Goal: Task Accomplishment & Management: Manage account settings

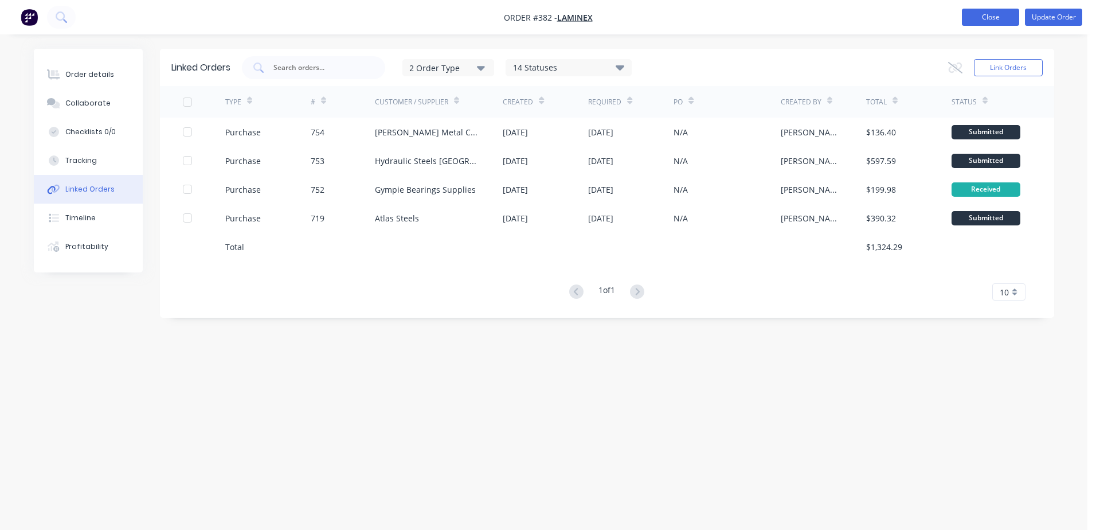
click at [981, 18] on button "Close" at bounding box center [990, 17] width 57 height 17
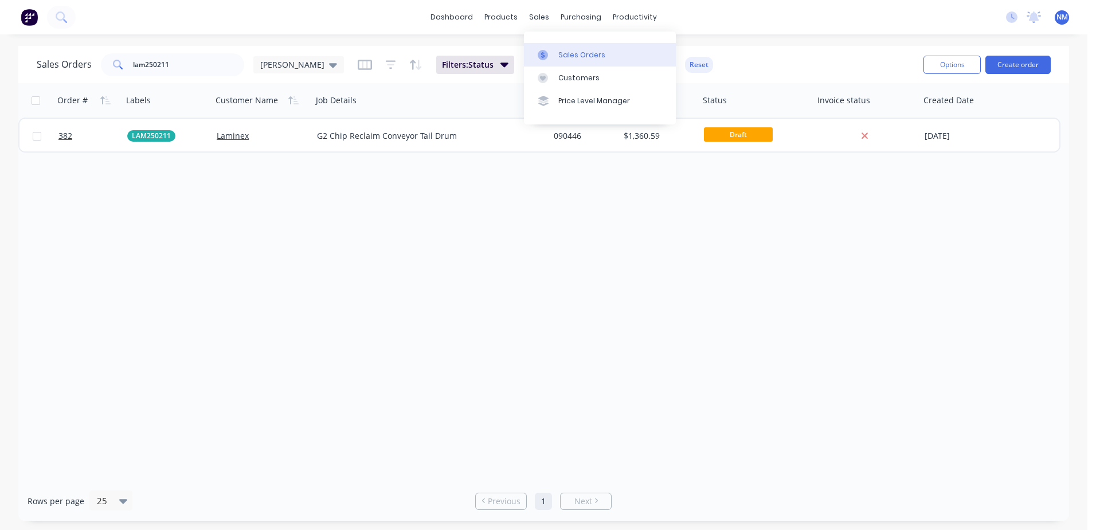
click at [564, 53] on div "Sales Orders" at bounding box center [581, 55] width 47 height 10
click at [180, 62] on input "lam250211" at bounding box center [189, 64] width 112 height 23
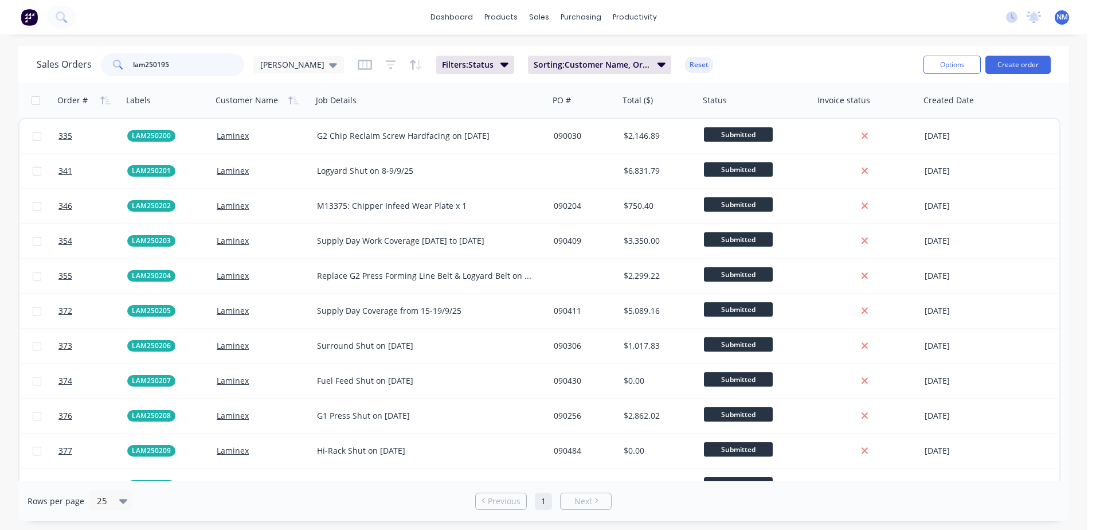
type input "lam250195"
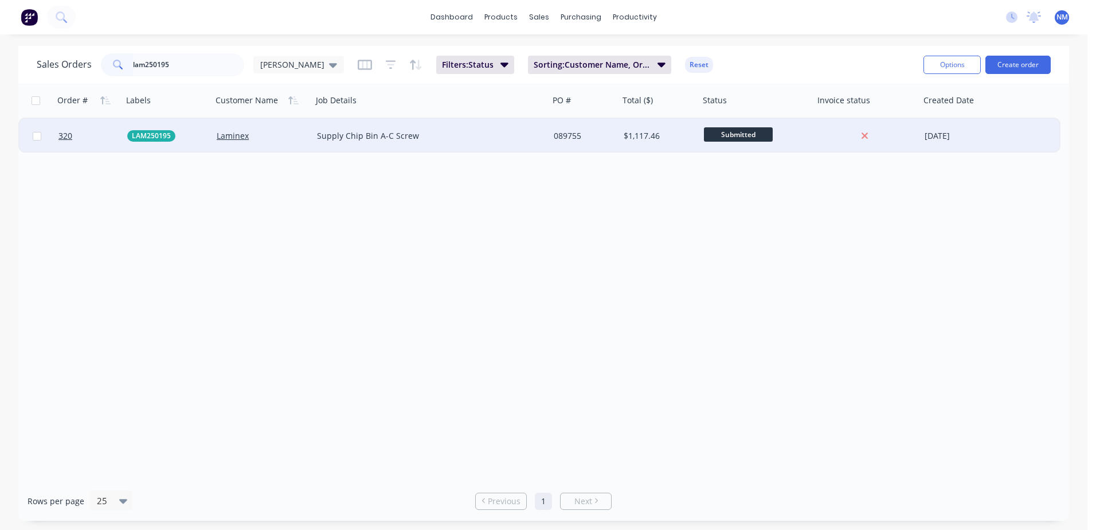
click at [684, 135] on div "$1,117.46" at bounding box center [657, 135] width 68 height 11
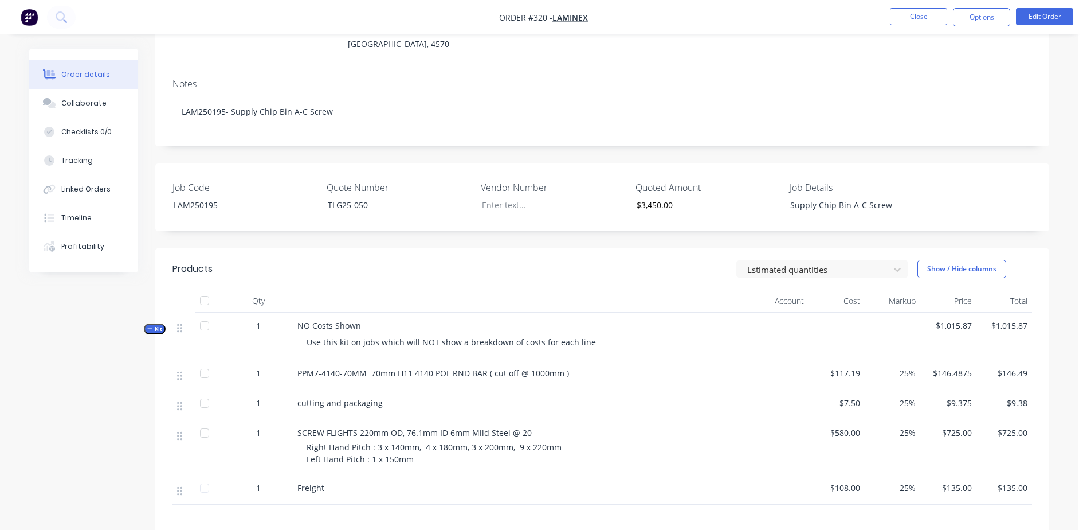
scroll to position [172, 0]
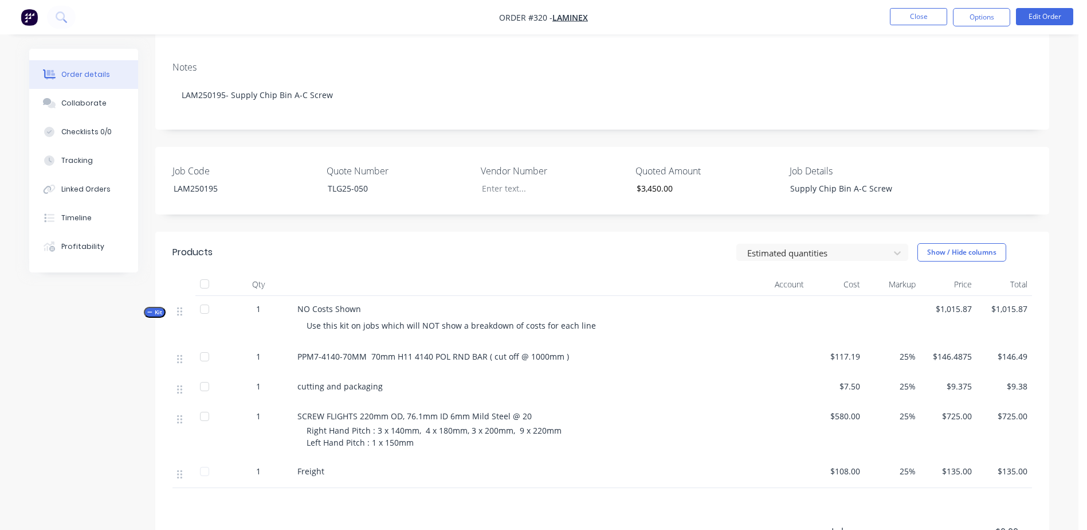
click at [207, 405] on div at bounding box center [204, 416] width 23 height 23
click at [906, 23] on button "Close" at bounding box center [918, 16] width 57 height 17
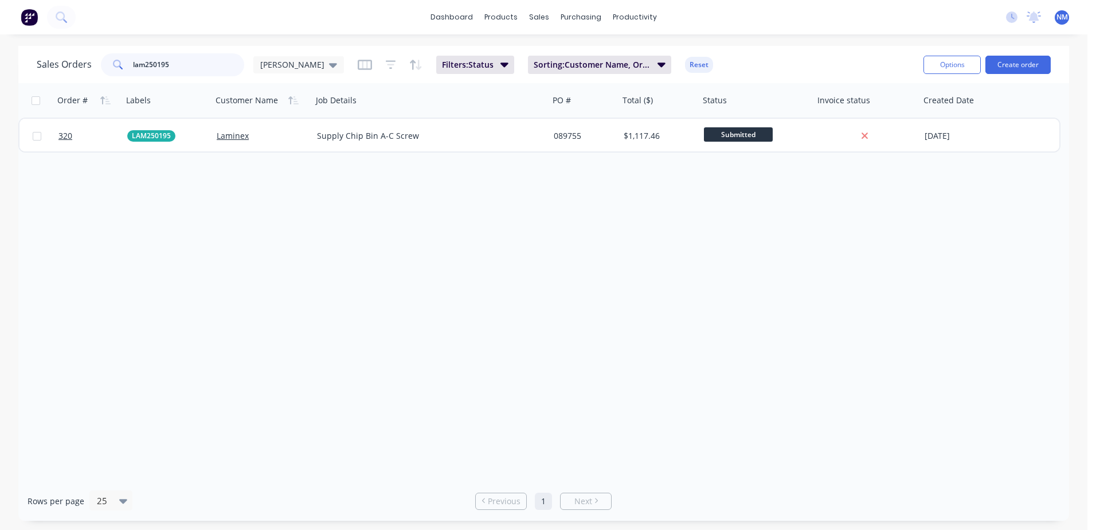
click at [190, 64] on input "lam250195" at bounding box center [189, 64] width 112 height 23
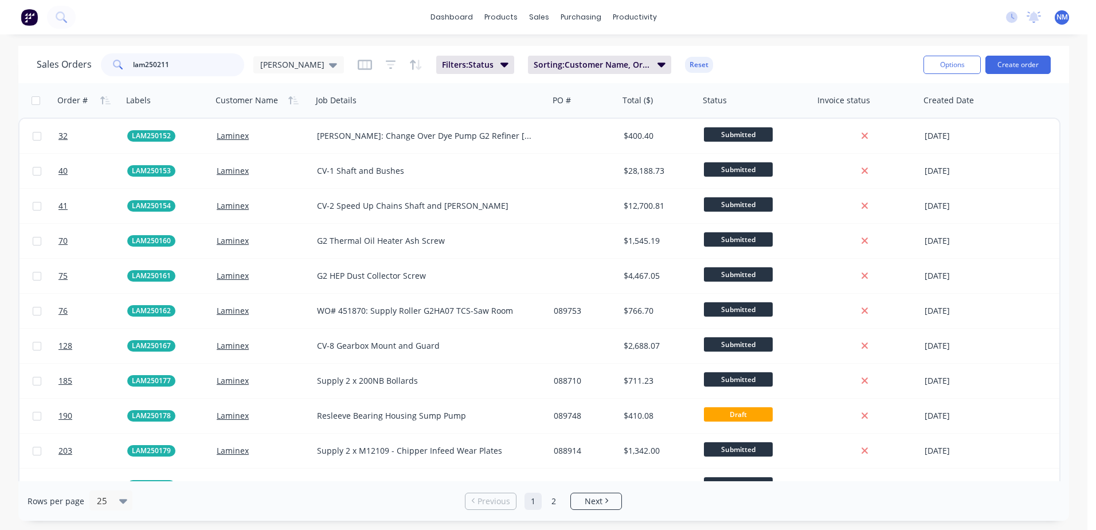
type input "lam250211"
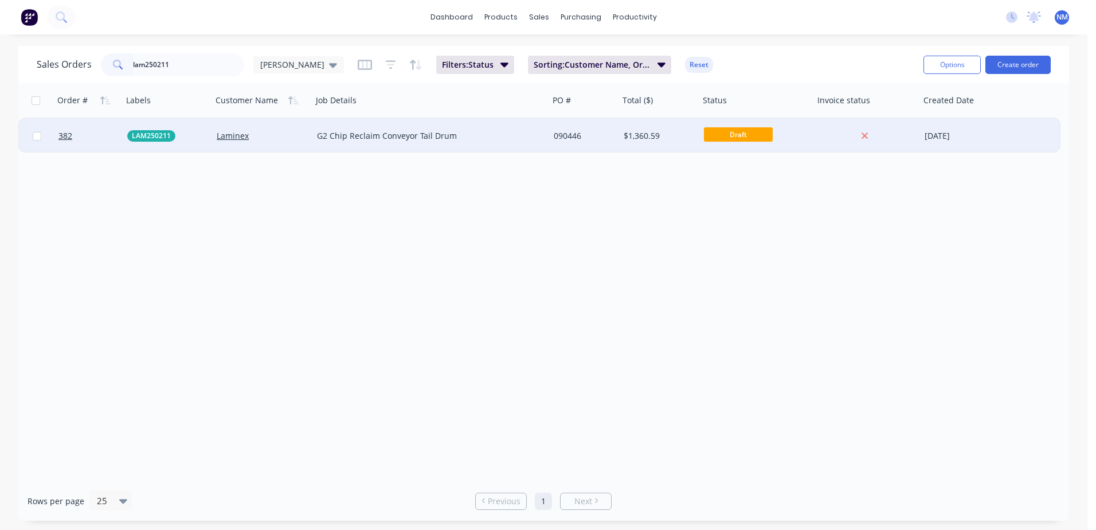
click at [537, 140] on div "G2 Chip Reclaim Conveyor Tail Drum" at bounding box center [431, 135] width 228 height 11
click at [615, 194] on div "Order # Labels Customer Name Job Details PO # Total ($) Status Invoice status C…" at bounding box center [543, 282] width 1050 height 398
click at [617, 143] on div "090446" at bounding box center [584, 136] width 70 height 34
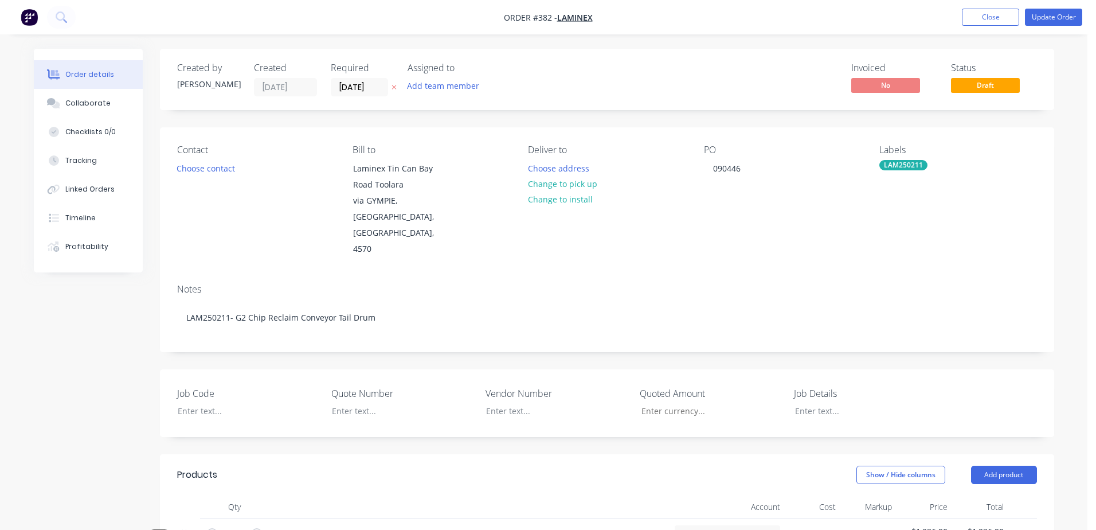
type input "$324.84"
type input "$30.00"
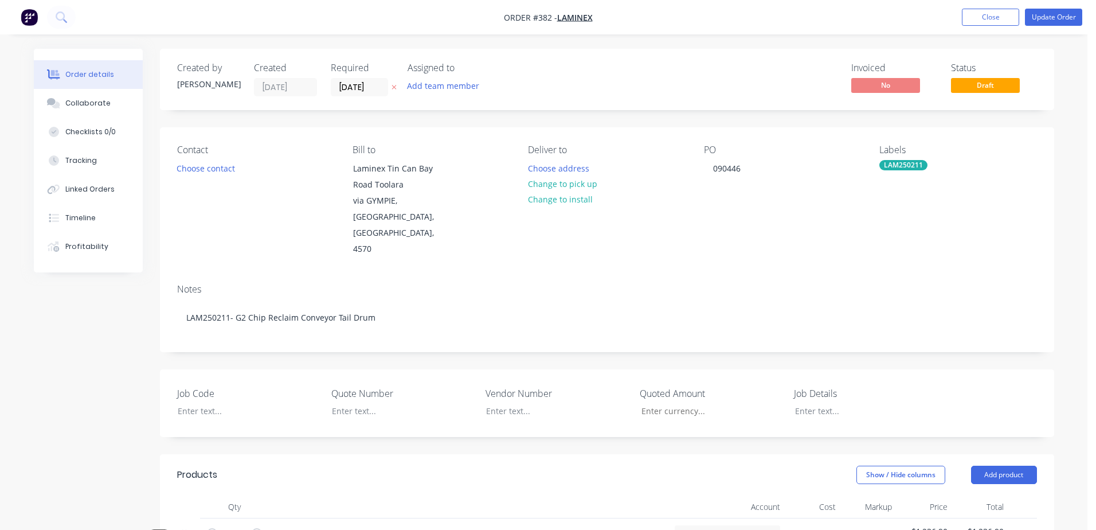
type input "$30.00"
type input "$90.90"
type input "$181.80"
type input "$392.81"
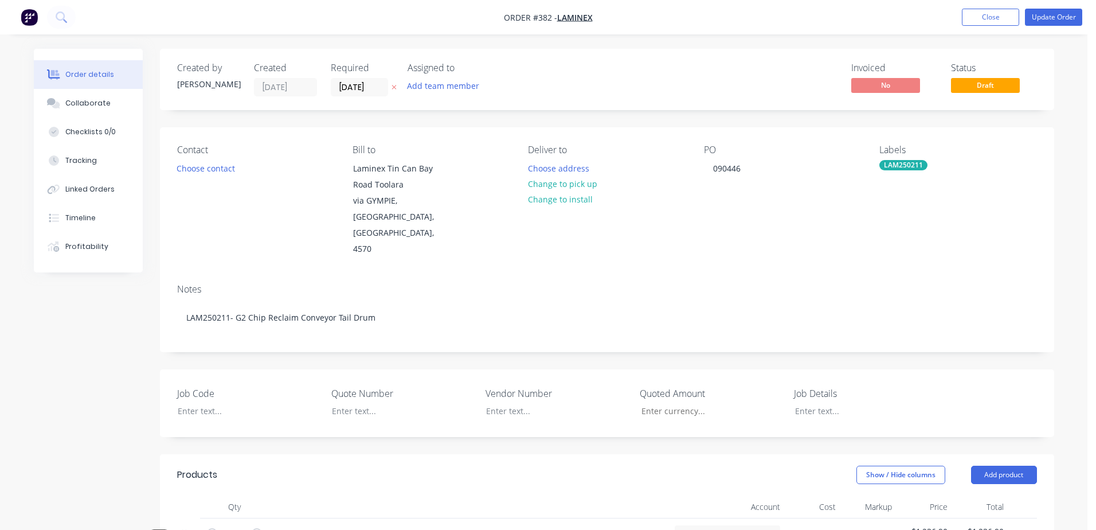
type input "$392.81"
type input "$142.95"
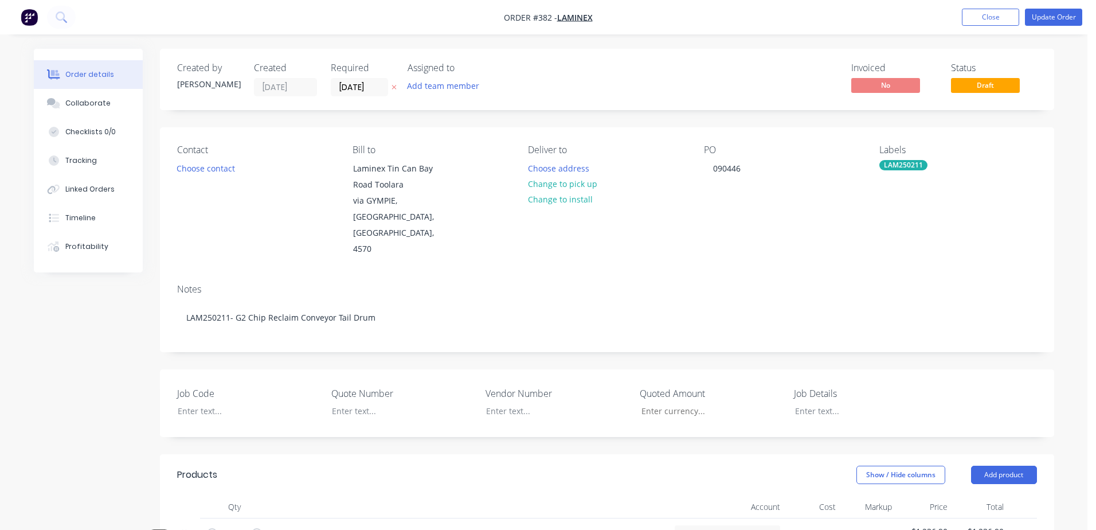
type input "$7.50"
type input "$62.00"
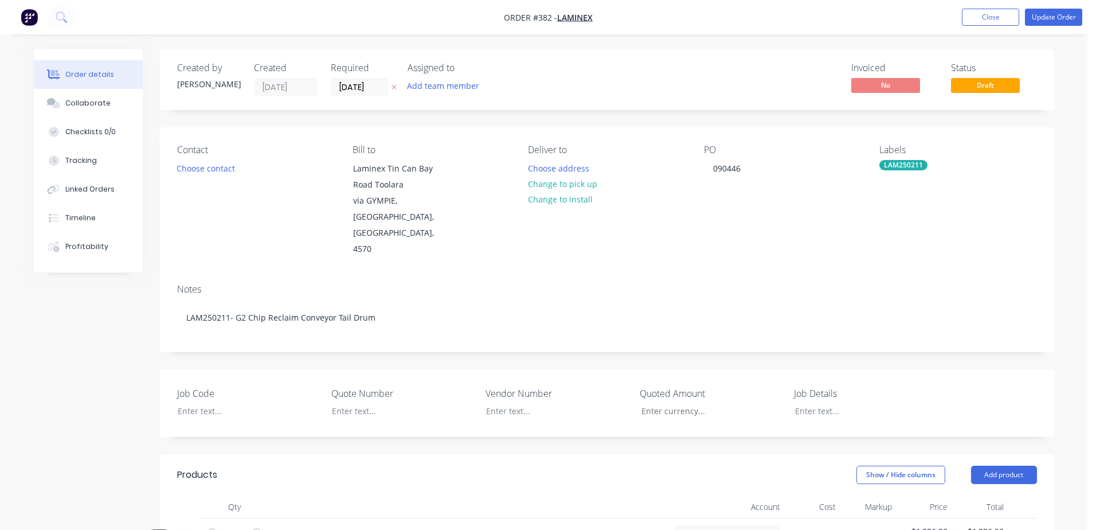
type input "$124.00"
type input "$33.00"
type input "$7,450.00"
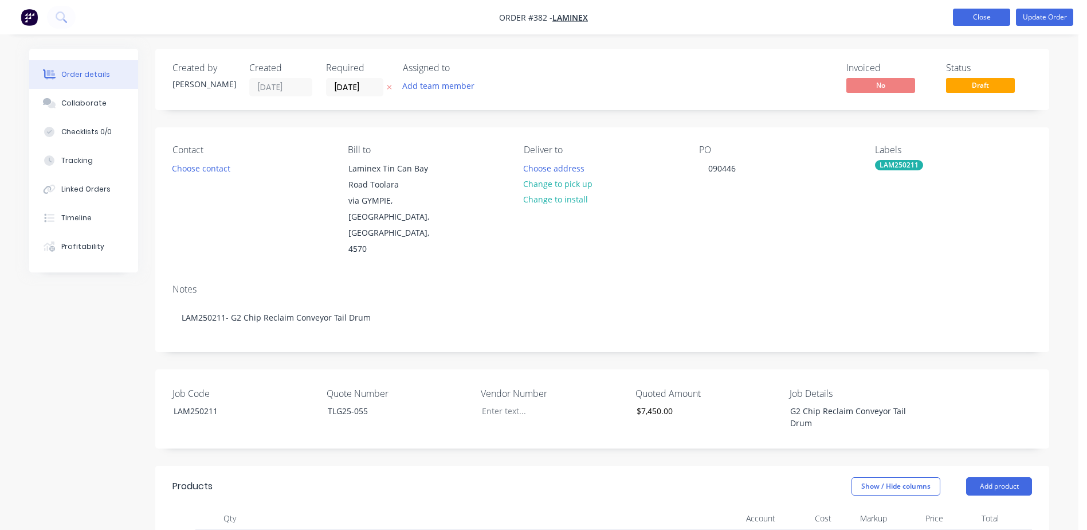
click at [975, 17] on button "Close" at bounding box center [981, 17] width 57 height 17
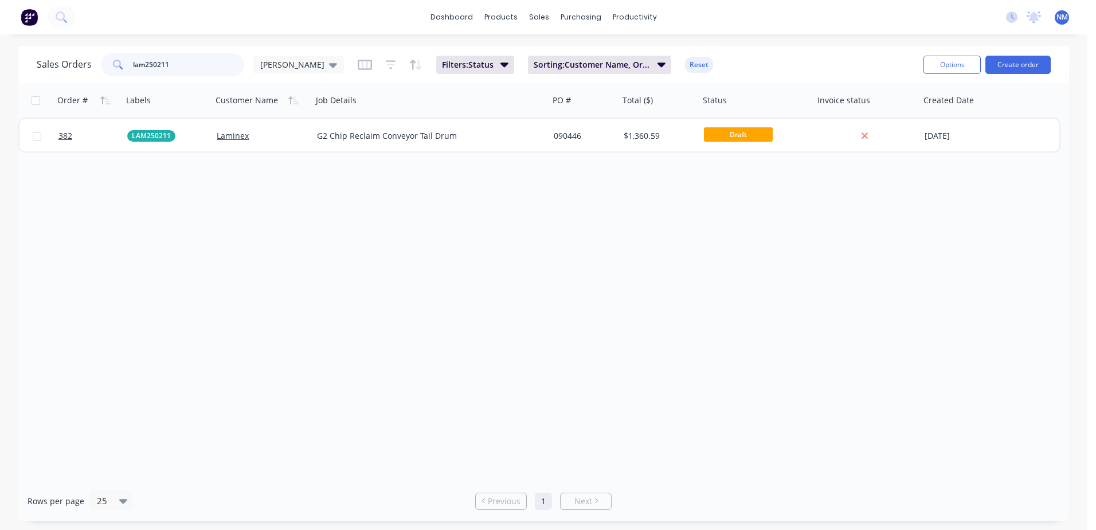
drag, startPoint x: 185, startPoint y: 64, endPoint x: 78, endPoint y: 70, distance: 106.8
click at [78, 70] on div "Sales Orders lam250211 [PERSON_NAME]" at bounding box center [190, 64] width 307 height 23
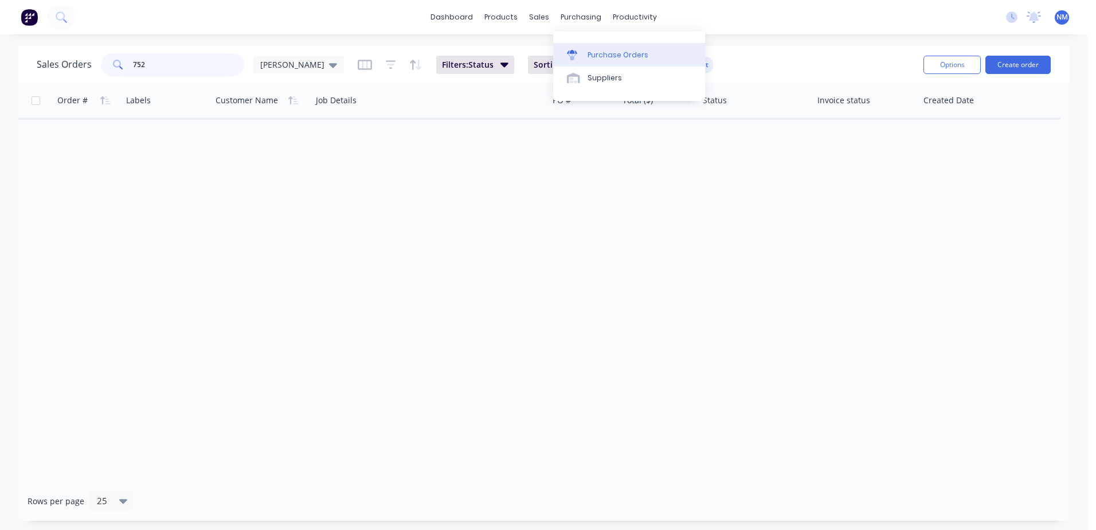
type input "752"
click at [606, 57] on div "Purchase Orders" at bounding box center [617, 55] width 61 height 10
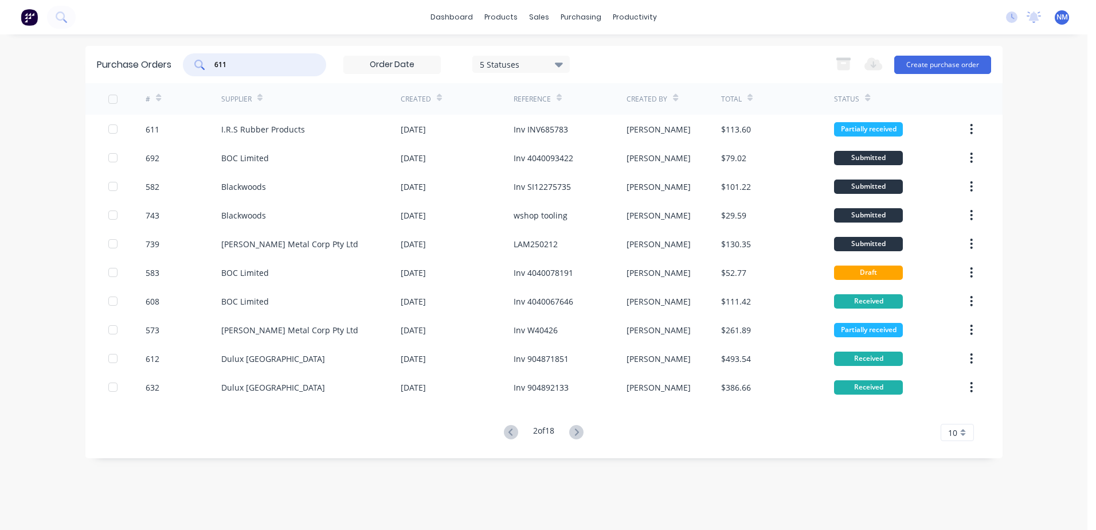
click at [251, 65] on input "611" at bounding box center [260, 64] width 95 height 11
type input "6"
type input "752"
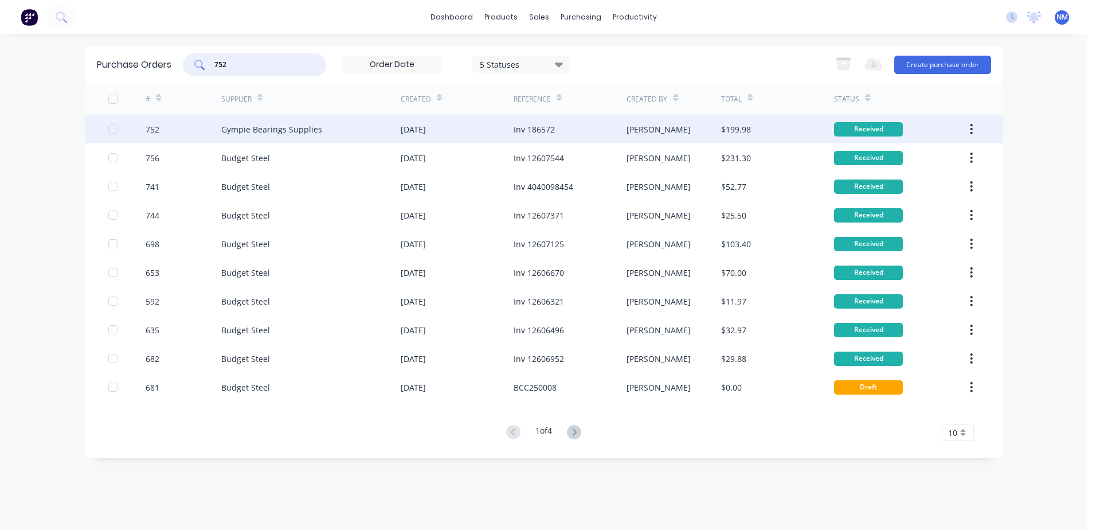
click at [771, 134] on div "$199.98" at bounding box center [777, 129] width 113 height 29
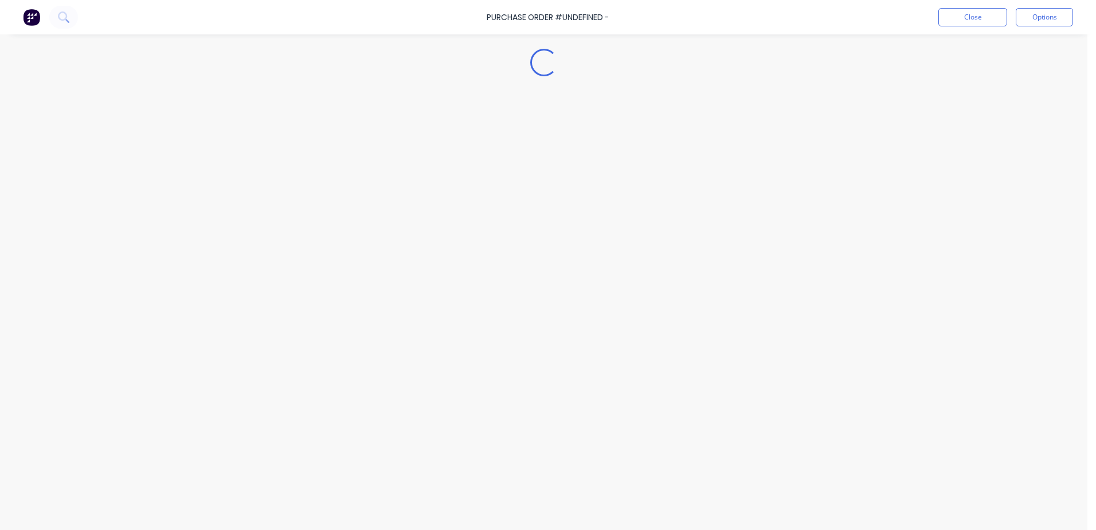
type textarea "x"
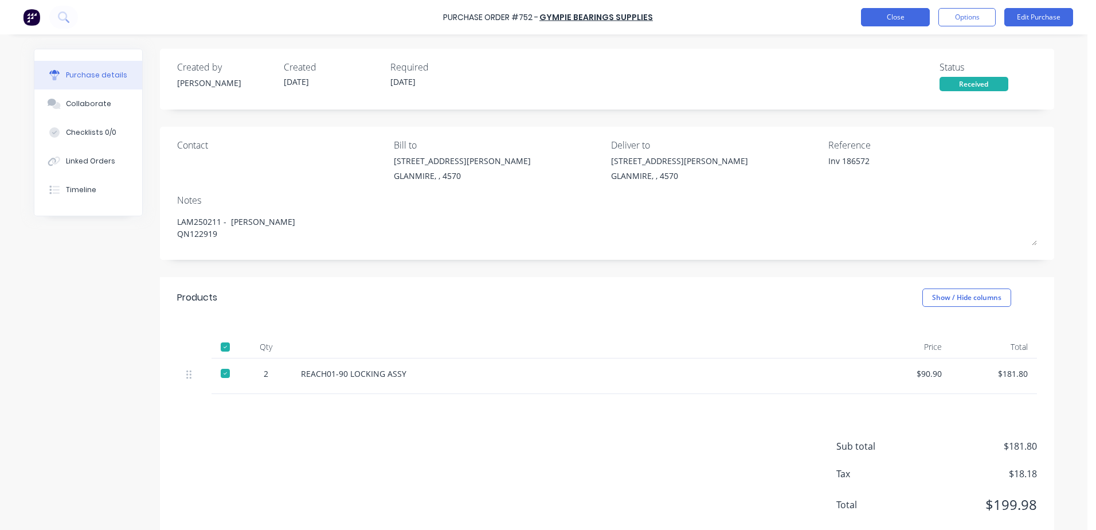
click at [888, 22] on button "Close" at bounding box center [895, 17] width 69 height 18
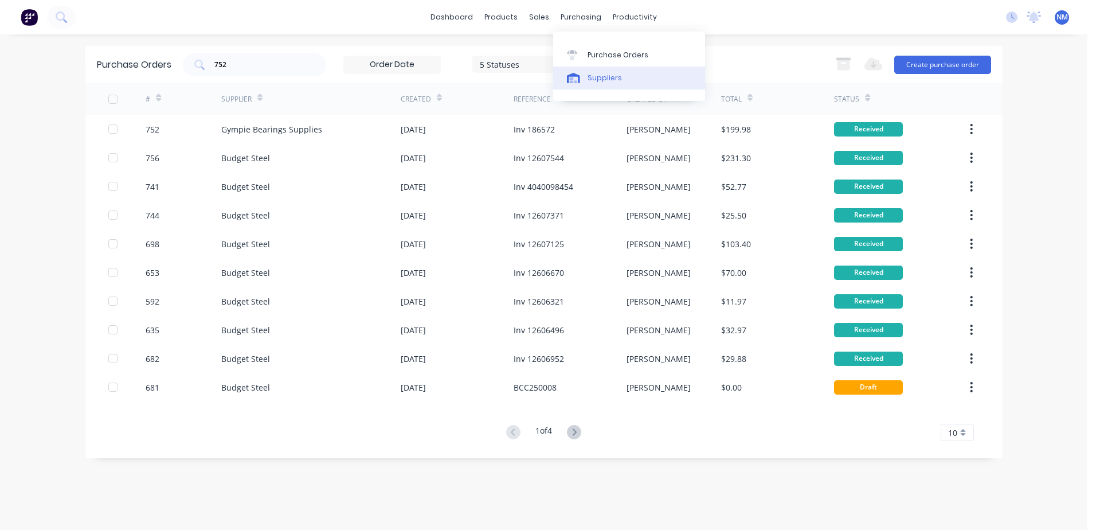
click at [581, 78] on div at bounding box center [575, 78] width 17 height 10
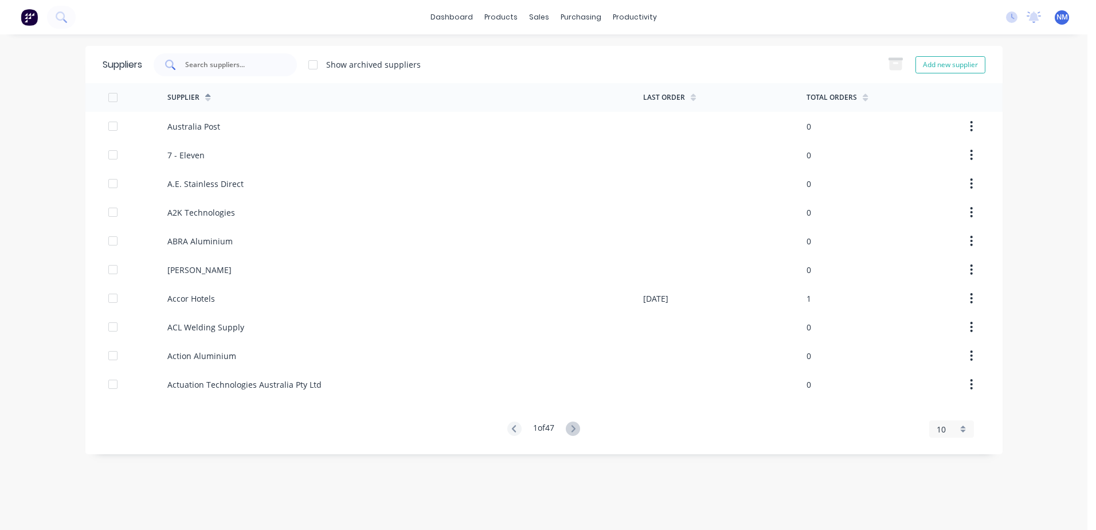
click at [244, 63] on input "text" at bounding box center [231, 64] width 95 height 11
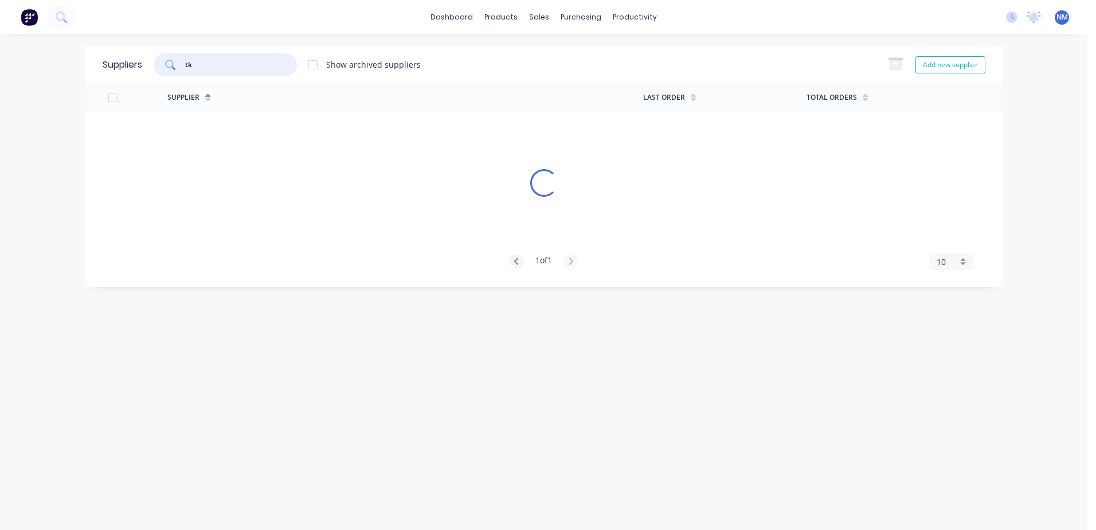
type input "t"
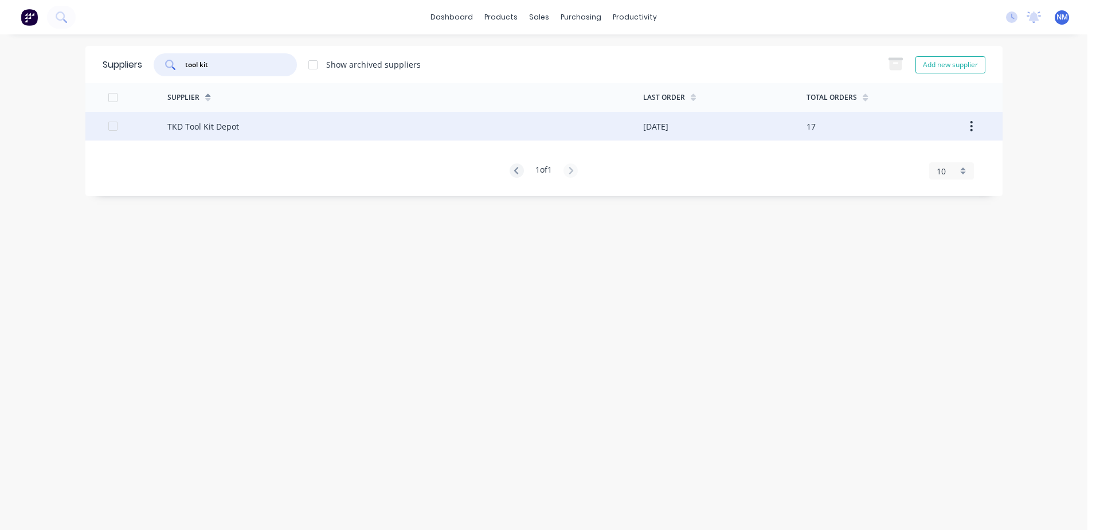
type input "tool kit"
click at [548, 131] on div "TKD Tool Kit Depot" at bounding box center [405, 126] width 476 height 29
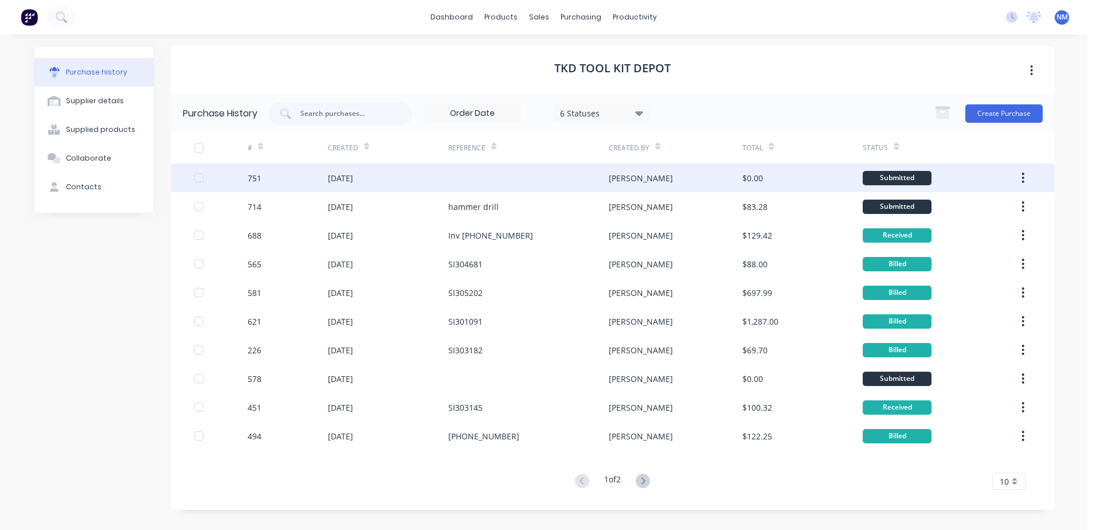
click at [714, 183] on div "[PERSON_NAME]" at bounding box center [676, 177] width 134 height 29
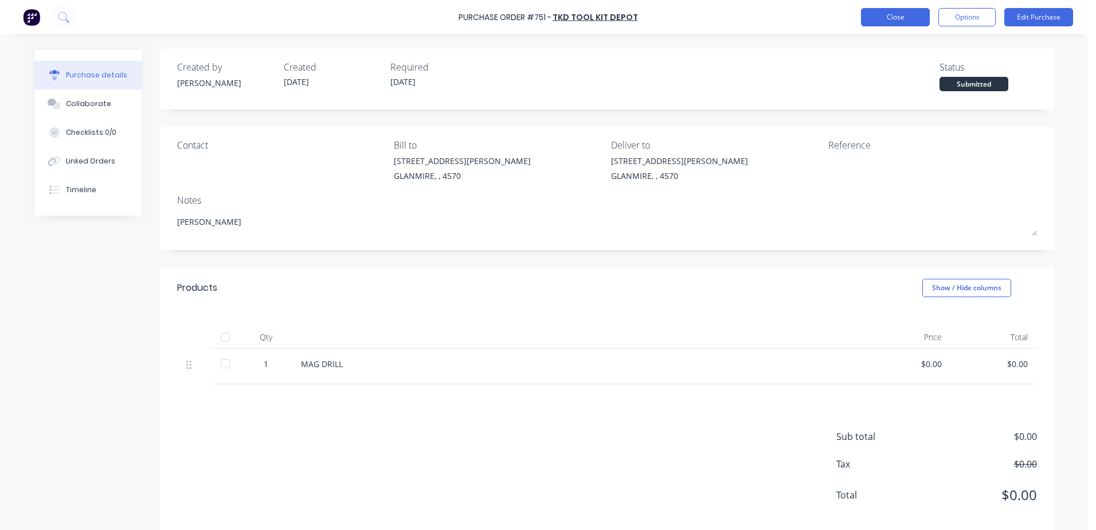
click at [891, 22] on button "Close" at bounding box center [895, 17] width 69 height 18
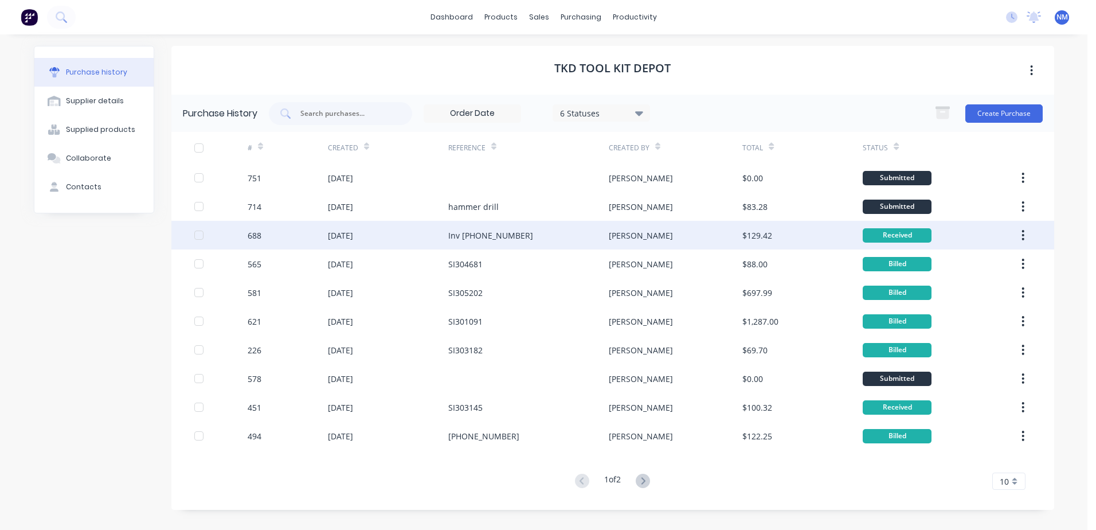
click at [686, 233] on div "[PERSON_NAME]" at bounding box center [676, 235] width 134 height 29
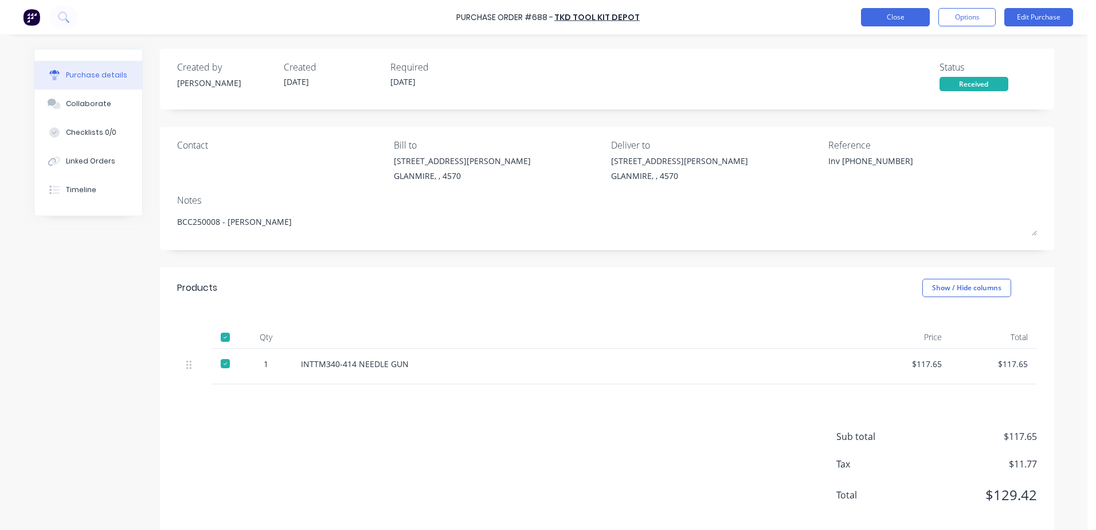
click at [879, 24] on button "Close" at bounding box center [895, 17] width 69 height 18
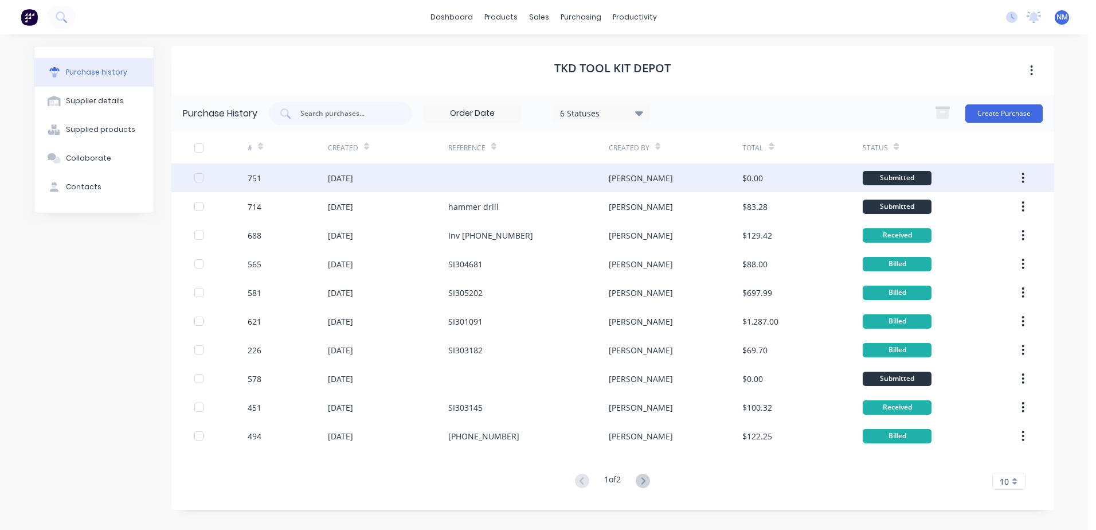
click at [682, 186] on div "[PERSON_NAME]" at bounding box center [676, 177] width 134 height 29
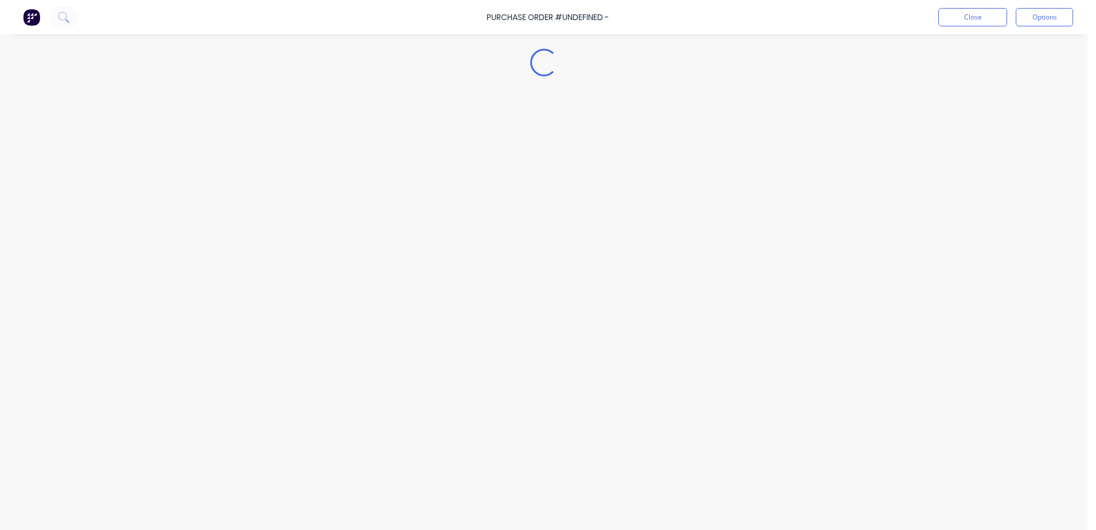
type textarea "x"
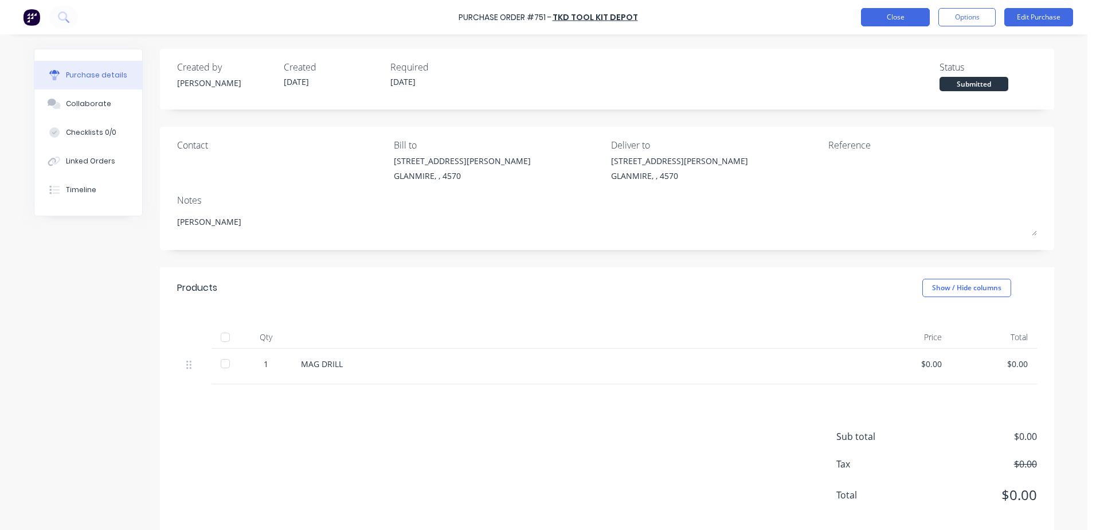
click at [872, 26] on button "Close" at bounding box center [895, 17] width 69 height 18
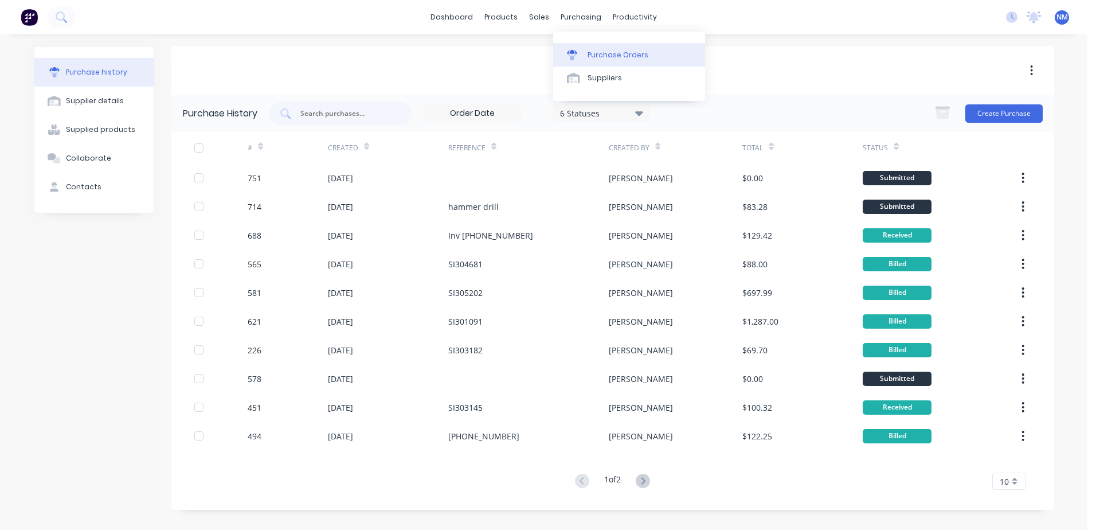
click at [608, 55] on div "Purchase Orders" at bounding box center [617, 55] width 61 height 10
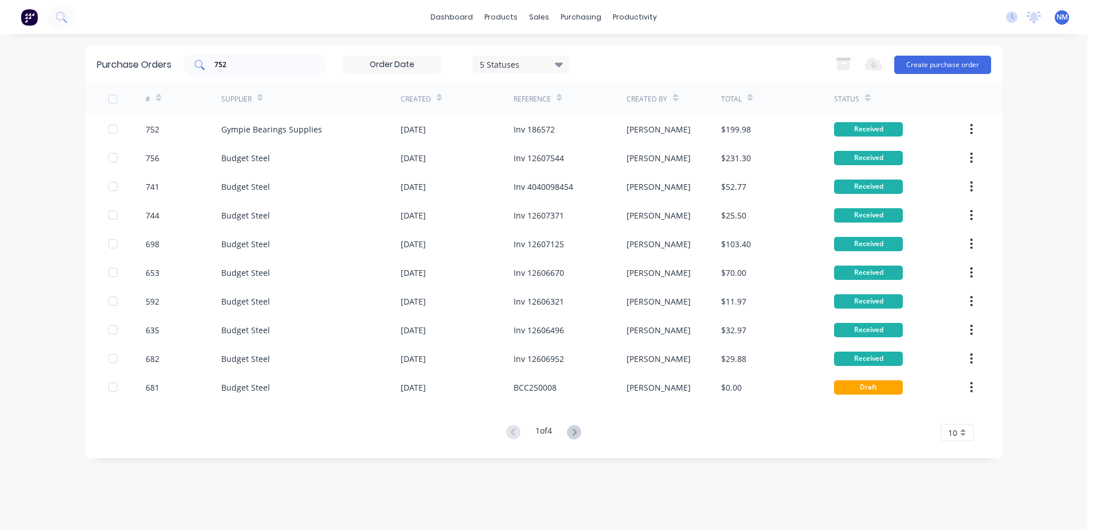
click at [268, 64] on input "752" at bounding box center [260, 64] width 95 height 11
type input "754"
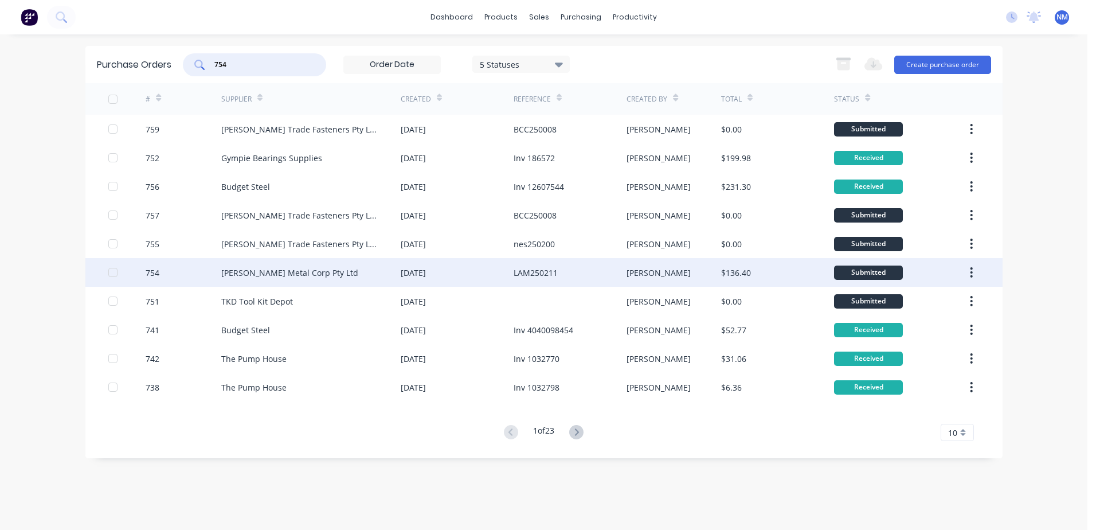
click at [792, 277] on div "$136.40" at bounding box center [777, 272] width 113 height 29
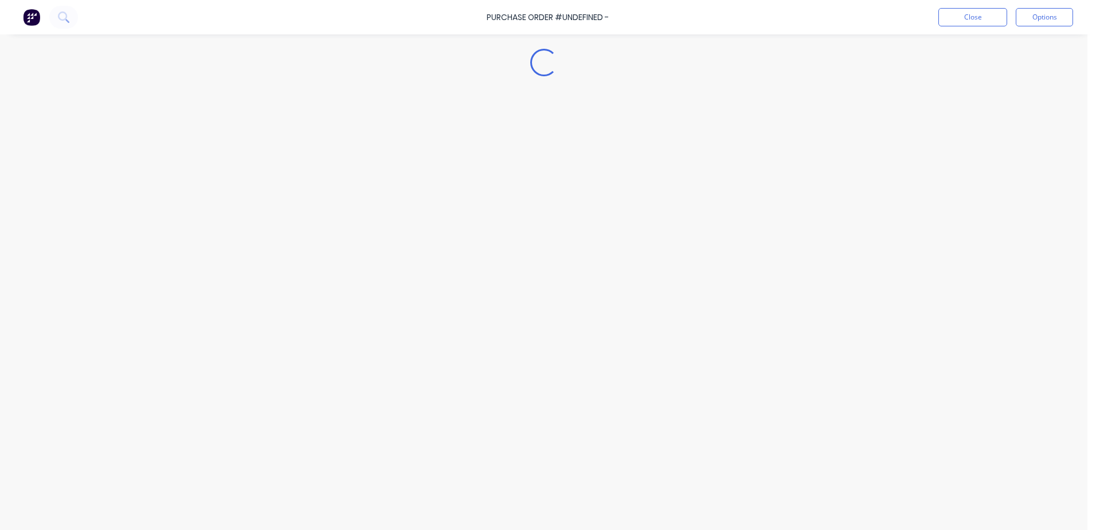
type textarea "x"
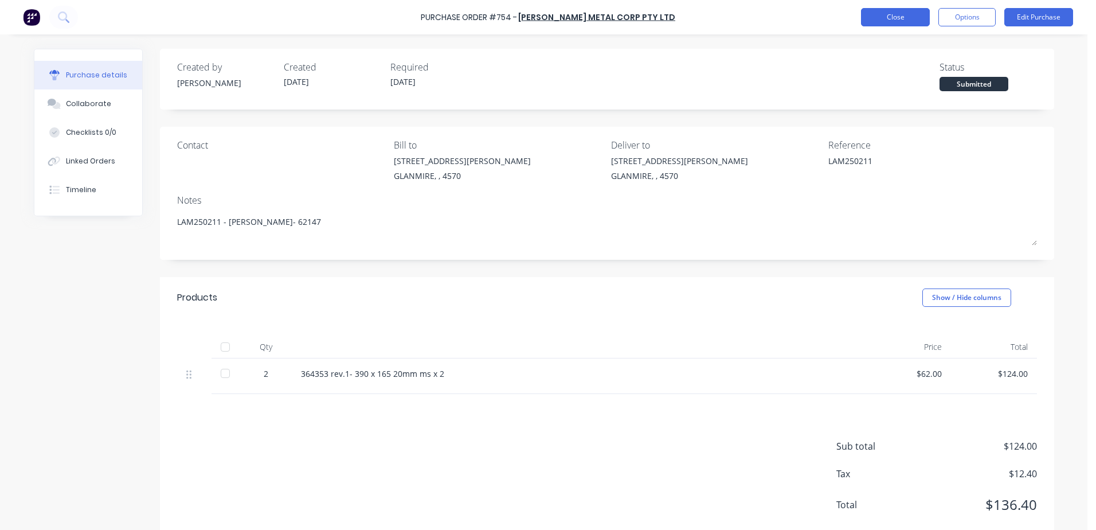
click at [908, 23] on button "Close" at bounding box center [895, 17] width 69 height 18
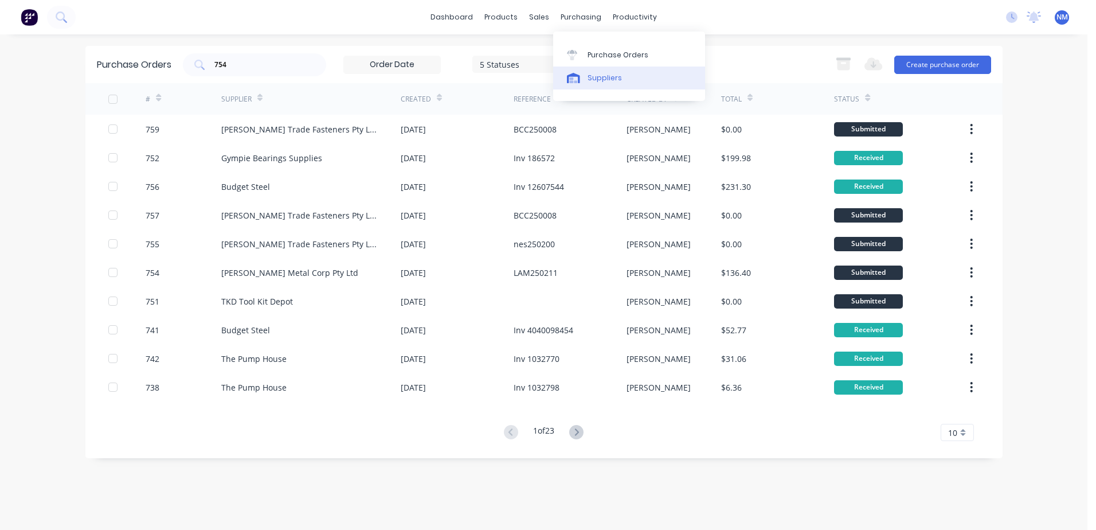
click at [614, 81] on div "Suppliers" at bounding box center [604, 78] width 34 height 10
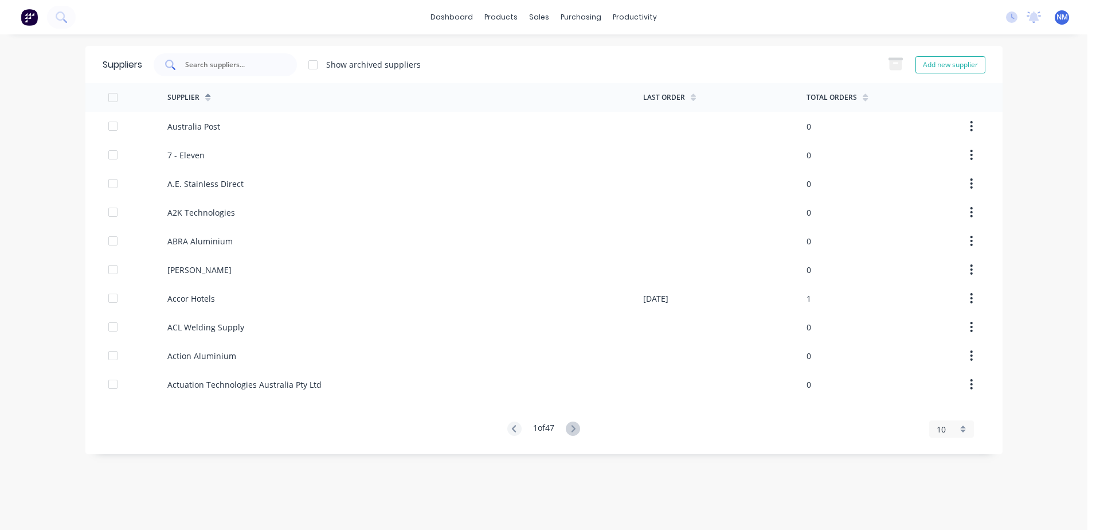
click at [255, 68] on input "text" at bounding box center [231, 64] width 95 height 11
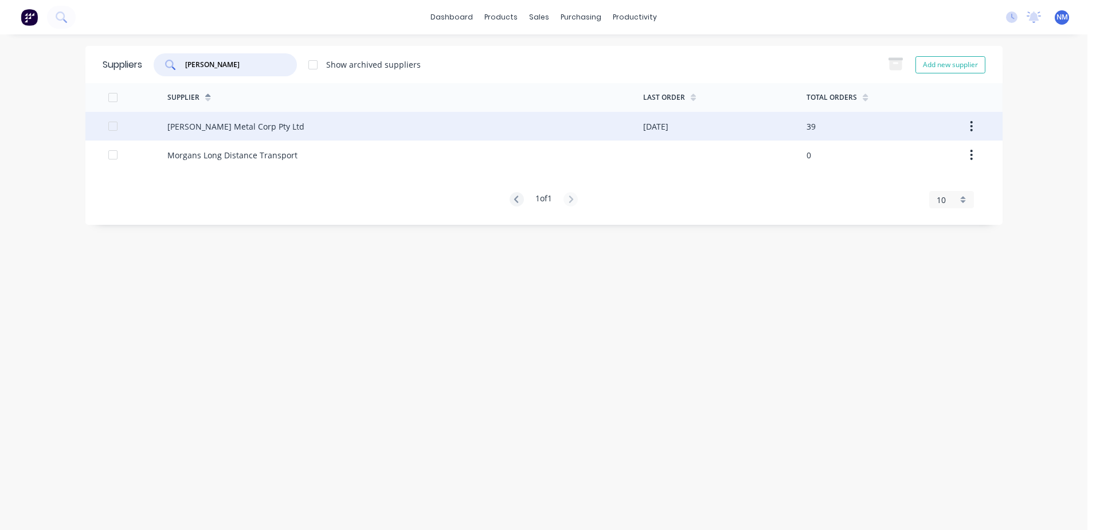
type input "[PERSON_NAME]"
click at [617, 127] on div "[PERSON_NAME] Metal Corp Pty Ltd" at bounding box center [405, 126] width 476 height 29
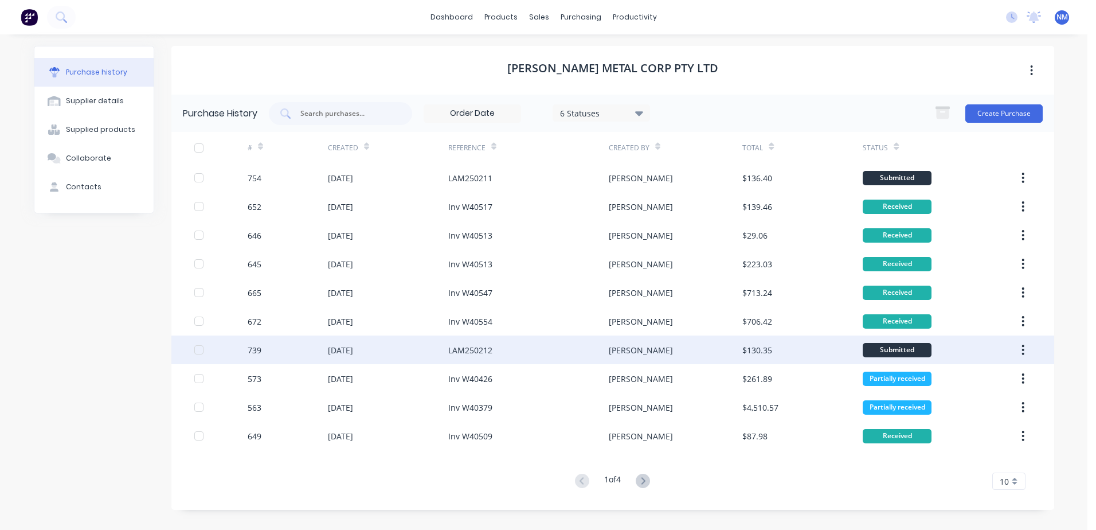
click at [730, 356] on div "[PERSON_NAME]" at bounding box center [676, 349] width 134 height 29
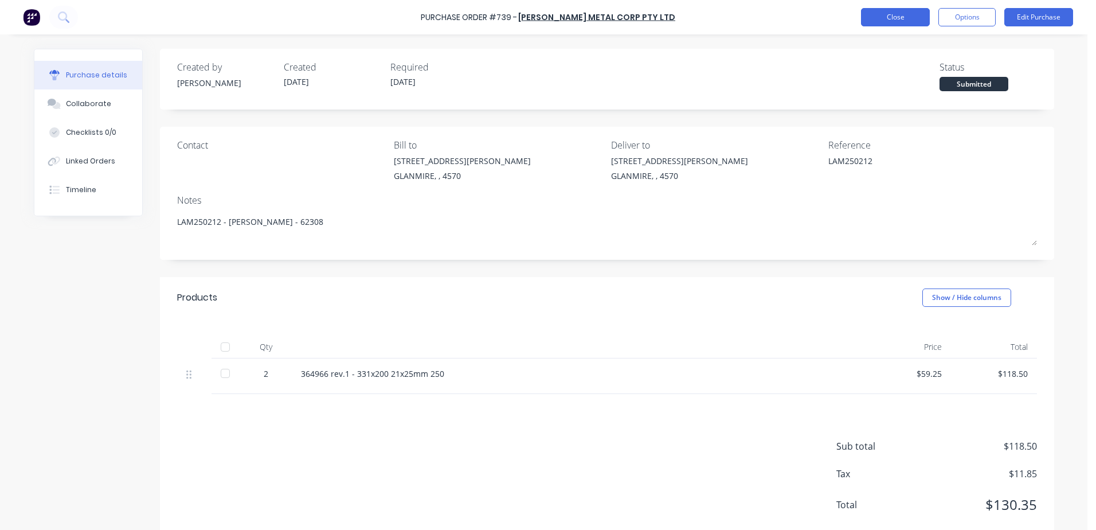
click at [907, 22] on button "Close" at bounding box center [895, 17] width 69 height 18
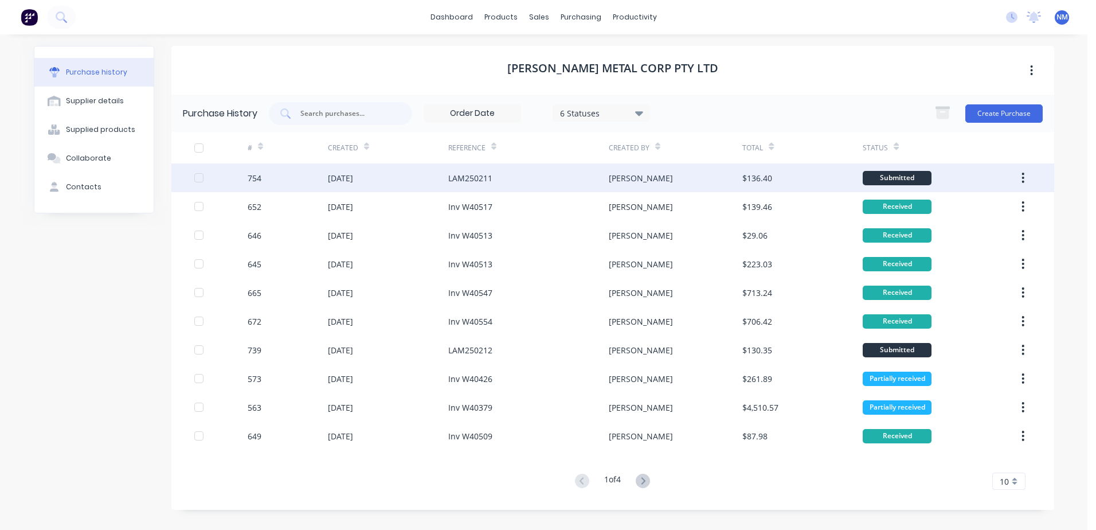
click at [727, 182] on div "[PERSON_NAME]" at bounding box center [676, 177] width 134 height 29
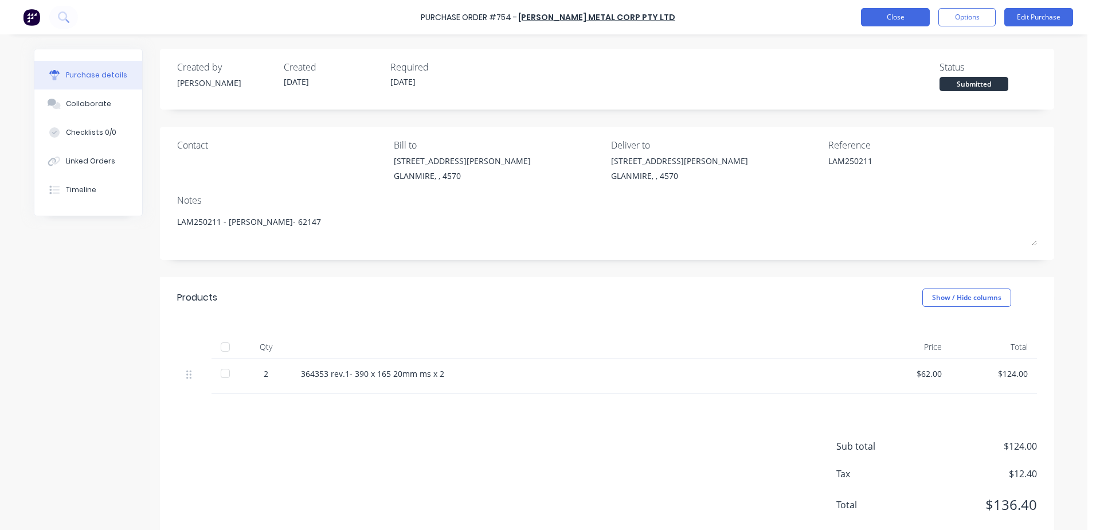
click at [911, 15] on button "Close" at bounding box center [895, 17] width 69 height 18
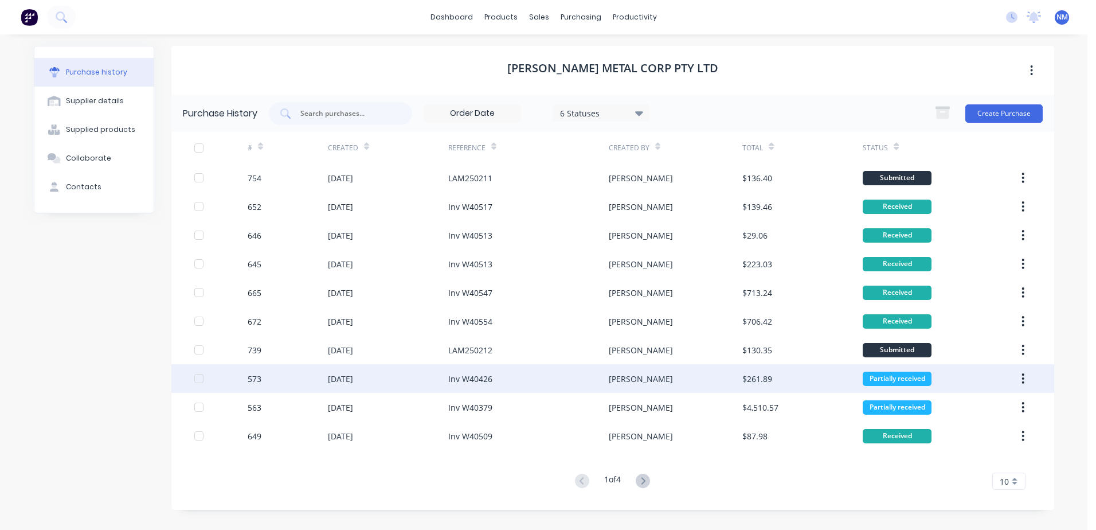
click at [839, 379] on div "$261.89" at bounding box center [802, 378] width 120 height 29
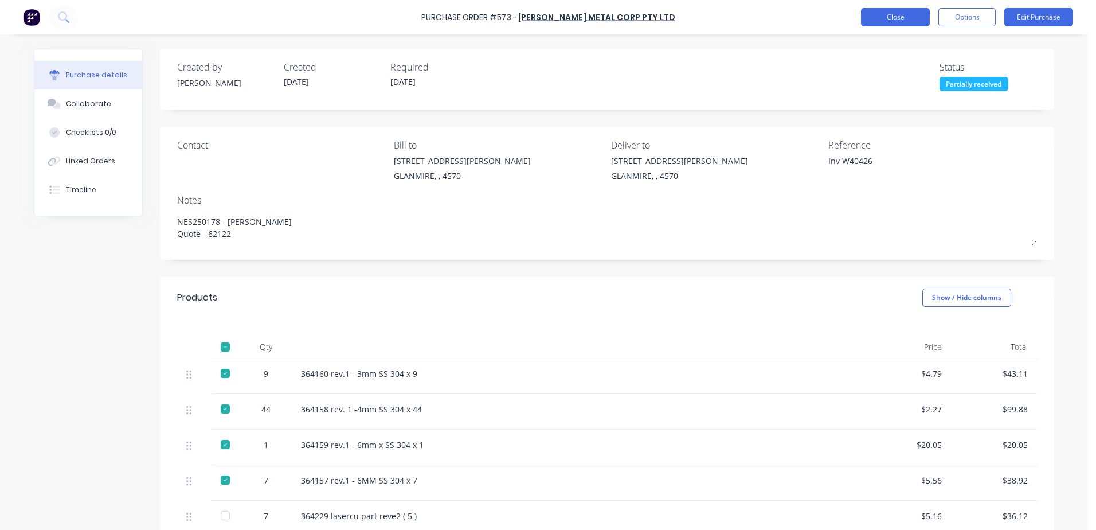
click at [890, 13] on button "Close" at bounding box center [895, 17] width 69 height 18
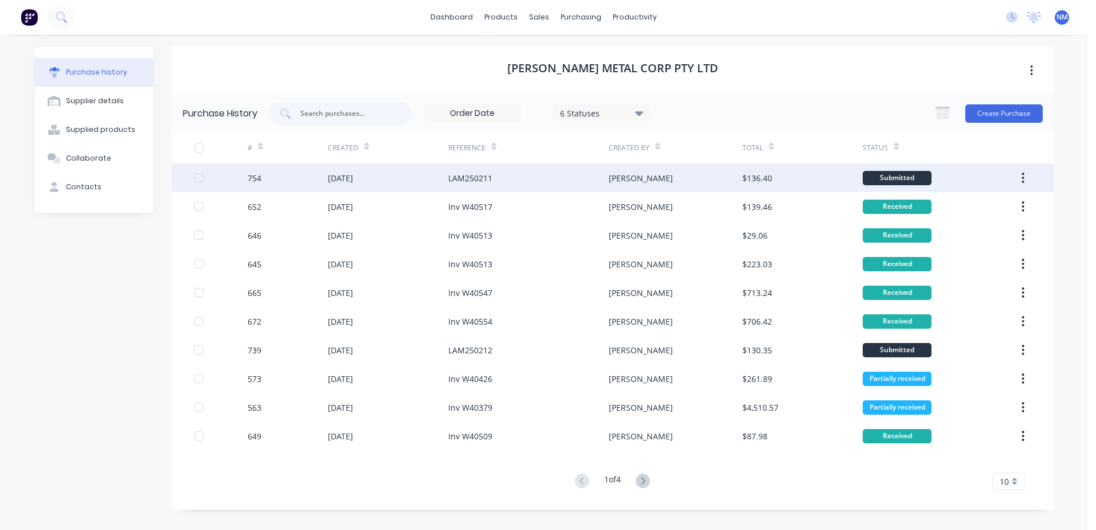
click at [815, 178] on div "$136.40" at bounding box center [802, 177] width 120 height 29
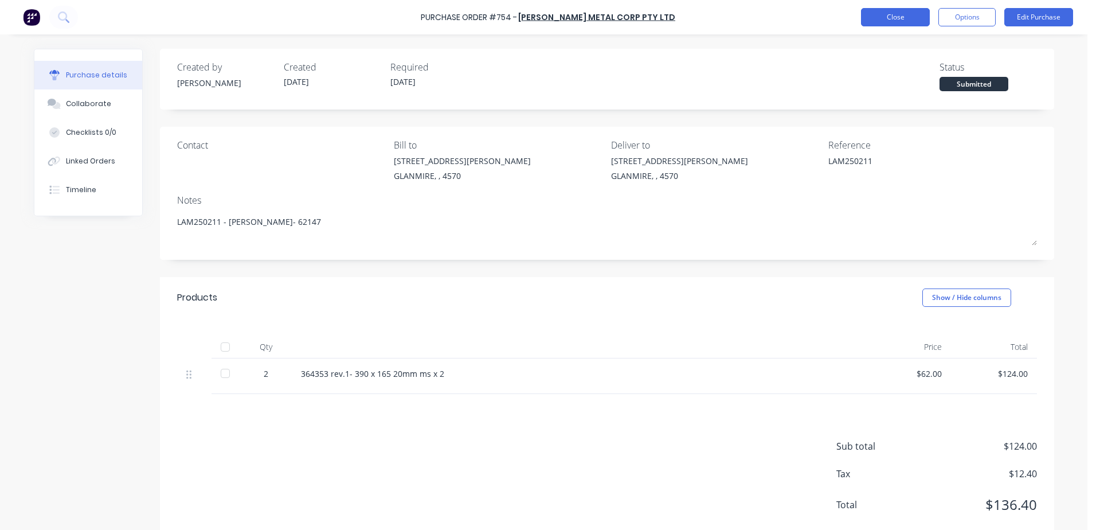
click at [909, 17] on button "Close" at bounding box center [895, 17] width 69 height 18
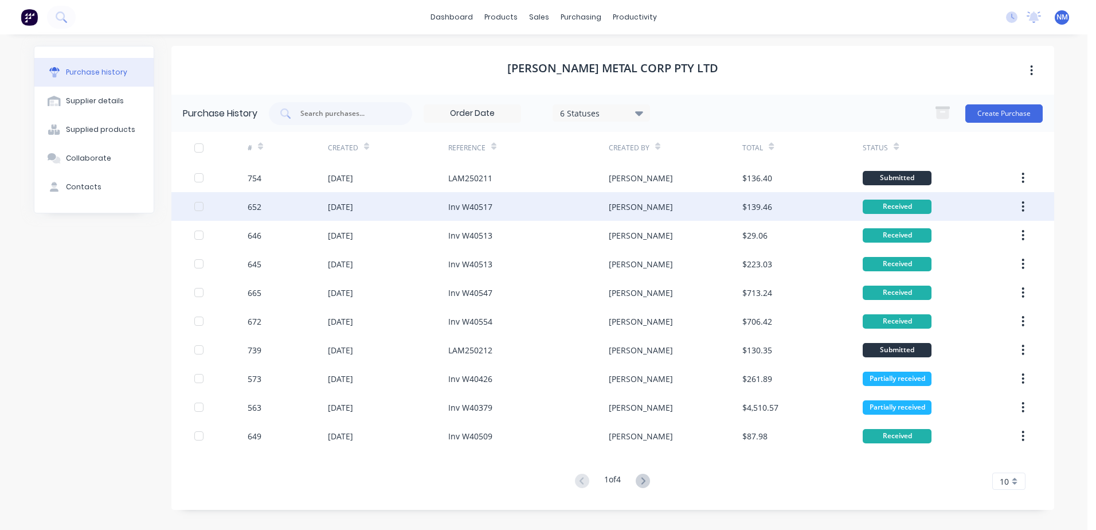
click at [831, 203] on div "$139.46" at bounding box center [802, 206] width 120 height 29
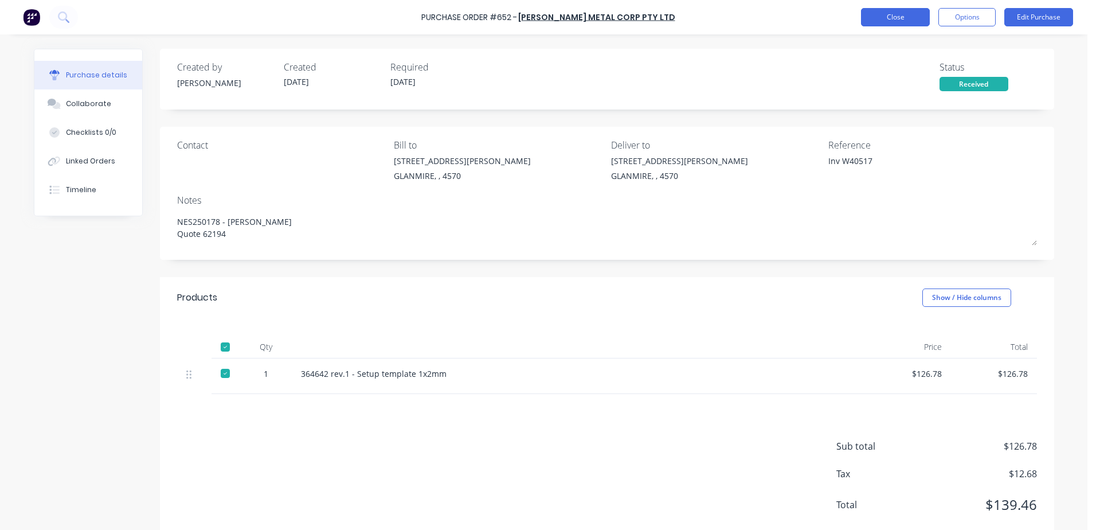
click at [893, 19] on button "Close" at bounding box center [895, 17] width 69 height 18
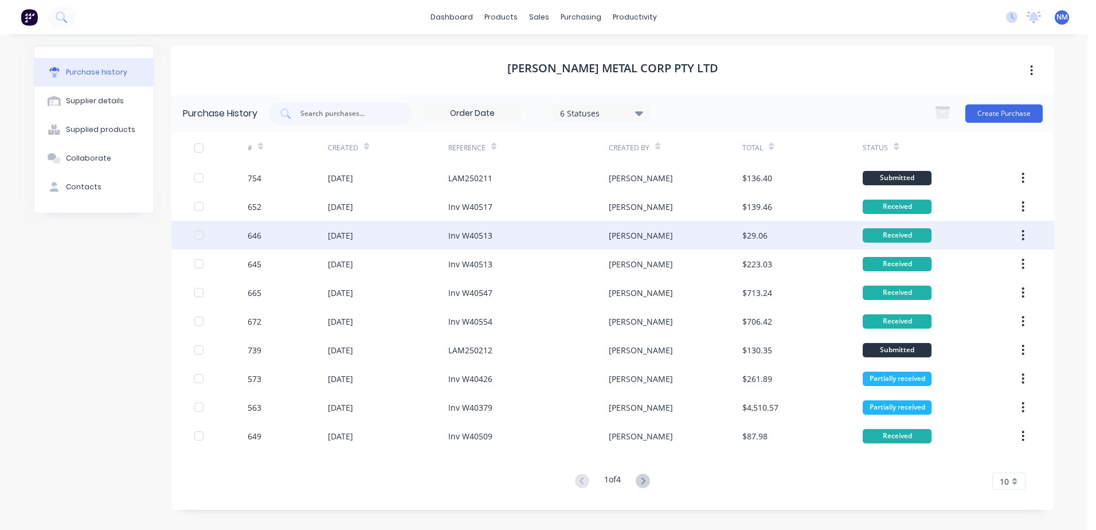
click at [834, 231] on div "$29.06" at bounding box center [802, 235] width 120 height 29
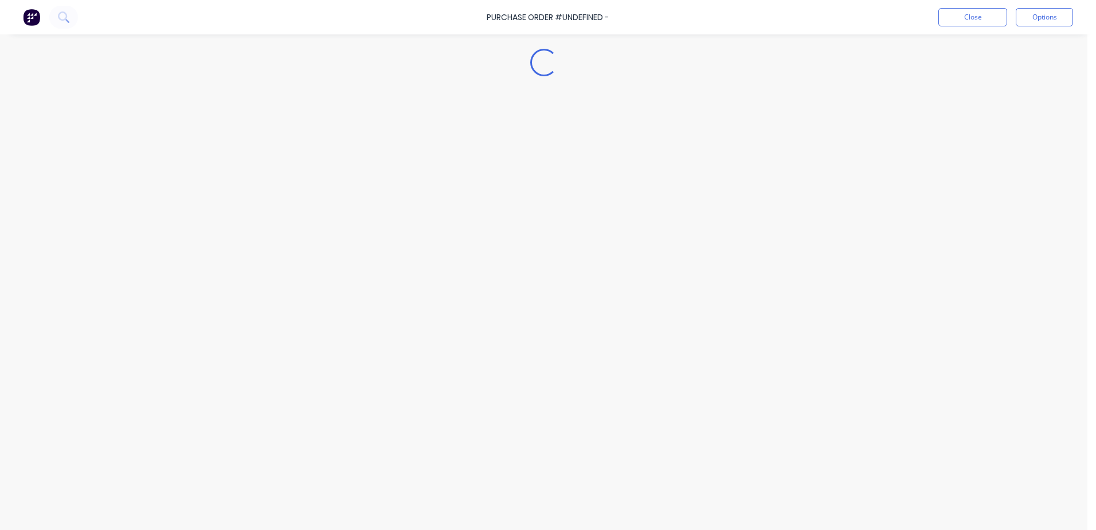
type textarea "x"
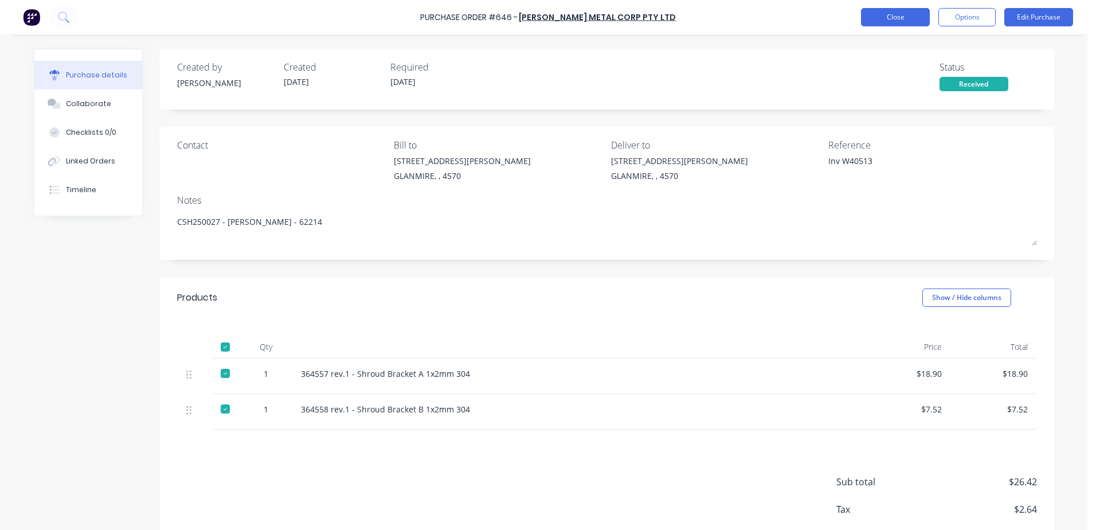
click at [895, 13] on button "Close" at bounding box center [895, 17] width 69 height 18
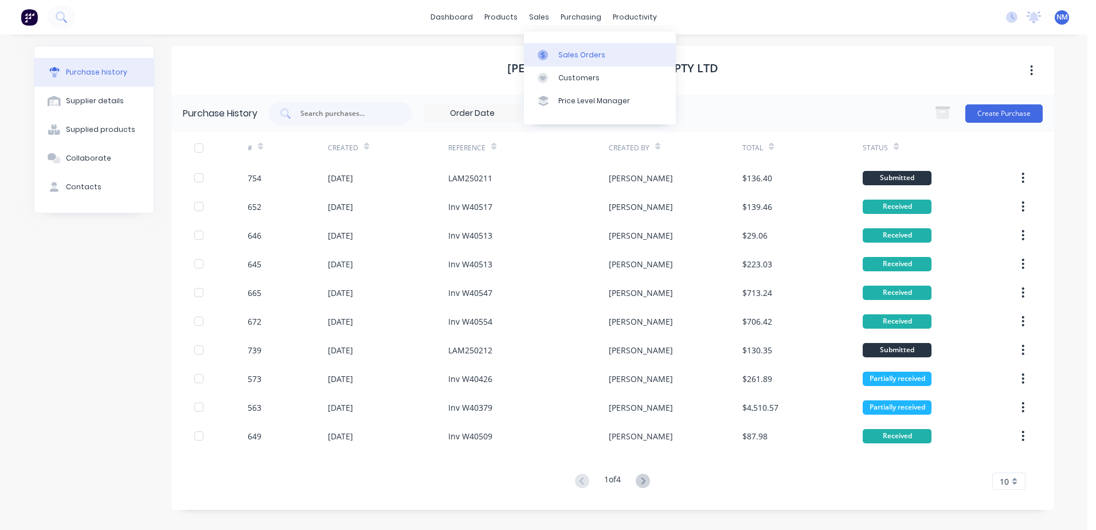
click at [567, 50] on div "Sales Orders" at bounding box center [581, 55] width 47 height 10
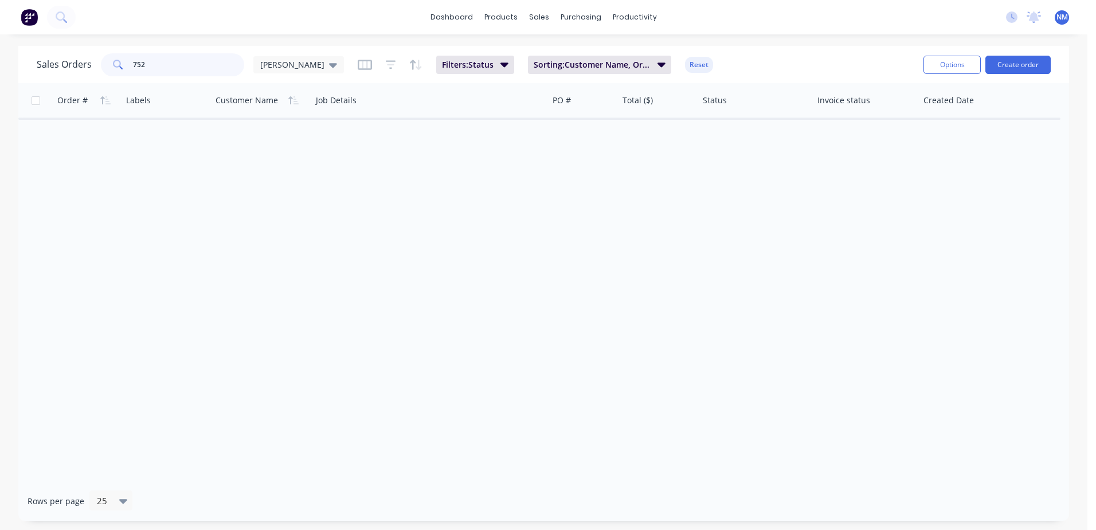
drag, startPoint x: 160, startPoint y: 58, endPoint x: 95, endPoint y: 73, distance: 66.3
click at [95, 73] on div "Sales Orders 752 [PERSON_NAME]" at bounding box center [190, 64] width 307 height 23
type input "nes250178"
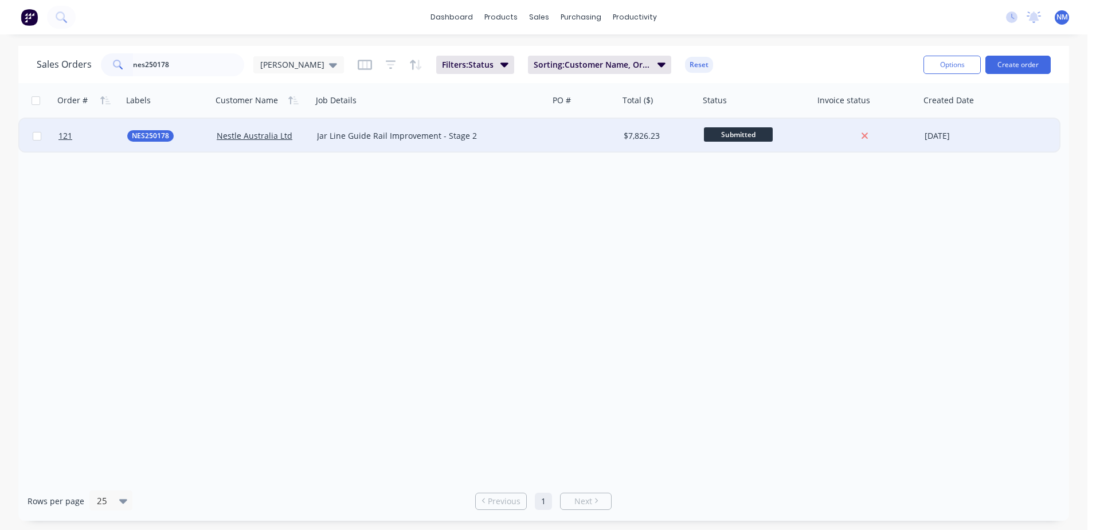
click at [798, 139] on div "Submitted" at bounding box center [754, 135] width 100 height 17
click at [665, 136] on div "$7,826.23" at bounding box center [657, 135] width 68 height 11
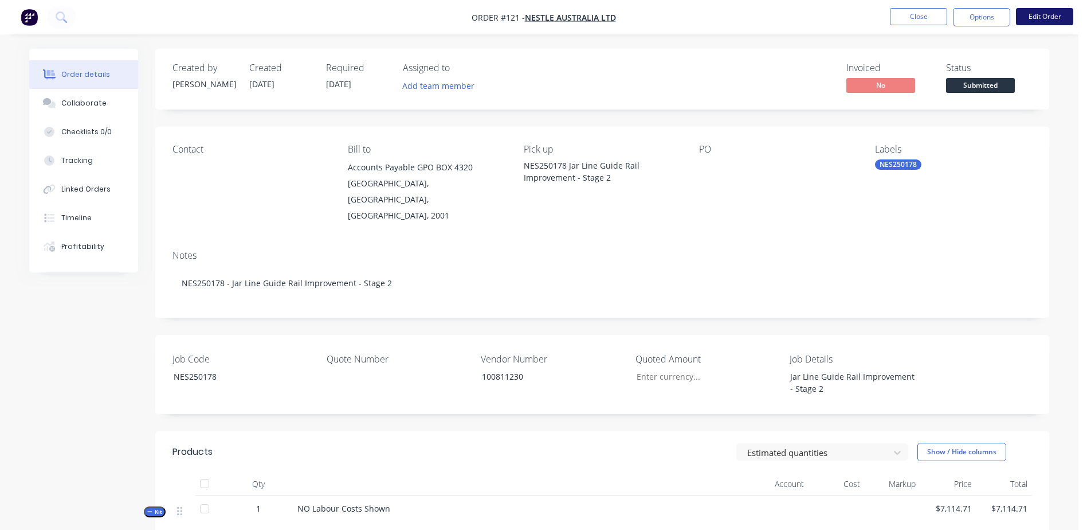
click at [1030, 21] on button "Edit Order" at bounding box center [1044, 16] width 57 height 17
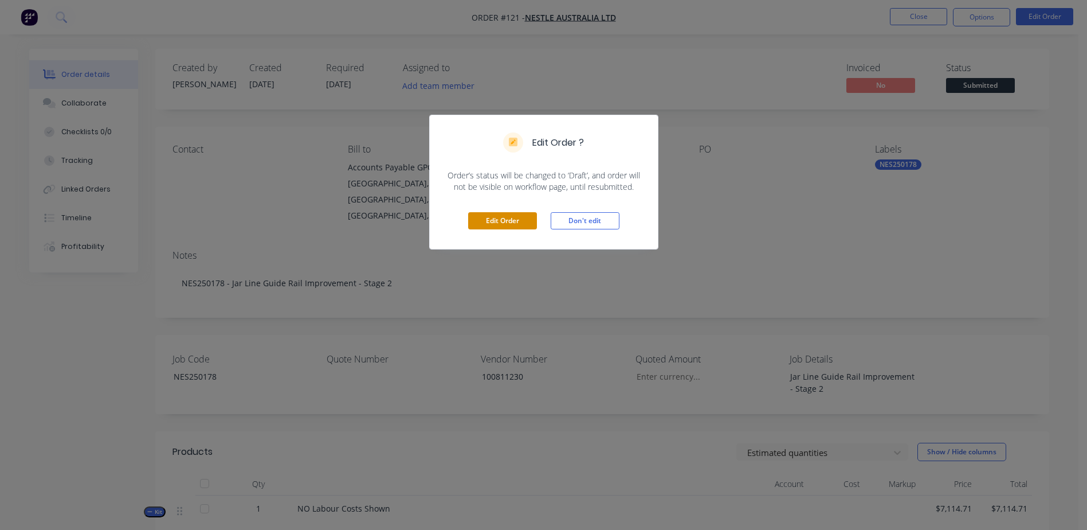
click at [507, 217] on button "Edit Order" at bounding box center [502, 220] width 69 height 17
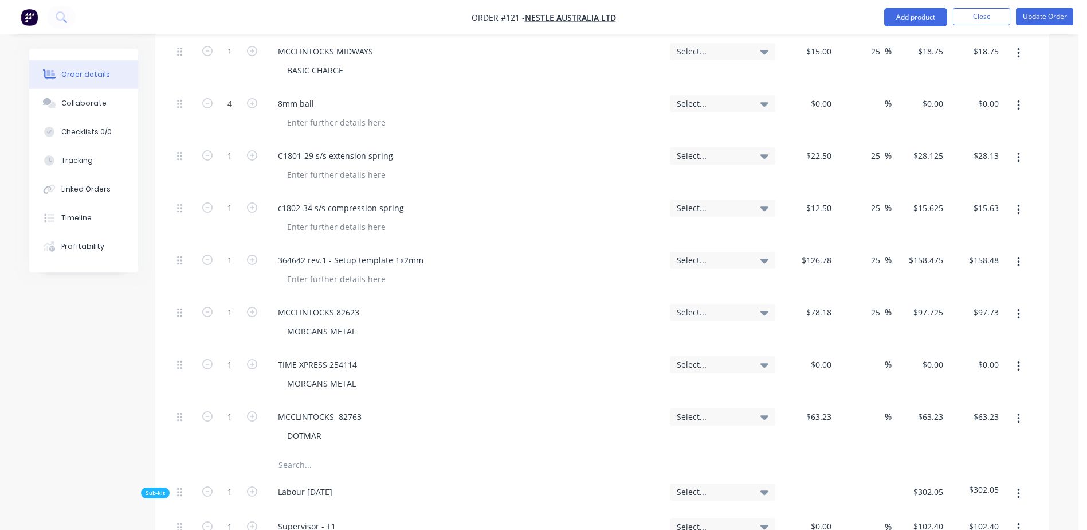
scroll to position [1490, 0]
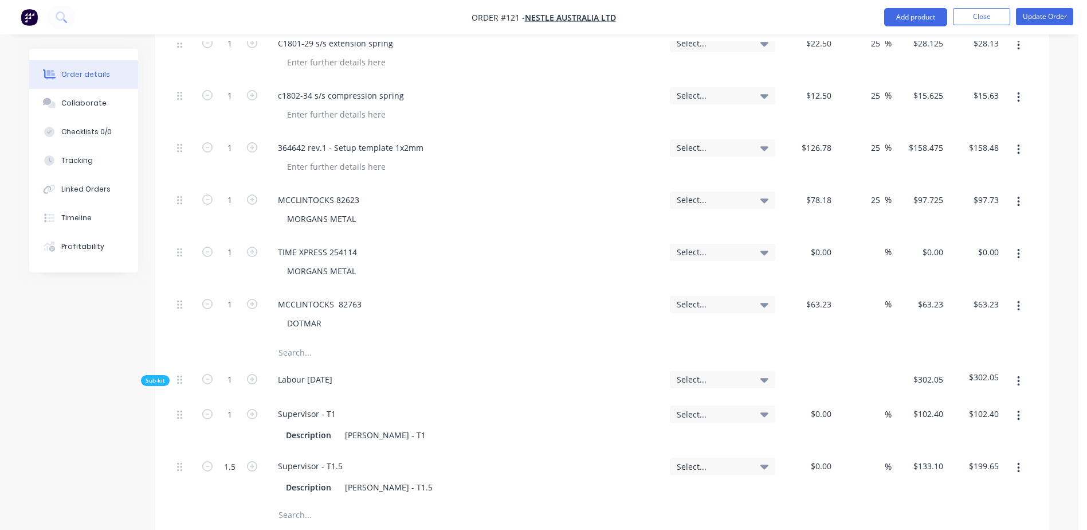
click at [303, 341] on input "text" at bounding box center [392, 352] width 229 height 23
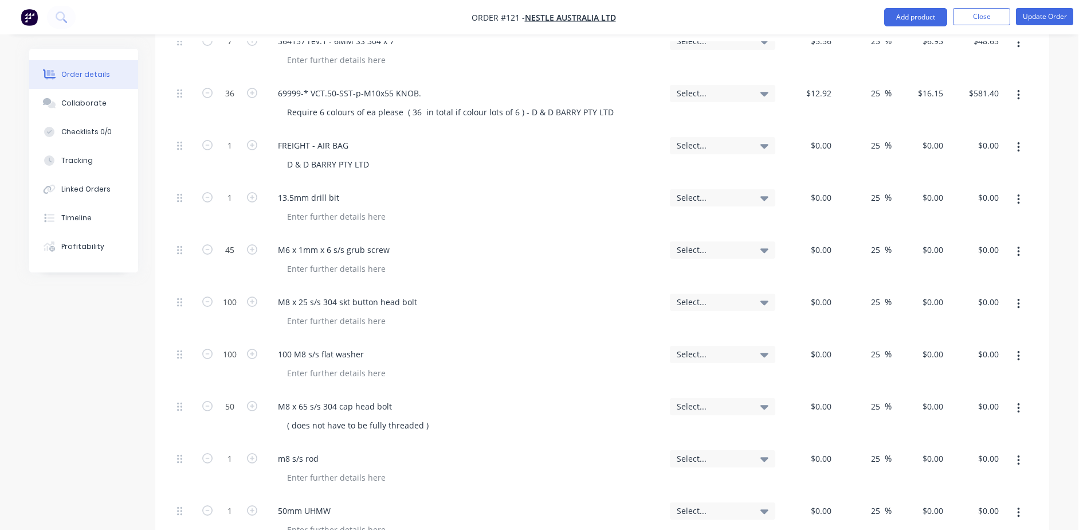
scroll to position [802, 0]
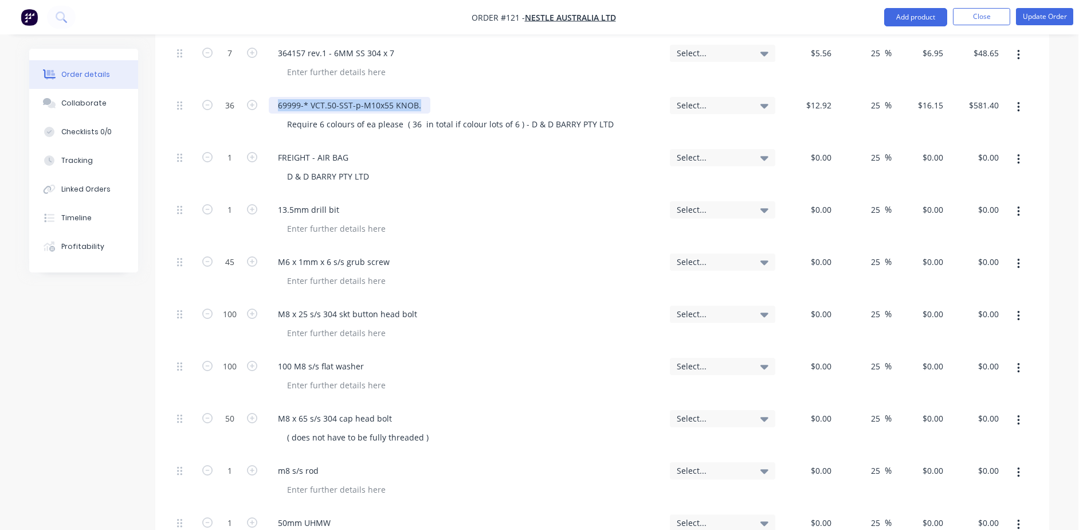
drag, startPoint x: 421, startPoint y: 76, endPoint x: 276, endPoint y: 73, distance: 145.0
click at [276, 97] on div "69999-* VCT.50-SST-p-M10x55 KNOB." at bounding box center [350, 105] width 162 height 17
copy div "69999-* VCT.50-SST-p-M10x55 KNOB."
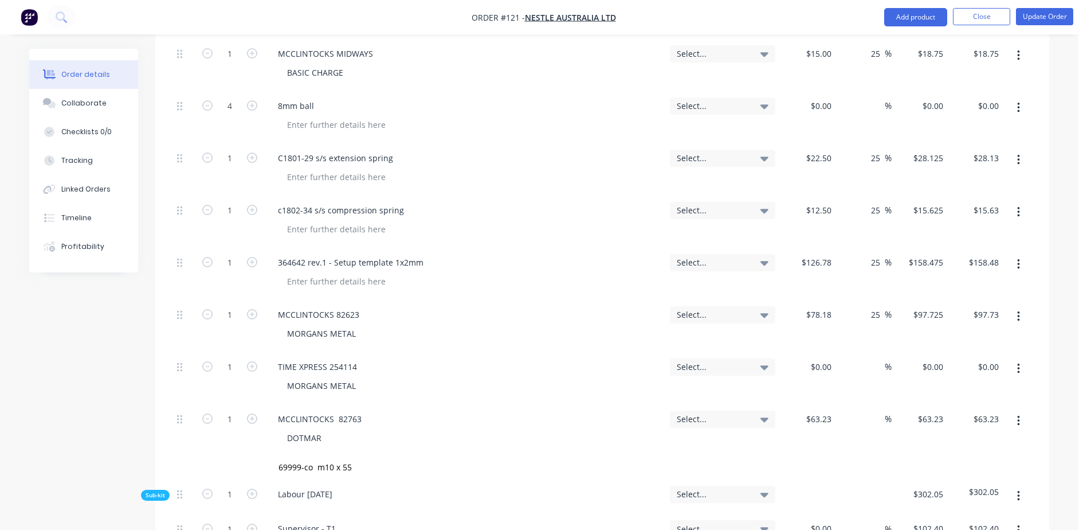
scroll to position [1490, 0]
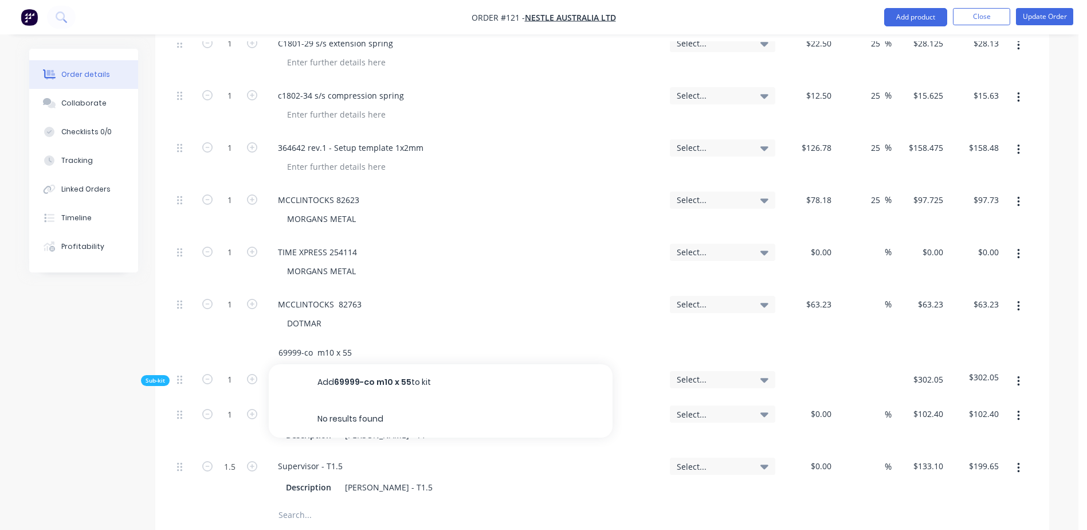
drag, startPoint x: 364, startPoint y: 321, endPoint x: 266, endPoint y: 321, distance: 98.0
click at [266, 341] on div "69999-co m10 x 55 Add 69999-co m10 x 55 to kit No results found" at bounding box center [470, 352] width 413 height 23
paste input "* VCT.50-SST-p-M10x55 KNOB."
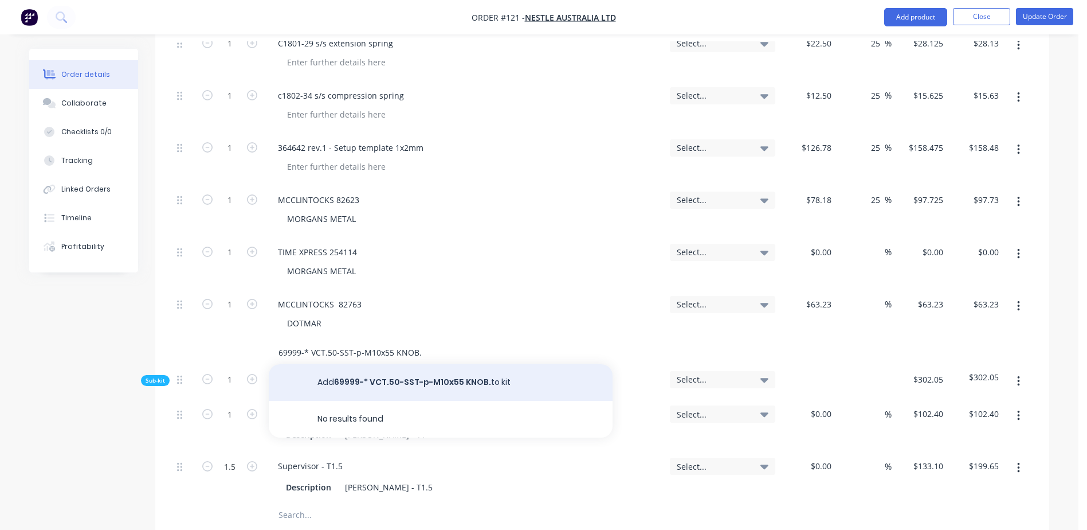
type input "69999-* VCT.50-SST-p-M10x55 KNOB."
click at [428, 364] on button "Add 69999-* VCT.50-SST-p-M10x55 KNOB. to kit" at bounding box center [441, 382] width 344 height 37
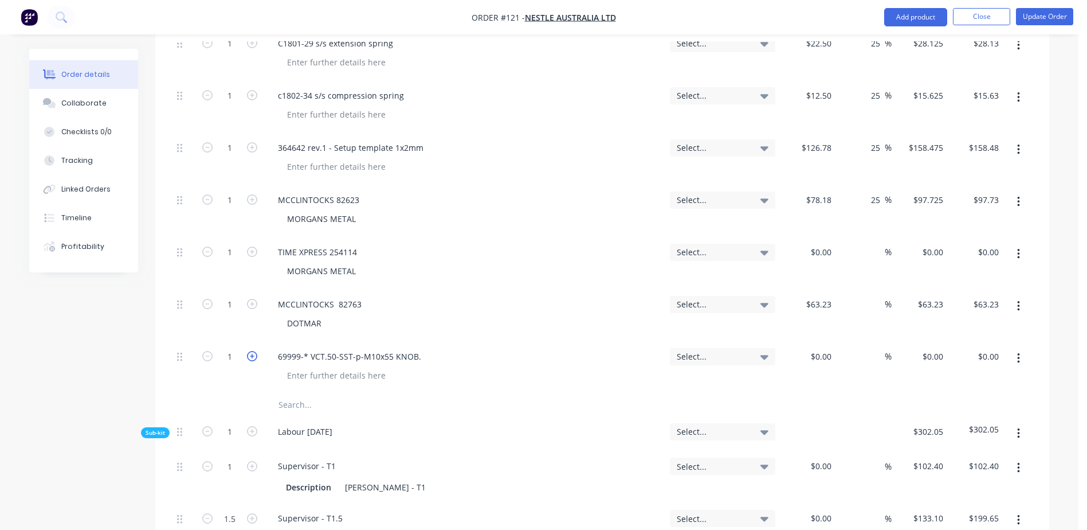
click at [254, 351] on icon "button" at bounding box center [252, 356] width 10 height 10
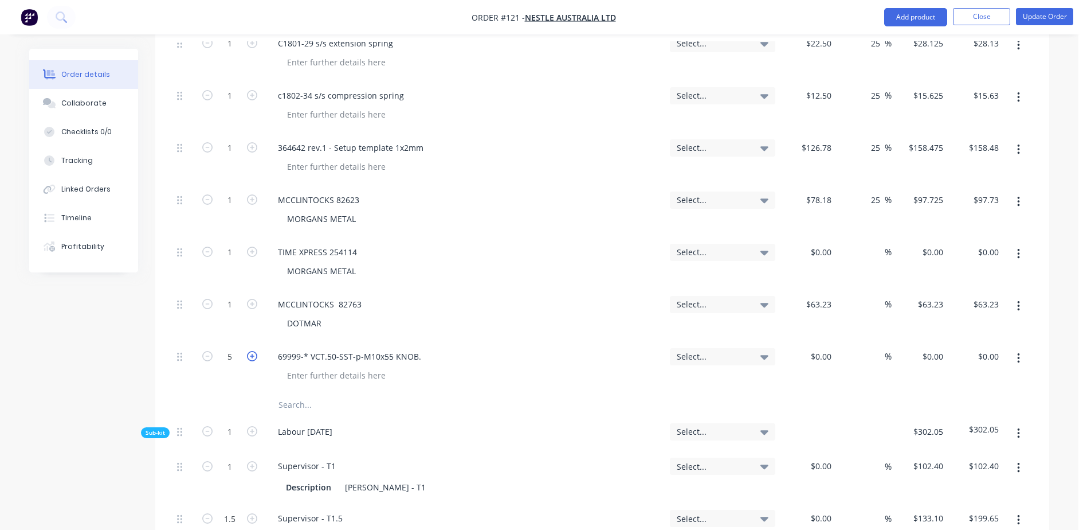
type input "6"
click at [976, 341] on div "0.00 $0.00" at bounding box center [976, 367] width 56 height 52
type input "70.64"
click at [512, 348] on div "69999-* VCT.50-SST-p-M10x55 KNOB." at bounding box center [465, 356] width 392 height 17
type input "$11.7733"
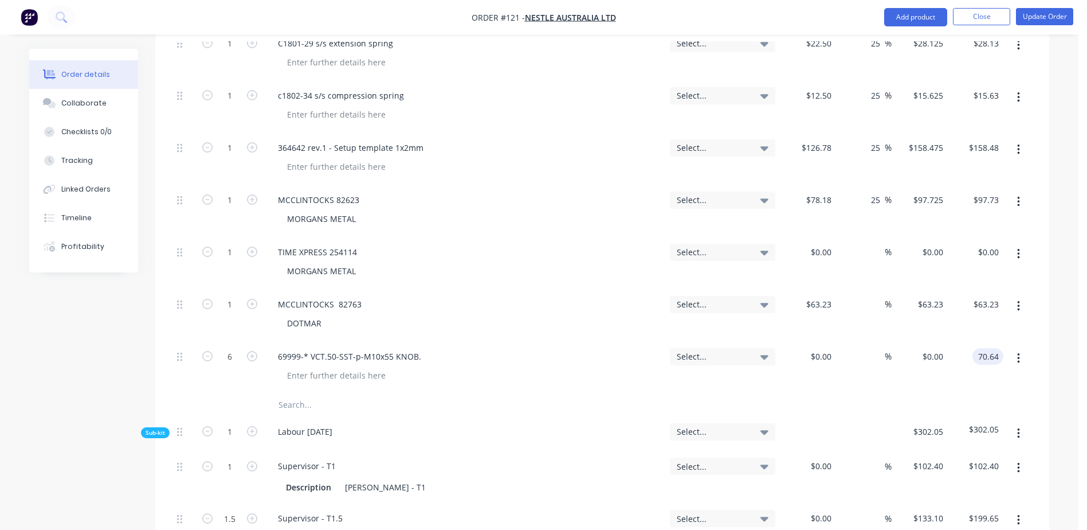
type input "$70.64"
click at [1050, 19] on button "Update Order" at bounding box center [1044, 16] width 57 height 17
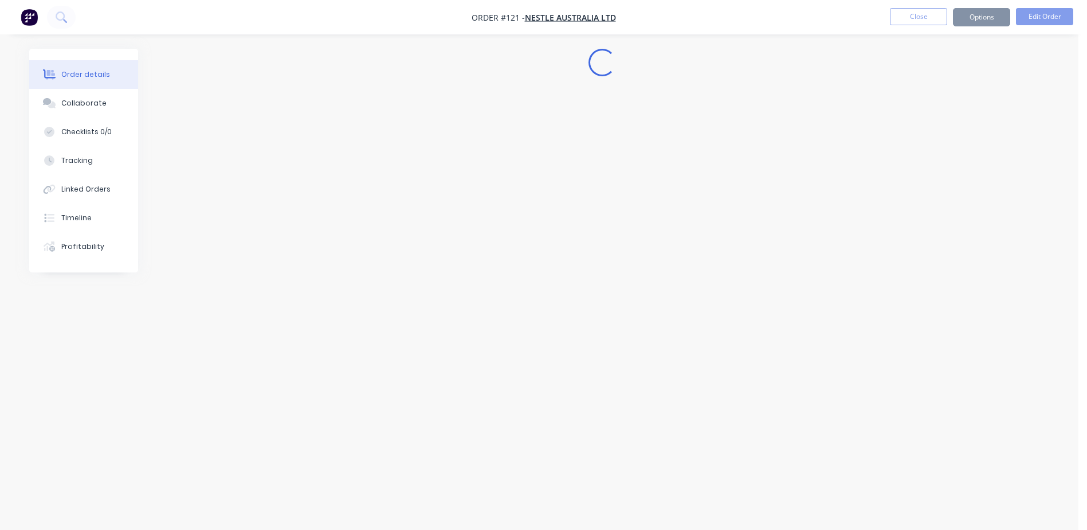
scroll to position [0, 0]
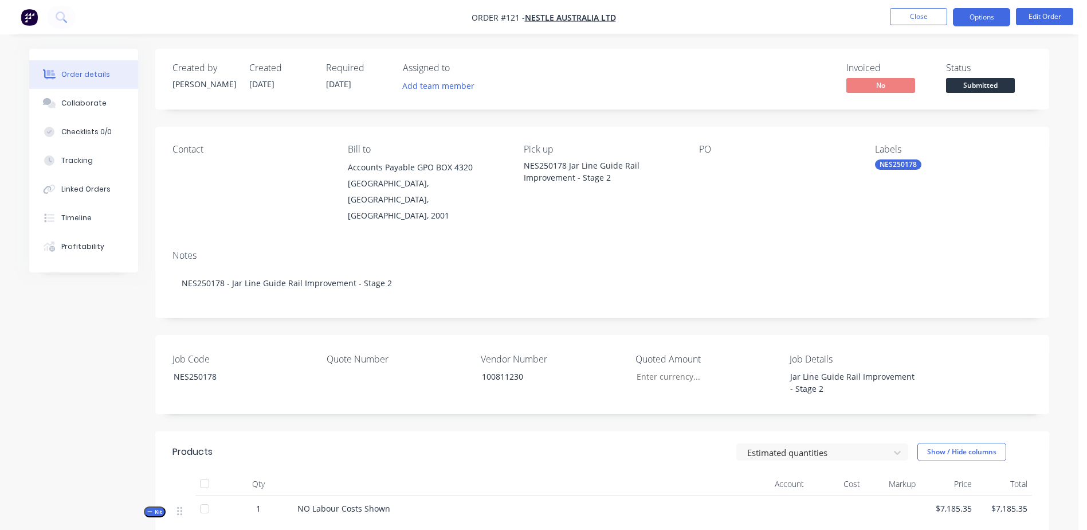
click at [984, 21] on button "Options" at bounding box center [981, 17] width 57 height 18
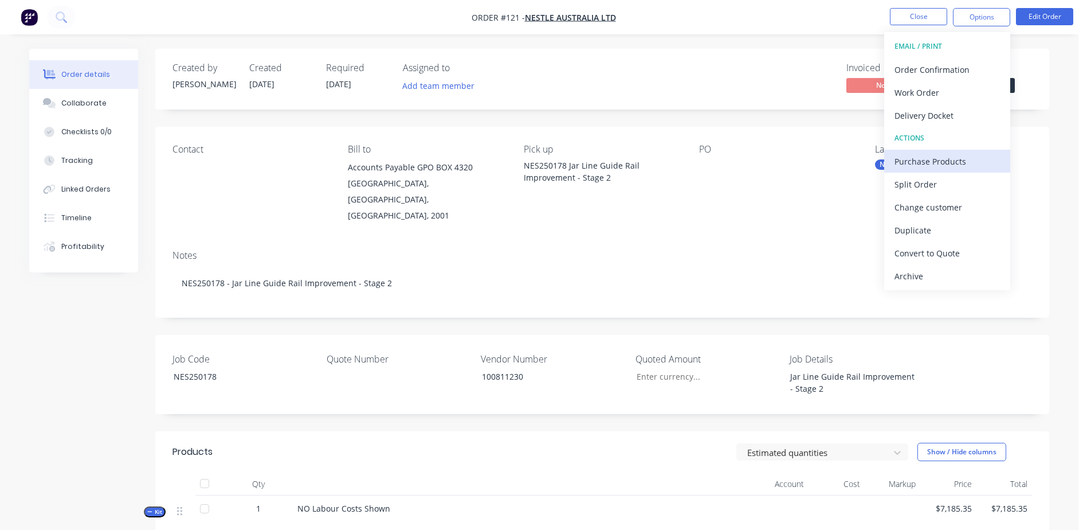
click at [1003, 160] on button "Purchase Products" at bounding box center [947, 161] width 126 height 23
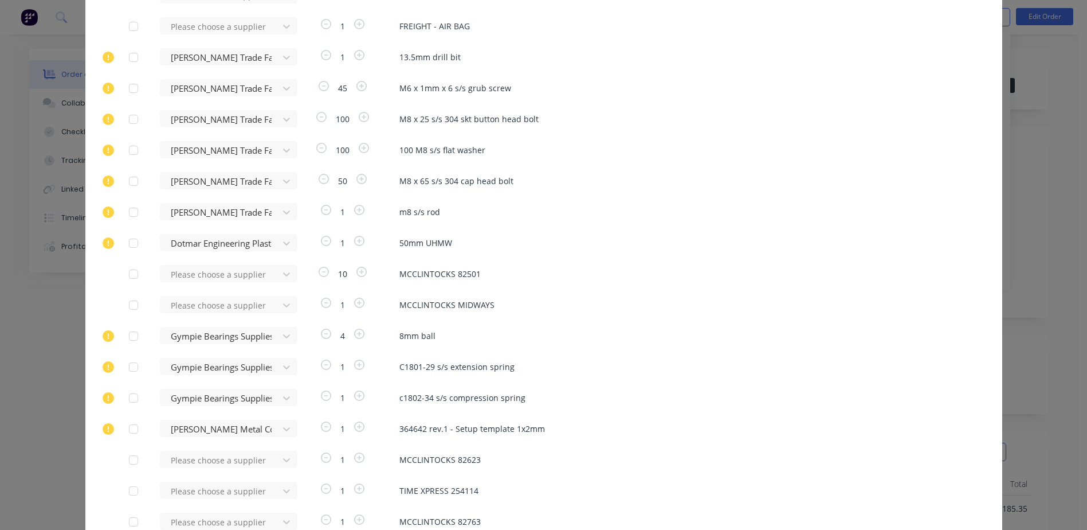
scroll to position [1414, 0]
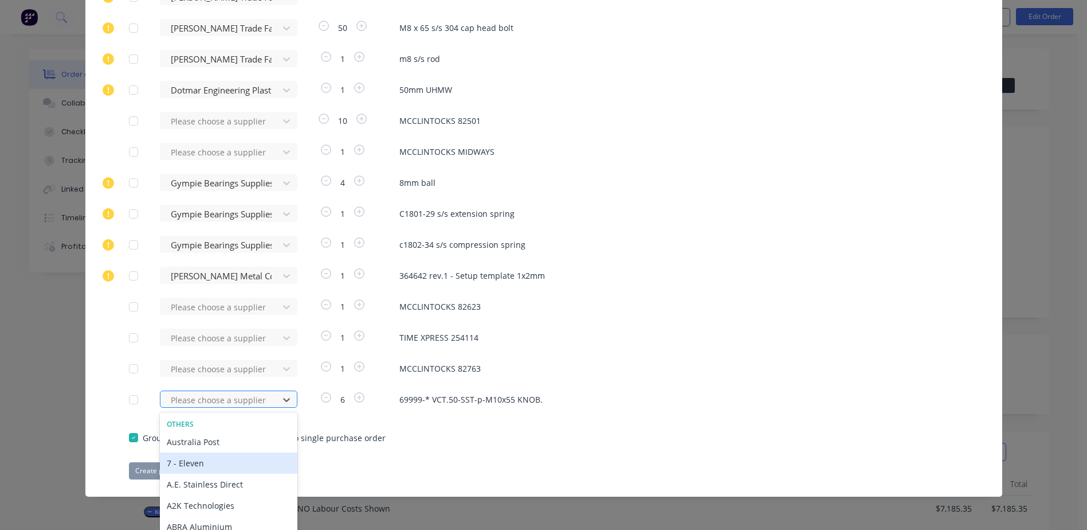
click at [231, 406] on div "470 results available. Use Up and Down to choose options, press Enter to select…" at bounding box center [223, 398] width 126 height 17
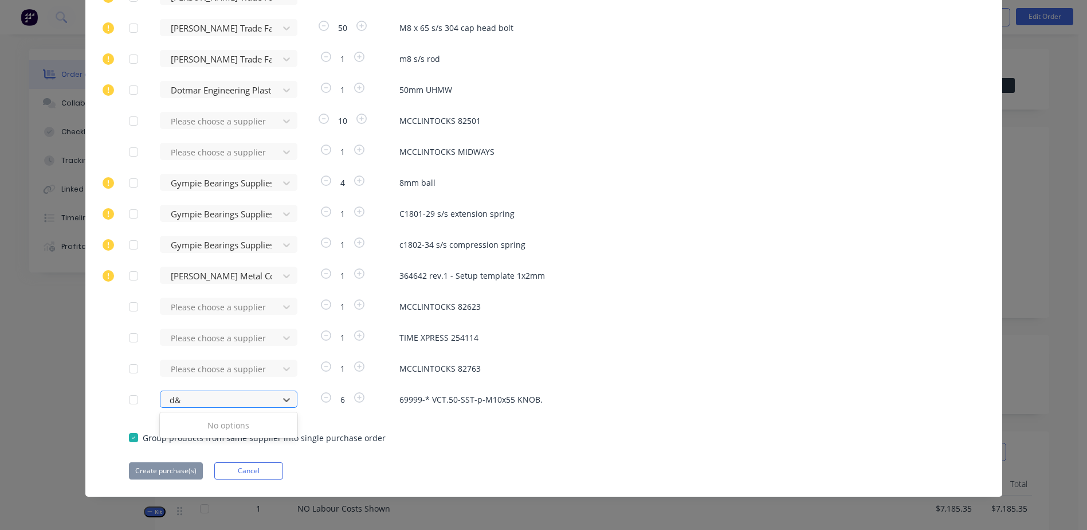
type input "d"
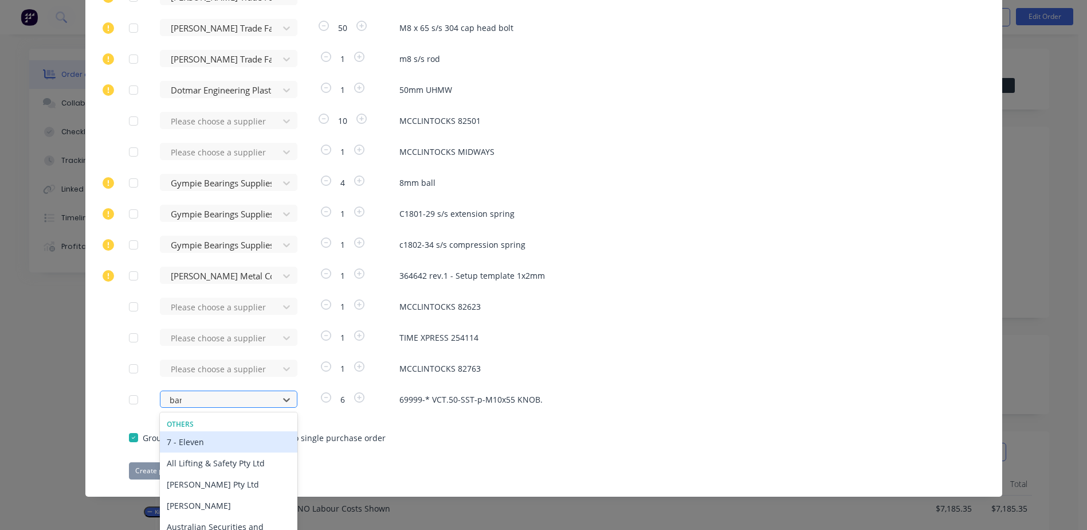
type input "[PERSON_NAME]"
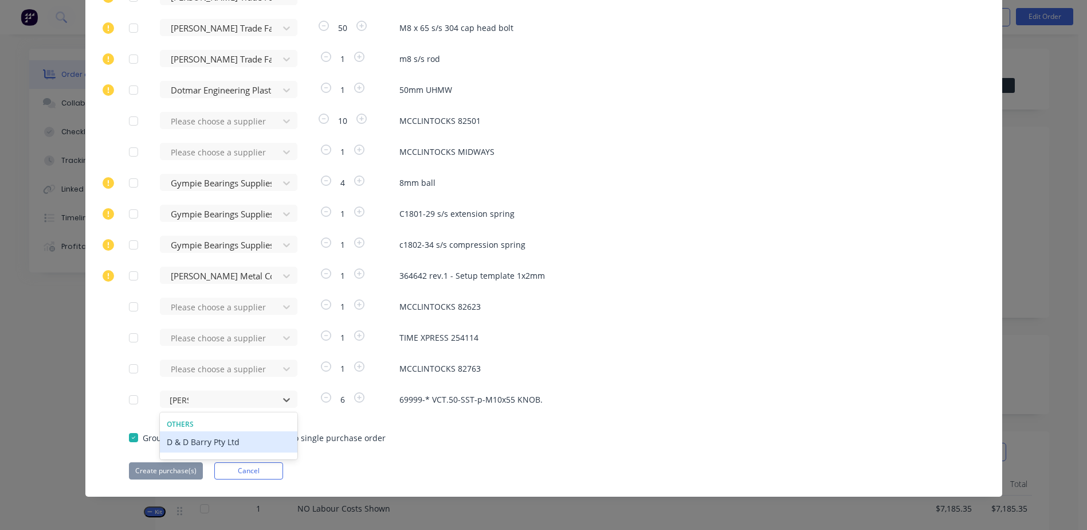
click at [201, 439] on div "D & D Barry Pty Ltd" at bounding box center [229, 441] width 138 height 21
click at [171, 466] on button "Create purchase(s)" at bounding box center [166, 470] width 74 height 17
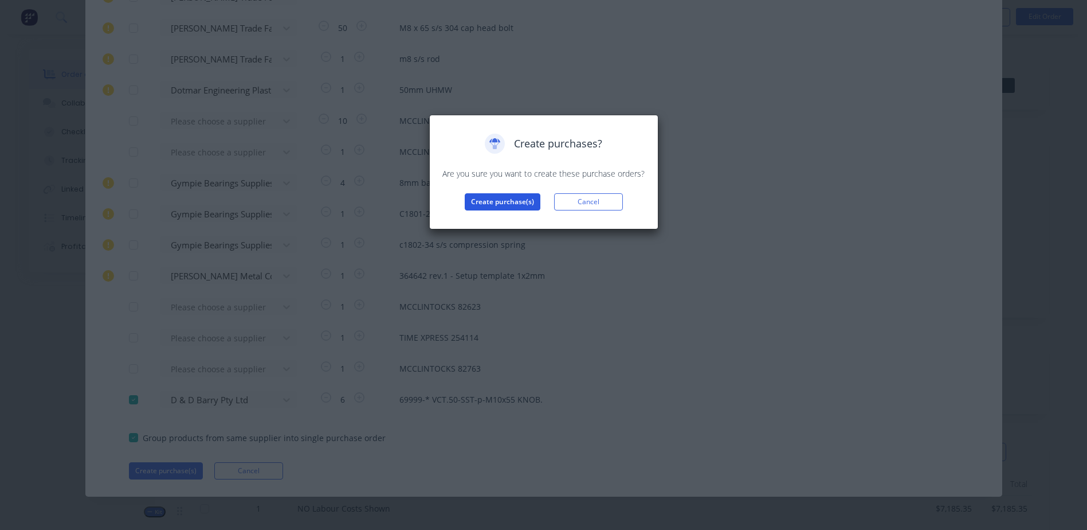
click at [485, 207] on button "Create purchase(s)" at bounding box center [503, 201] width 76 height 17
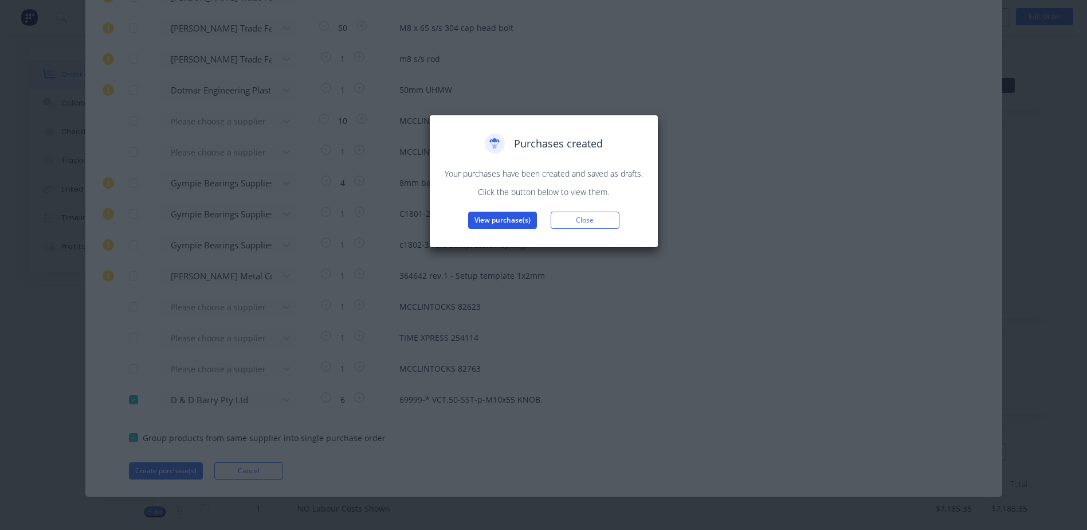
click at [504, 217] on button "View purchase(s)" at bounding box center [502, 219] width 69 height 17
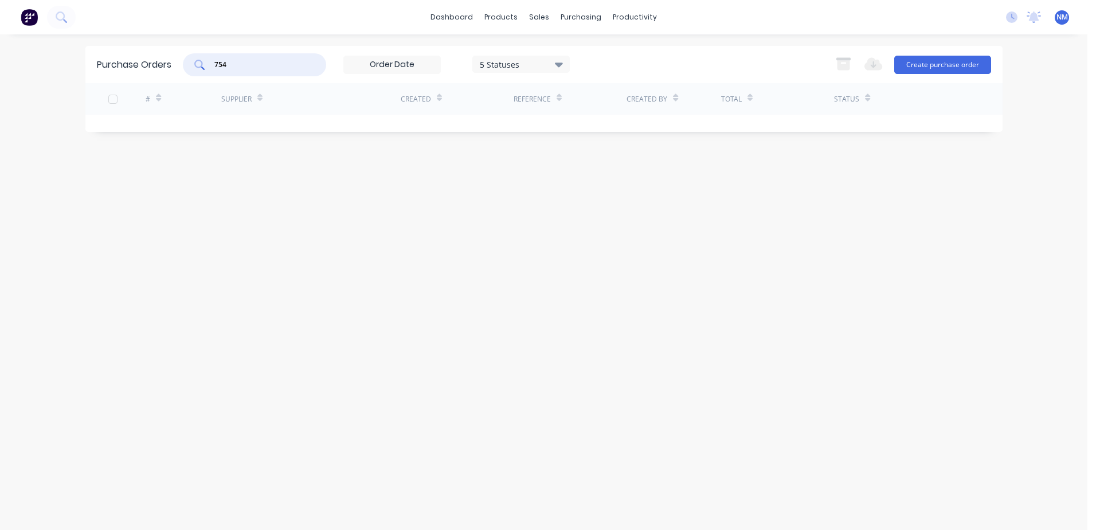
click at [225, 68] on input "754" at bounding box center [260, 64] width 95 height 11
click at [236, 62] on input "754" at bounding box center [260, 64] width 95 height 11
type input "7"
click at [792, 96] on div "Total" at bounding box center [777, 99] width 113 height 32
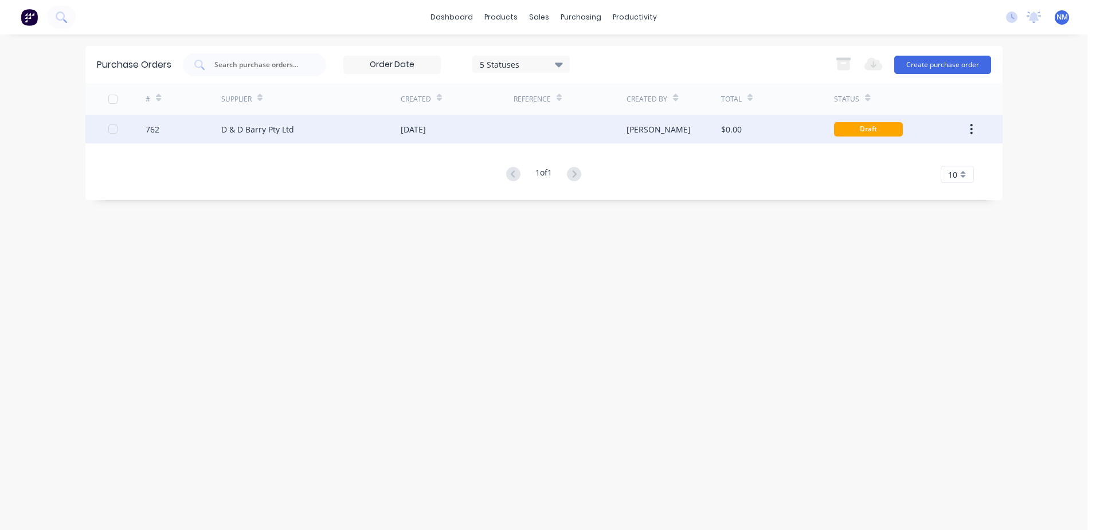
click at [783, 134] on div "$0.00" at bounding box center [777, 129] width 113 height 29
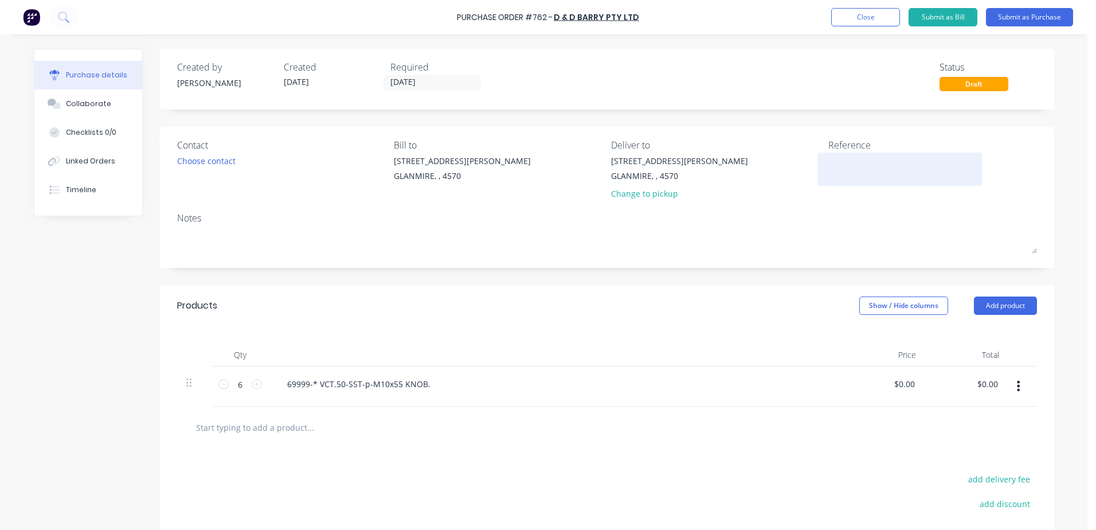
click at [870, 164] on textarea at bounding box center [899, 168] width 143 height 26
type textarea "NES25017"
type textarea "x"
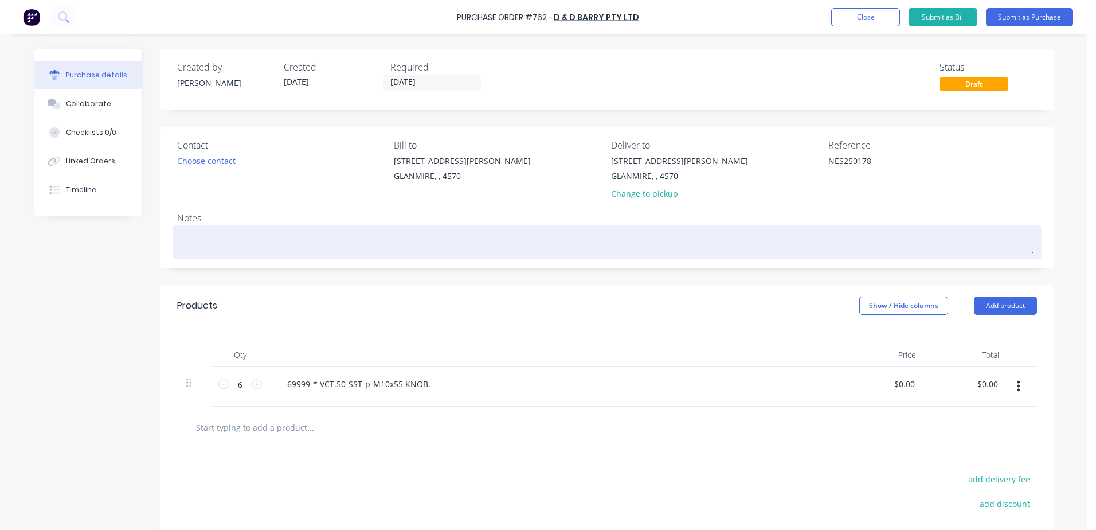
type textarea "NES250178"
type textarea "x"
type textarea "NES250178"
click at [193, 237] on textarea at bounding box center [607, 241] width 860 height 26
type textarea "x"
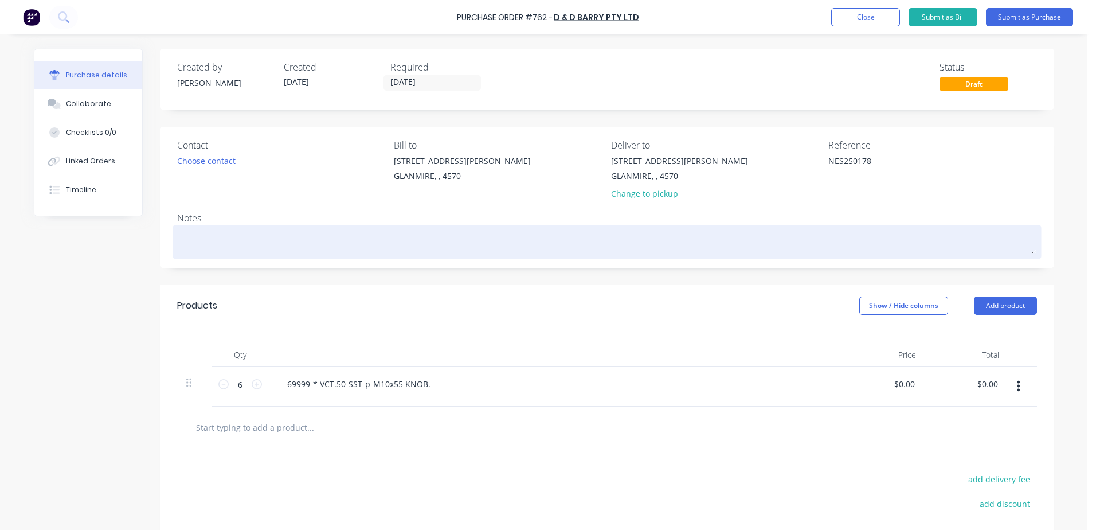
type textarea "N"
type textarea "x"
type textarea "NE"
type textarea "x"
type textarea "NES"
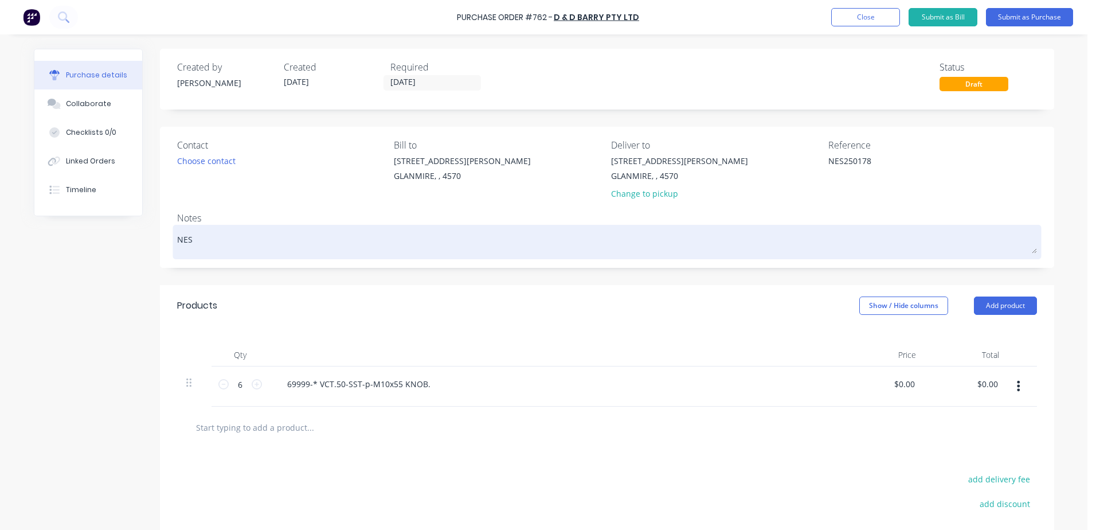
type textarea "x"
type textarea "NES2"
type textarea "x"
type textarea "NES25"
type textarea "x"
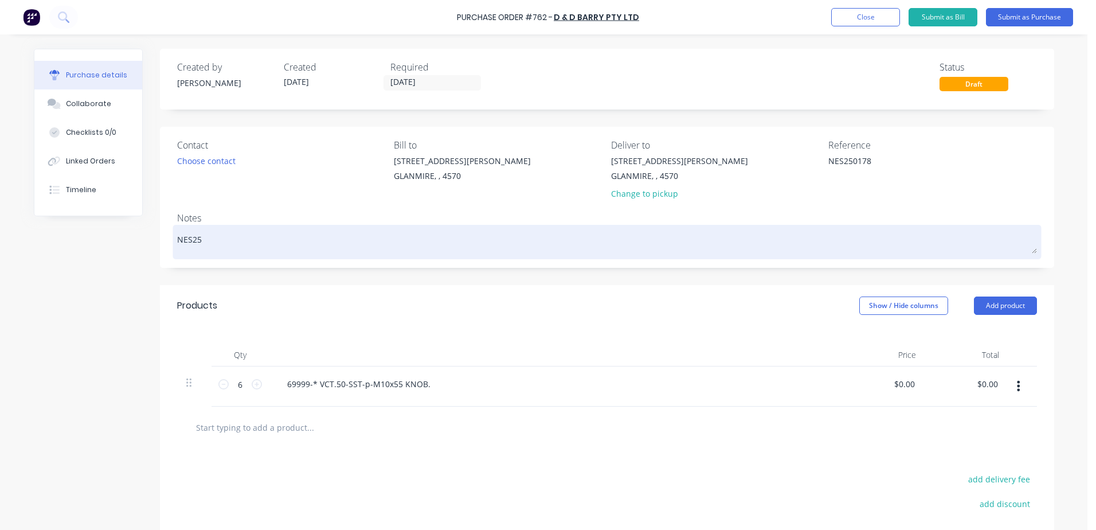
type textarea "NES250"
type textarea "x"
type textarea "NES2501"
type textarea "x"
type textarea "NES25017"
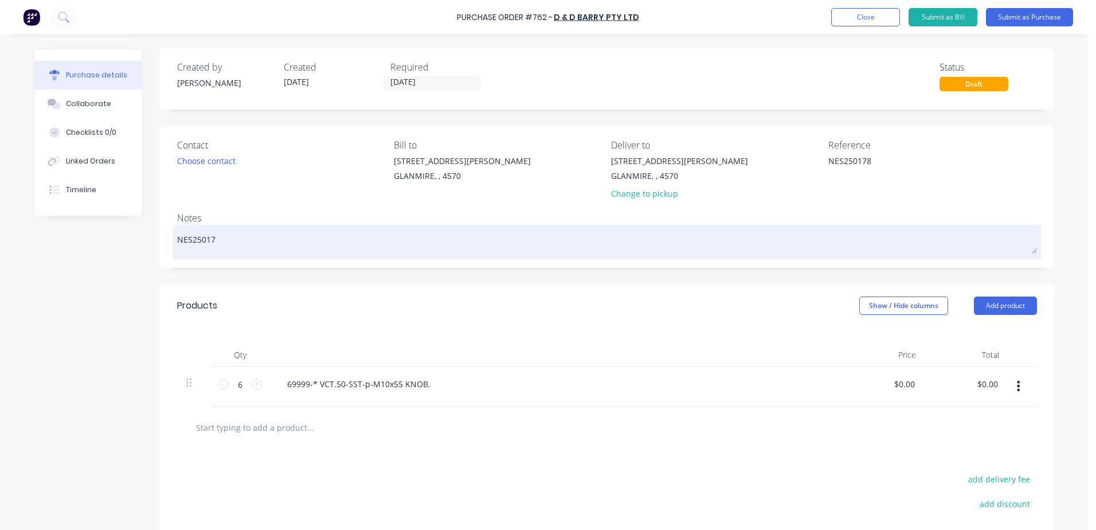
type textarea "x"
type textarea "NES250178"
type textarea "x"
type textarea "NES250178 *"
type textarea "x"
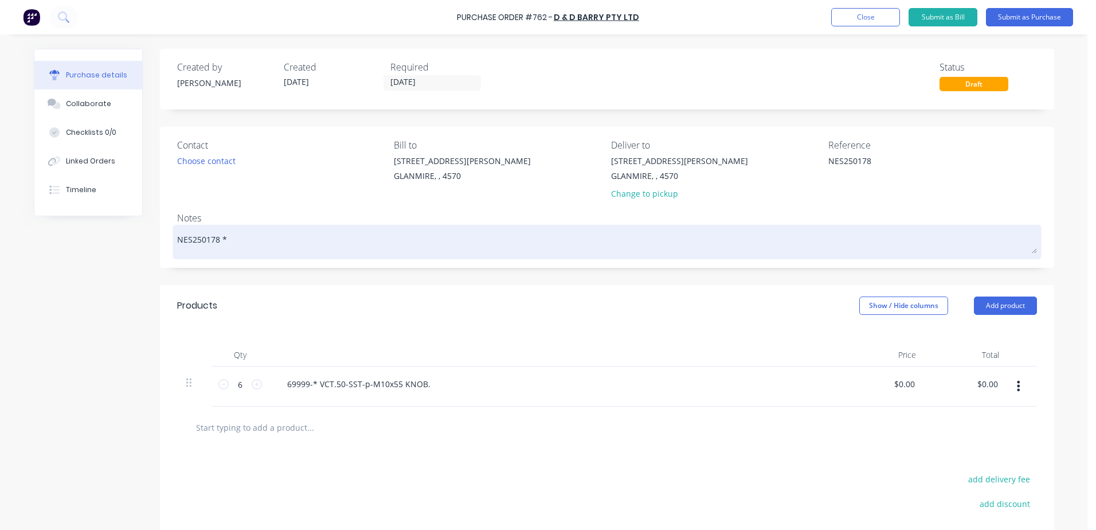
type textarea "NES250178 *-"
type textarea "x"
type textarea "NES250178 *"
type textarea "x"
type textarea "NES250178"
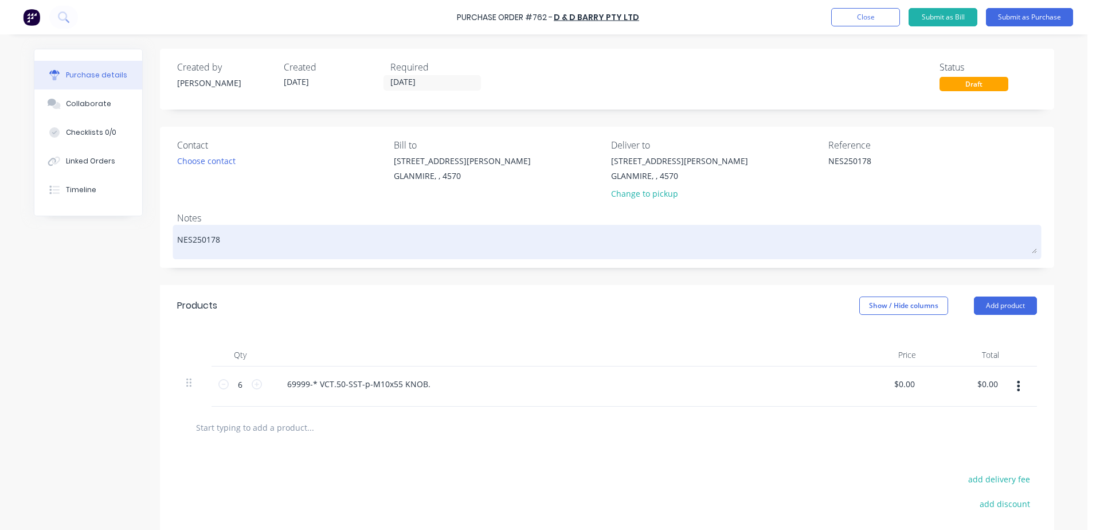
type textarea "x"
type textarea "NES250178"
type textarea "x"
type textarea "NES250178 -"
type textarea "x"
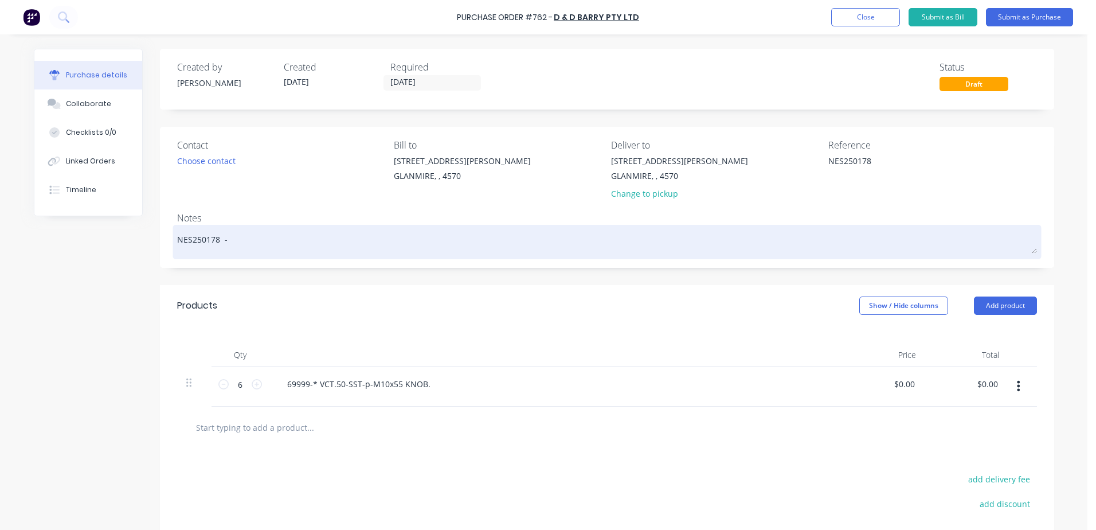
type textarea "NES250178 -"
type textarea "x"
type textarea "NES250178 -"
type textarea "x"
type textarea "NES250178 - O"
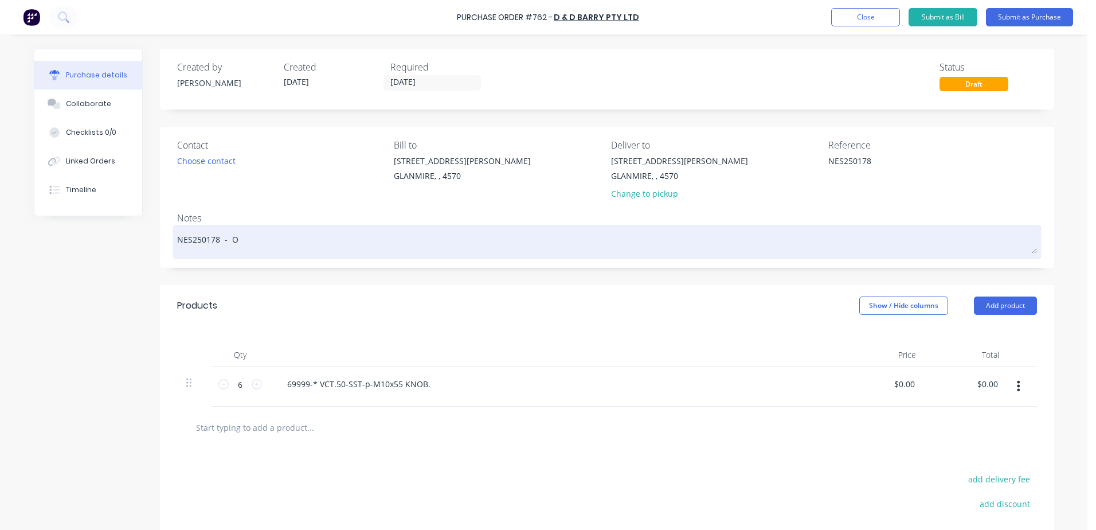
type textarea "x"
type textarea "NES250178 -"
type textarea "x"
type textarea "NES250178 - o"
type textarea "x"
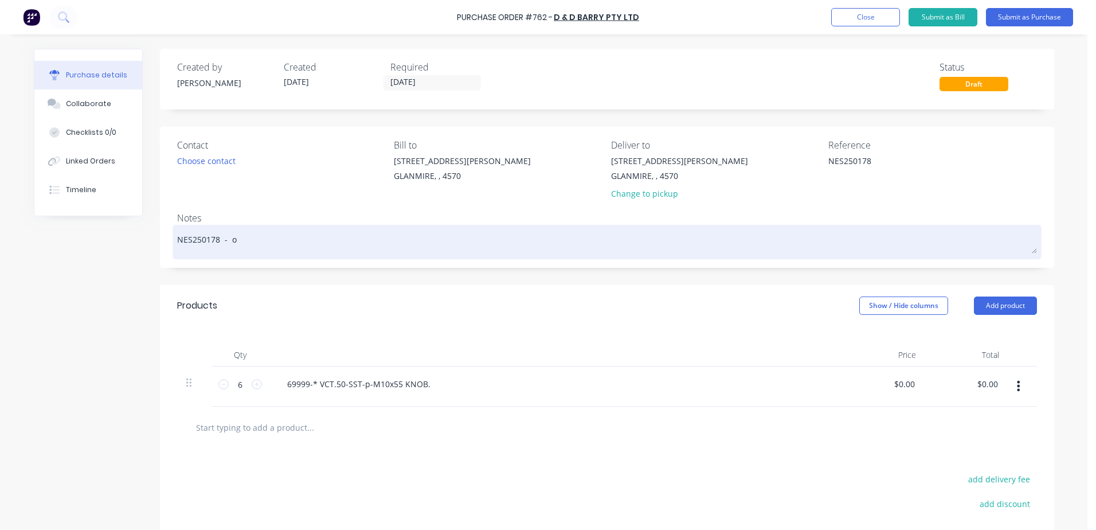
type textarea "NES250178 - oz"
type textarea "x"
type textarea "NES250178 - oz,"
type textarea "x"
type textarea "NES250178 - oz, d"
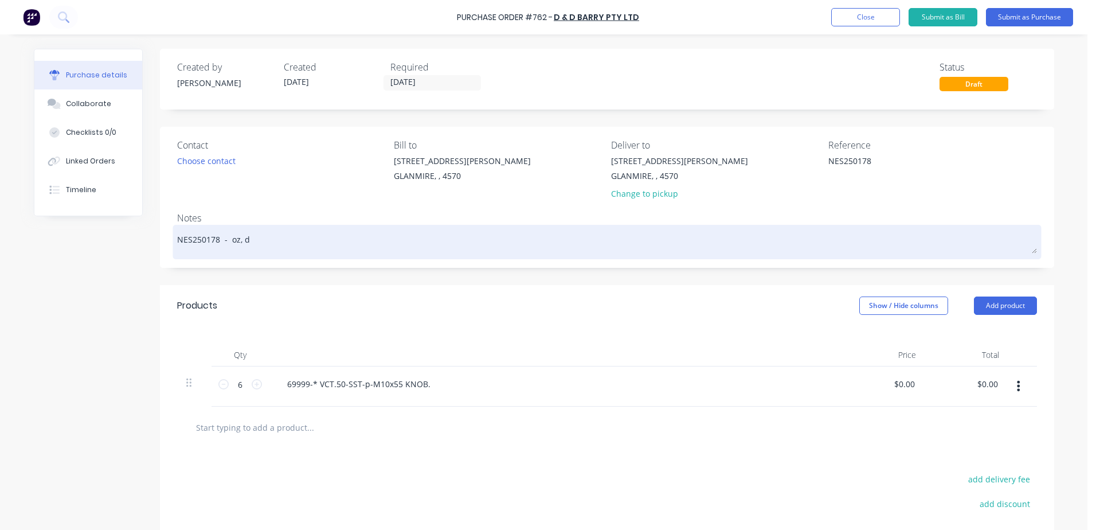
type textarea "x"
type textarea "NES250178 - oz, da"
type textarea "x"
type textarea "NES250178 - oz, dar"
type textarea "x"
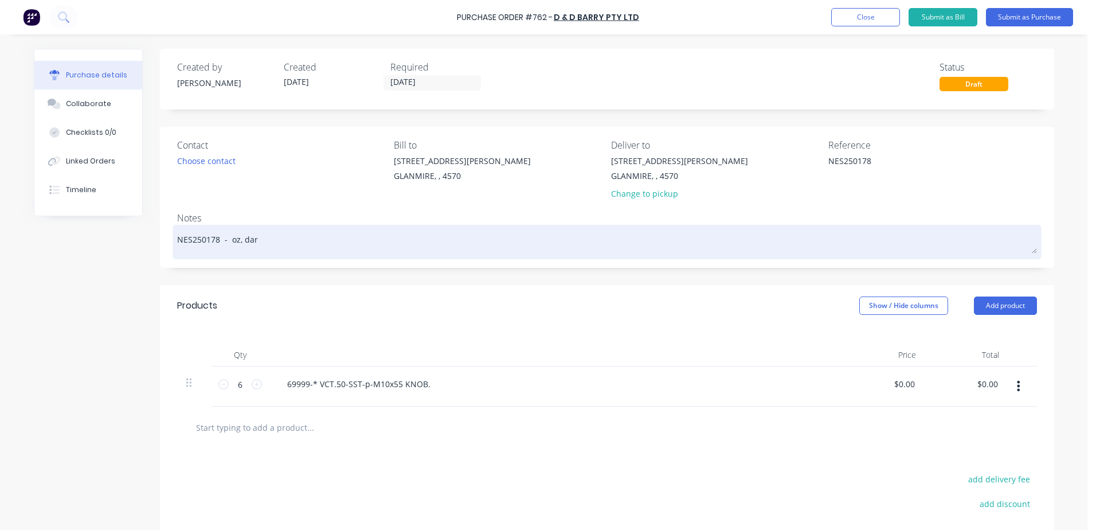
type textarea "NES250178 - oz, [PERSON_NAME]"
type textarea "x"
type textarea "NES250178 - oz, darre"
type textarea "x"
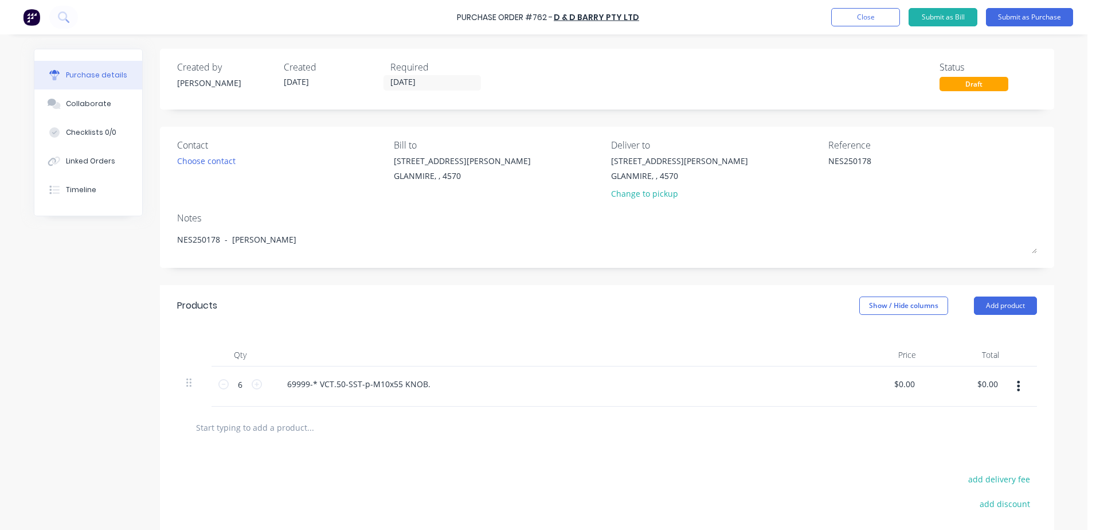
type textarea "NES250178 - [PERSON_NAME]"
type textarea "x"
type textarea "NES250178 - [PERSON_NAME]"
click at [450, 304] on div "Products Show / Hide columns Add product" at bounding box center [607, 305] width 894 height 41
type textarea "x"
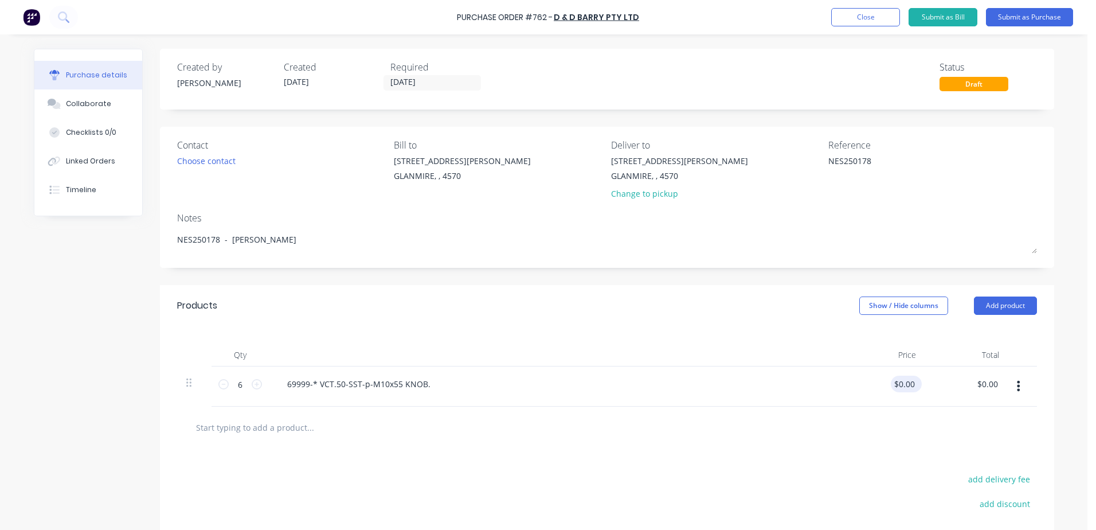
type input "0.00"
drag, startPoint x: 893, startPoint y: 386, endPoint x: 1090, endPoint y: 386, distance: 196.6
click at [1090, 386] on body "Purchase Order #762 - D & D Barry Pty Ltd Add product Close Submit as Bill Subm…" at bounding box center [548, 265] width 1096 height 530
type textarea "x"
type input "$0.00"
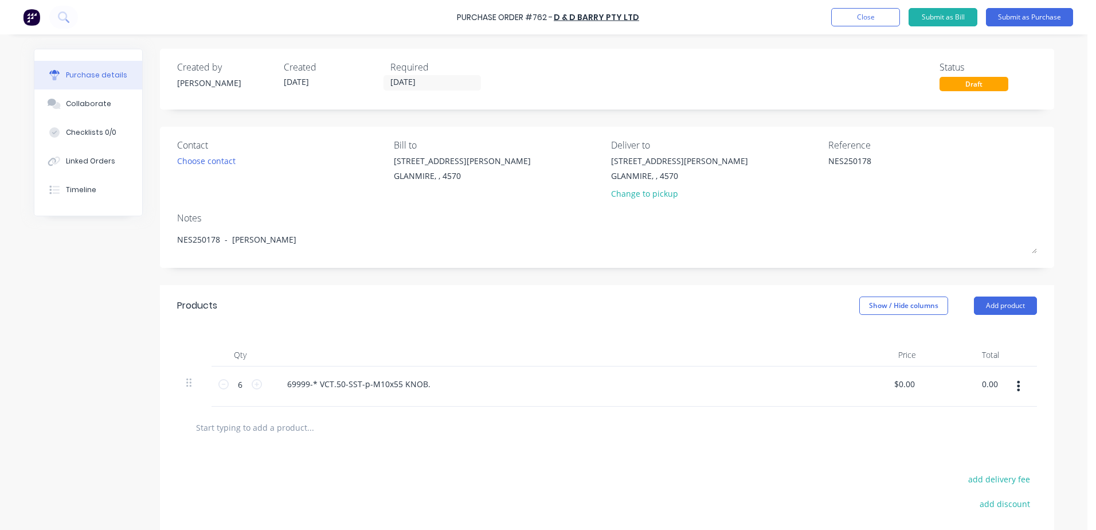
drag, startPoint x: 971, startPoint y: 384, endPoint x: 1097, endPoint y: 383, distance: 126.1
click at [1095, 383] on html "Purchase Order #762 - D & D Barry Pty Ltd Add product Close Submit as Bill Subm…" at bounding box center [548, 265] width 1096 height 530
type input "70.64"
type textarea "x"
type input "$11.7733"
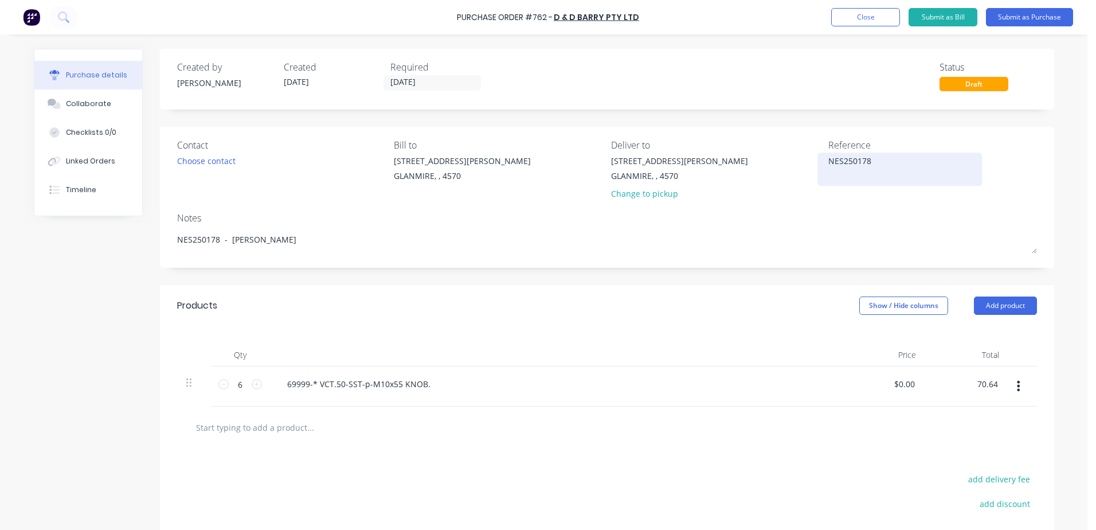
type input "$70.64"
click at [875, 177] on textarea "NES250178" at bounding box center [899, 168] width 143 height 26
type textarea "x"
drag, startPoint x: 874, startPoint y: 158, endPoint x: 807, endPoint y: 138, distance: 70.2
click at [807, 138] on div "Contact Choose contact [PERSON_NAME] to [STREET_ADDRESS][PERSON_NAME] Deliver t…" at bounding box center [607, 197] width 894 height 141
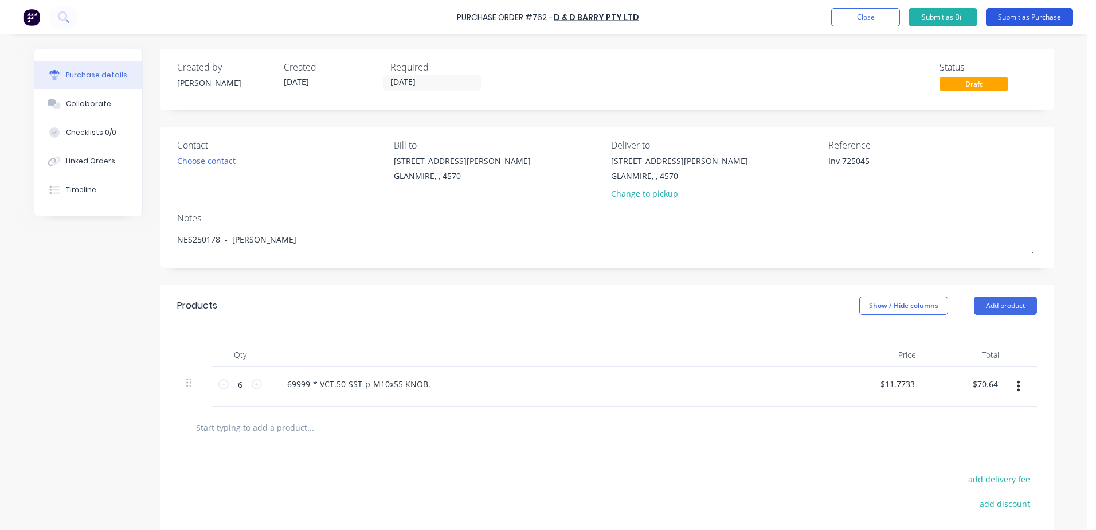
type textarea "Inv 725045"
type textarea "x"
type textarea "Inv 725045"
click at [1026, 17] on button "Submit as Purchase" at bounding box center [1029, 17] width 87 height 18
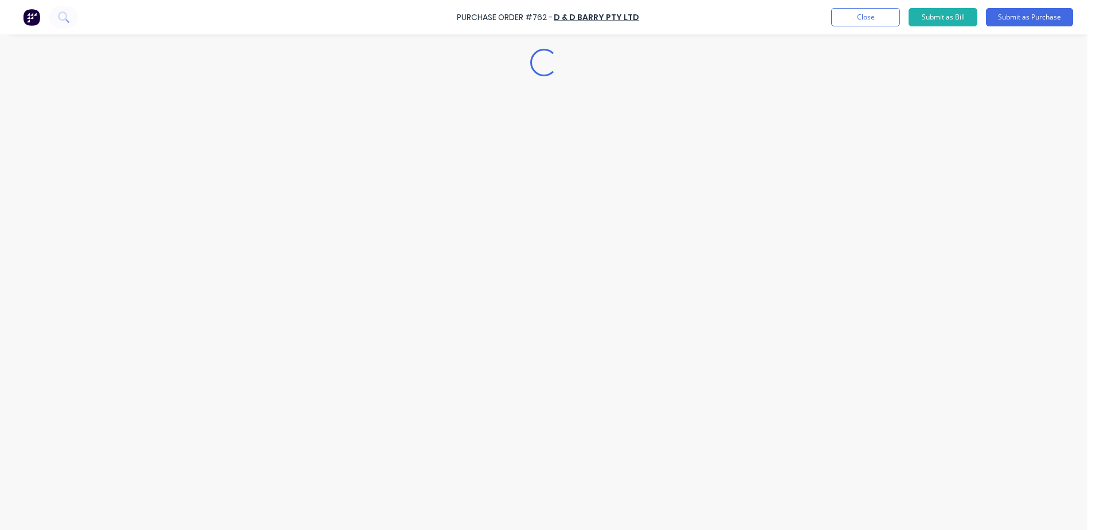
type textarea "x"
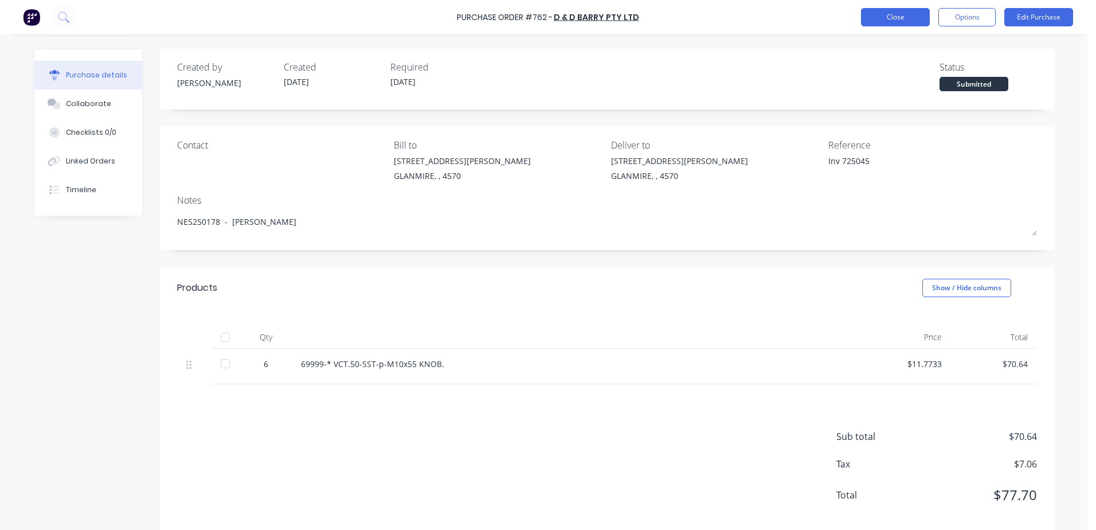
click at [911, 15] on button "Close" at bounding box center [895, 17] width 69 height 18
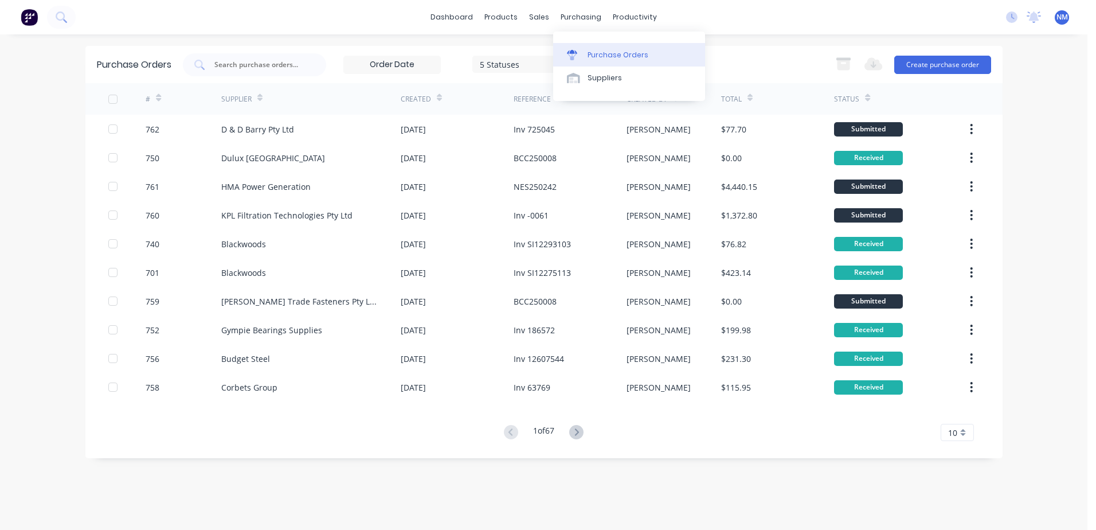
click at [588, 53] on div "Purchase Orders" at bounding box center [617, 55] width 61 height 10
click at [603, 54] on div "Purchase Orders" at bounding box center [617, 55] width 61 height 10
click at [242, 68] on input "text" at bounding box center [260, 64] width 95 height 11
type input "753"
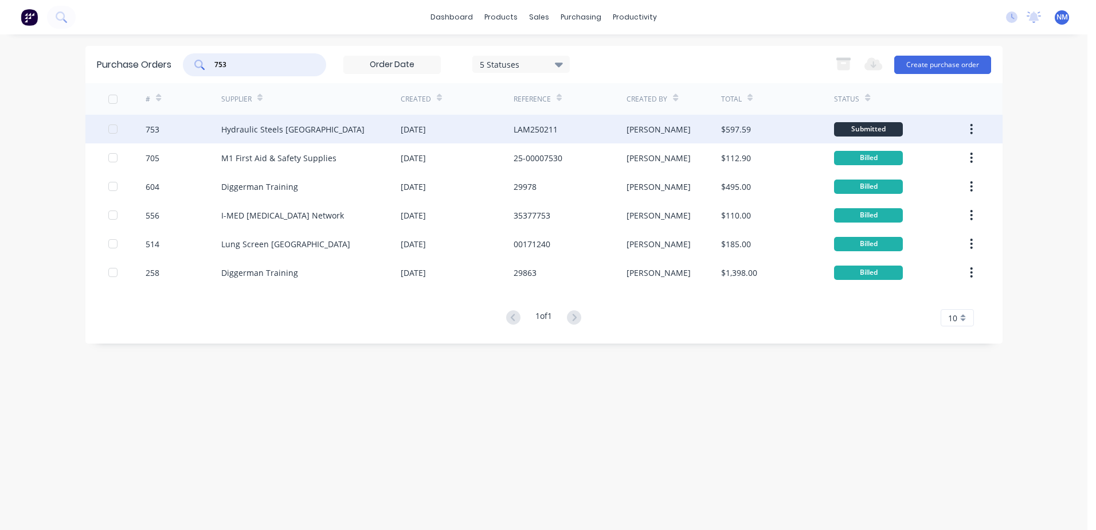
click at [813, 129] on div "$597.59" at bounding box center [777, 129] width 113 height 29
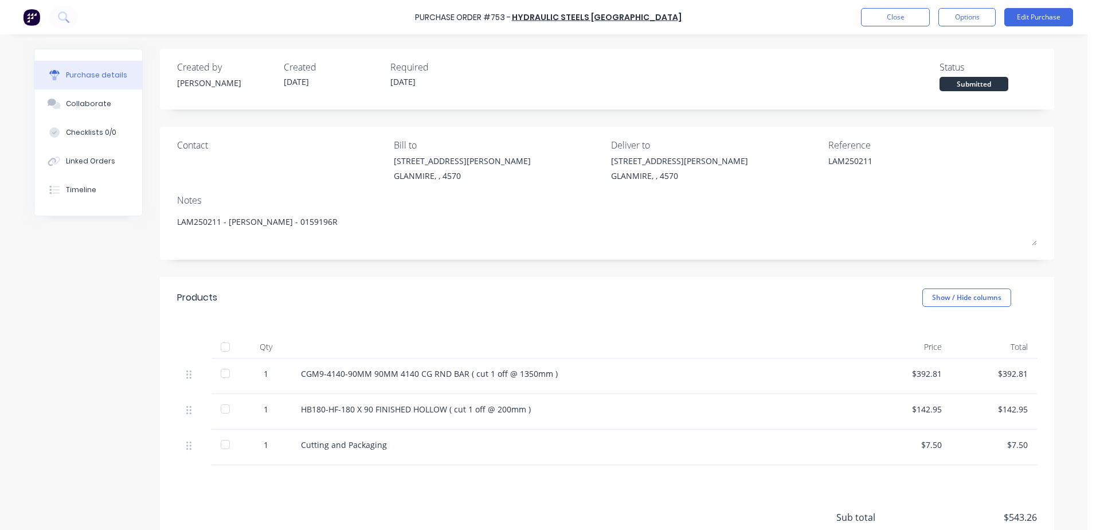
click at [219, 347] on div at bounding box center [225, 346] width 23 height 23
click at [803, 167] on div "Contact [PERSON_NAME] to [STREET_ADDRESS][PERSON_NAME] Deliver to [STREET_ADDRE…" at bounding box center [607, 162] width 860 height 49
click at [1043, 21] on button "Edit Purchase" at bounding box center [1038, 17] width 69 height 18
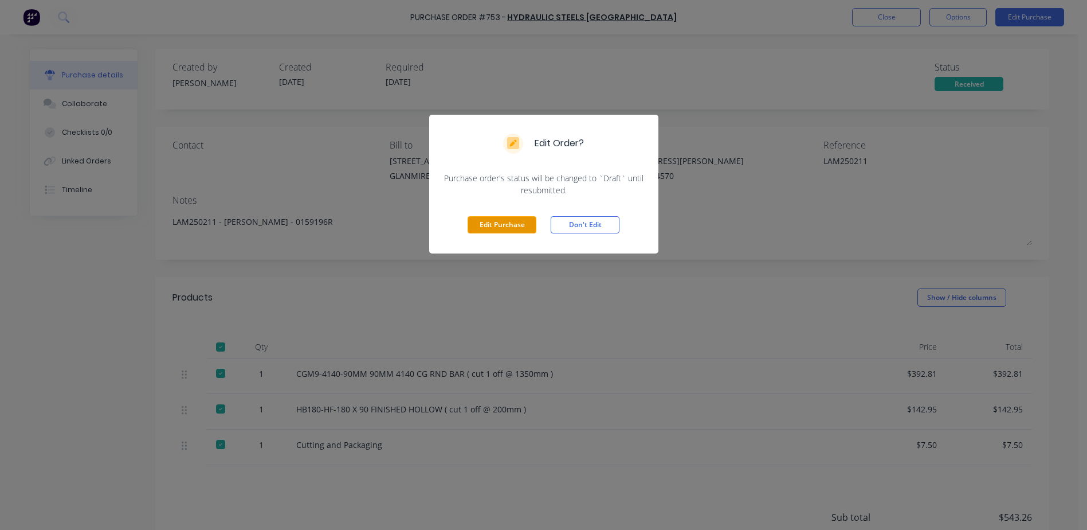
click at [503, 230] on button "Edit Purchase" at bounding box center [502, 224] width 69 height 17
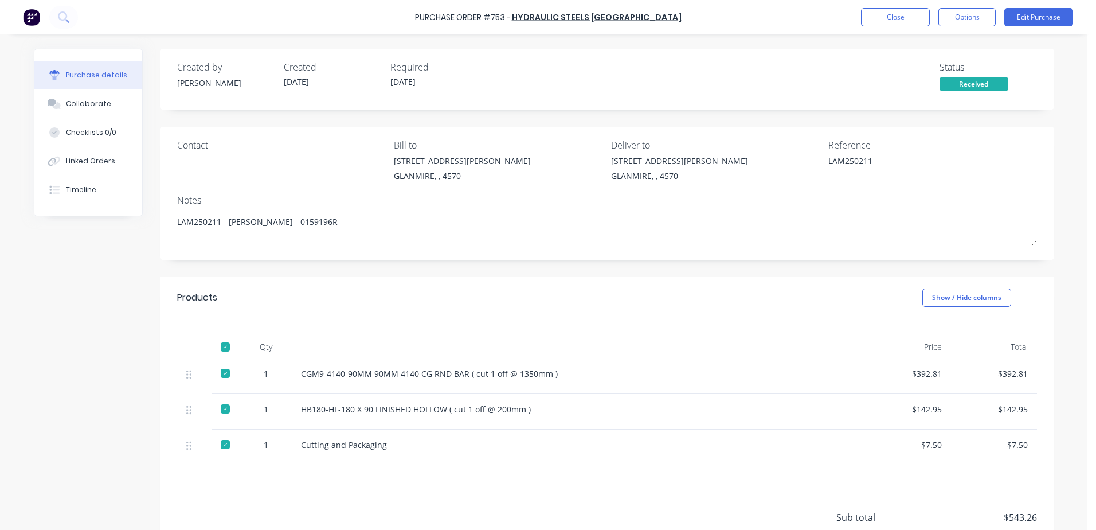
type textarea "x"
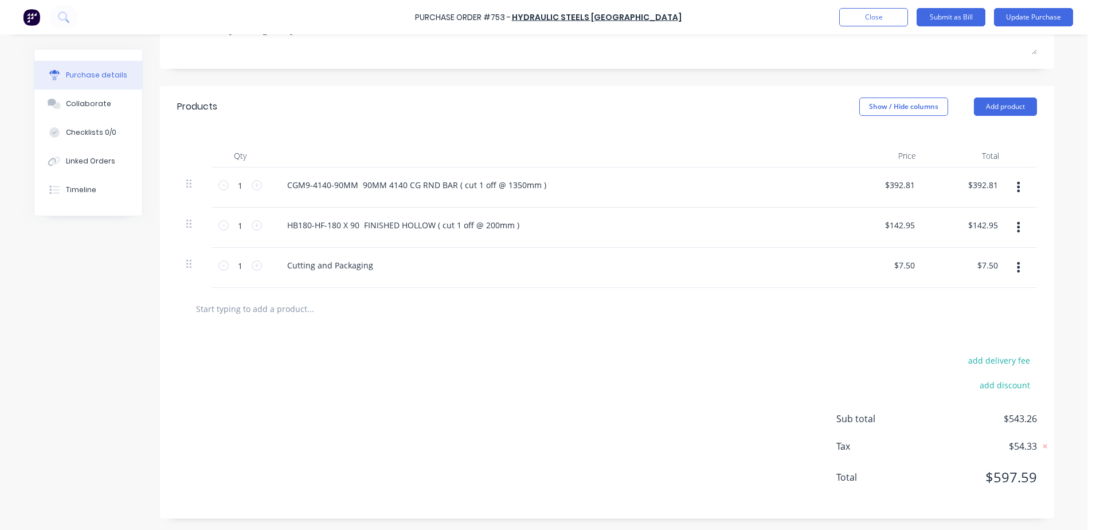
scroll to position [151, 0]
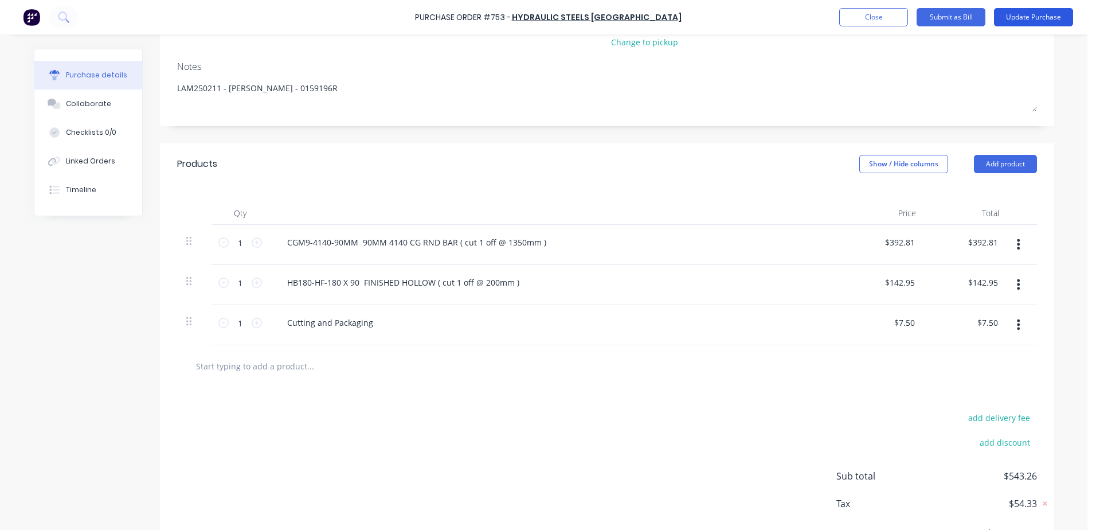
type textarea "Inv 0159196R"
type textarea "x"
type textarea "Inv 0159196R"
click at [1024, 17] on button "Update Purchase" at bounding box center [1033, 17] width 79 height 18
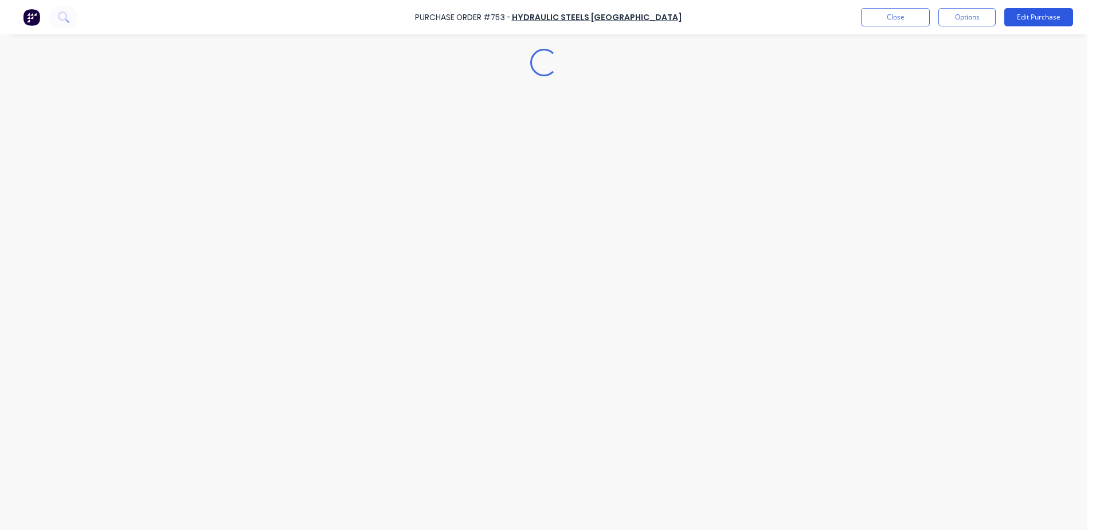
type textarea "x"
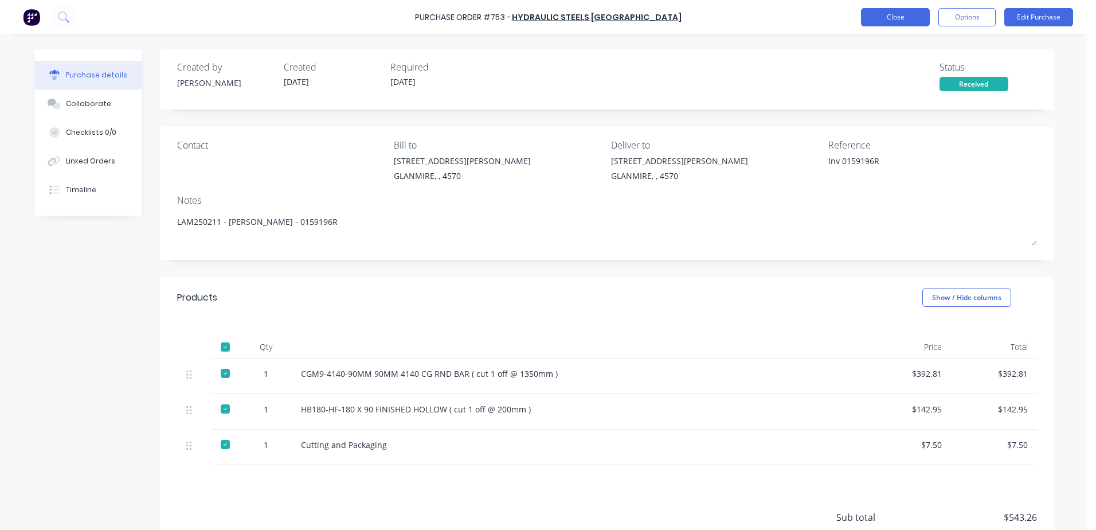
click at [896, 18] on button "Close" at bounding box center [895, 17] width 69 height 18
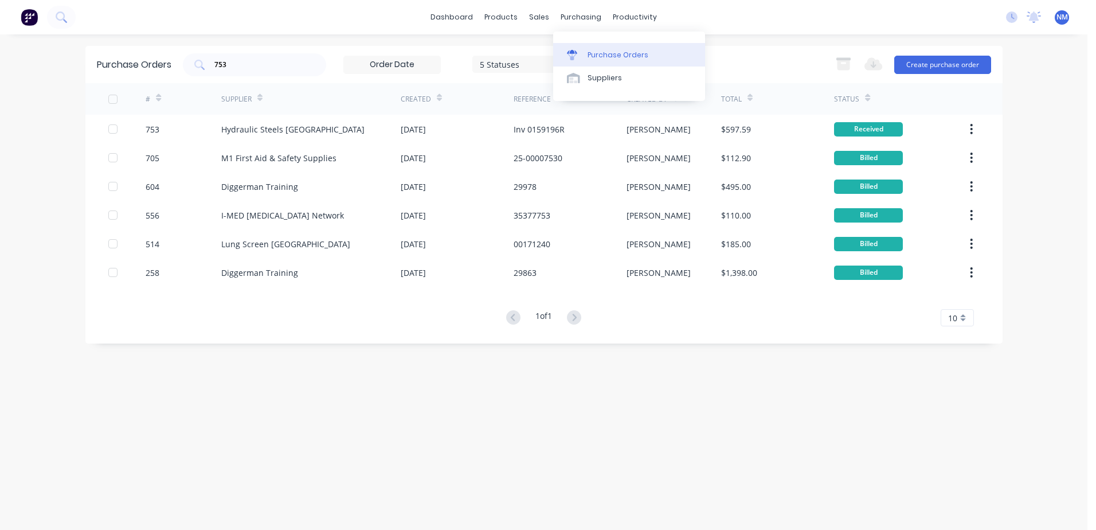
click at [604, 54] on div "Purchase Orders" at bounding box center [617, 55] width 61 height 10
click at [594, 53] on div "Purchase Orders" at bounding box center [617, 55] width 61 height 10
click at [237, 64] on input "753" at bounding box center [260, 64] width 95 height 11
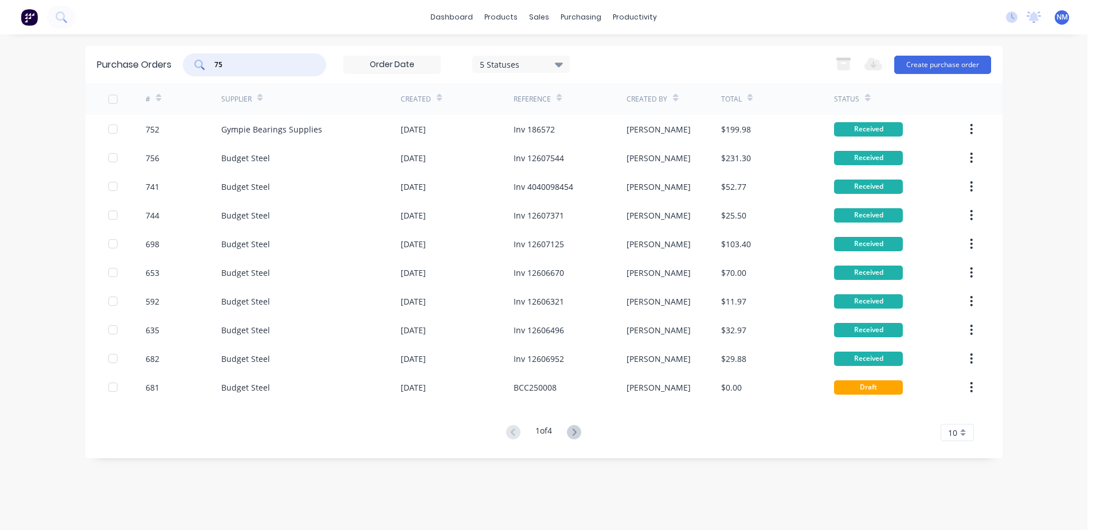
type input "7"
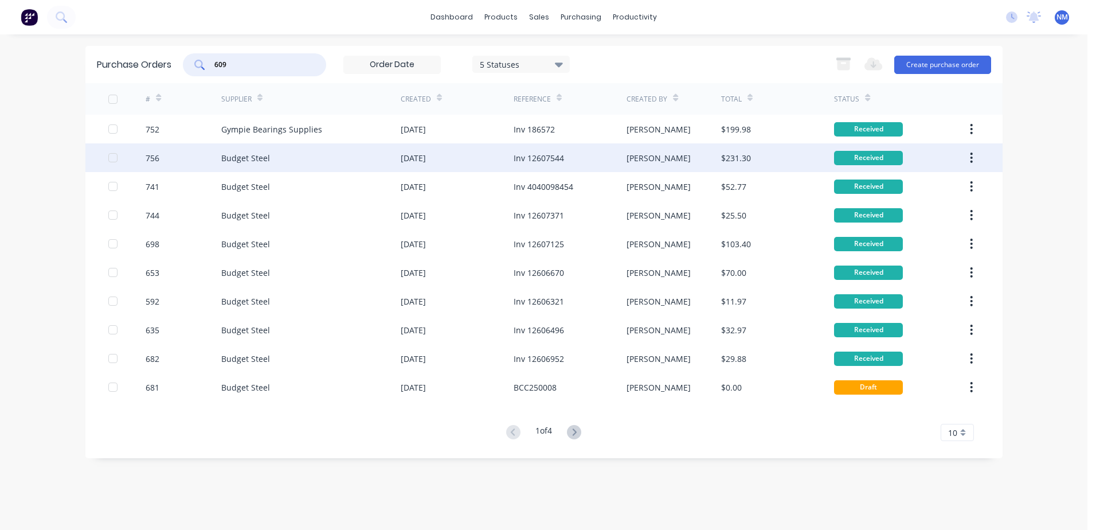
type input "609"
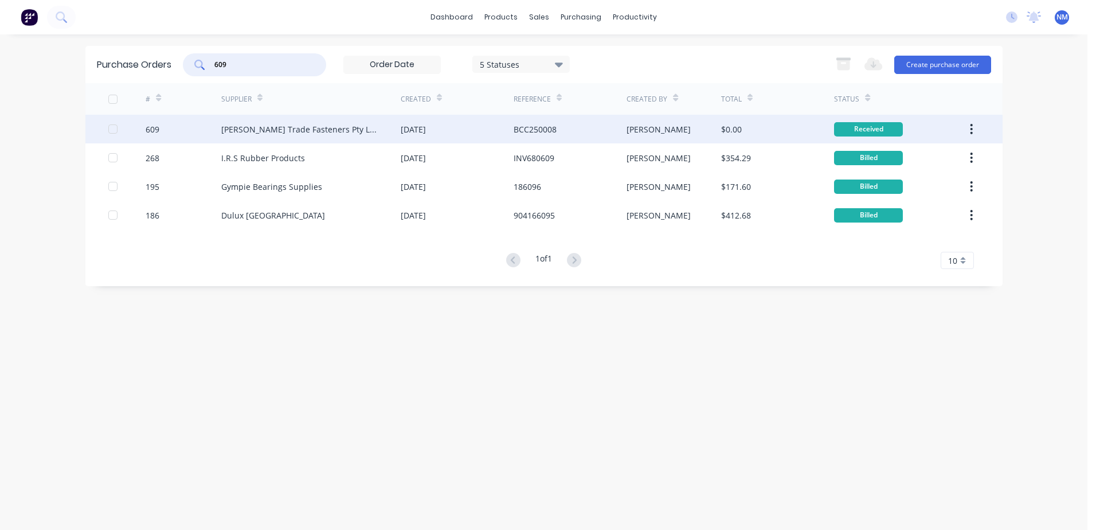
click at [804, 131] on div "$0.00" at bounding box center [777, 129] width 113 height 29
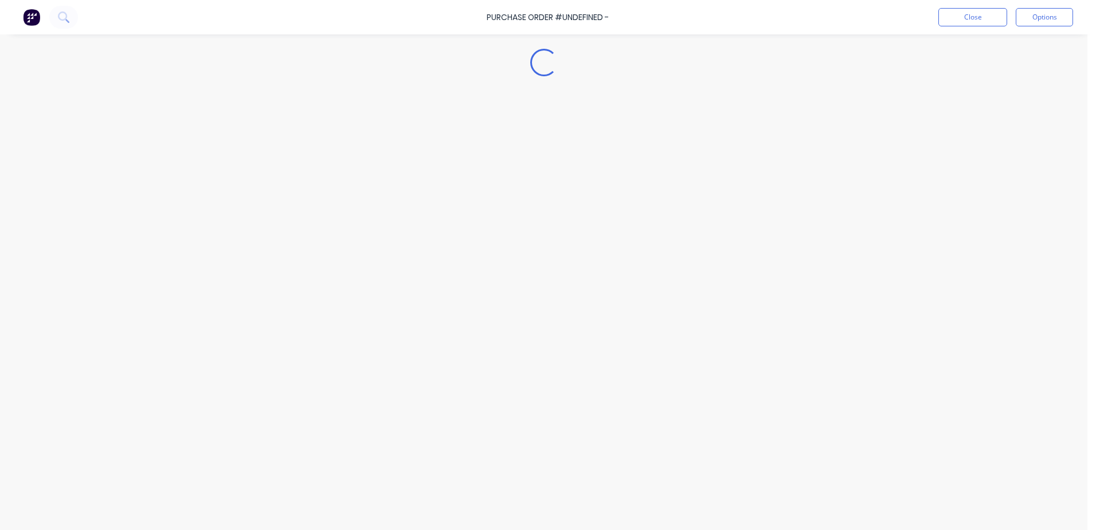
type textarea "x"
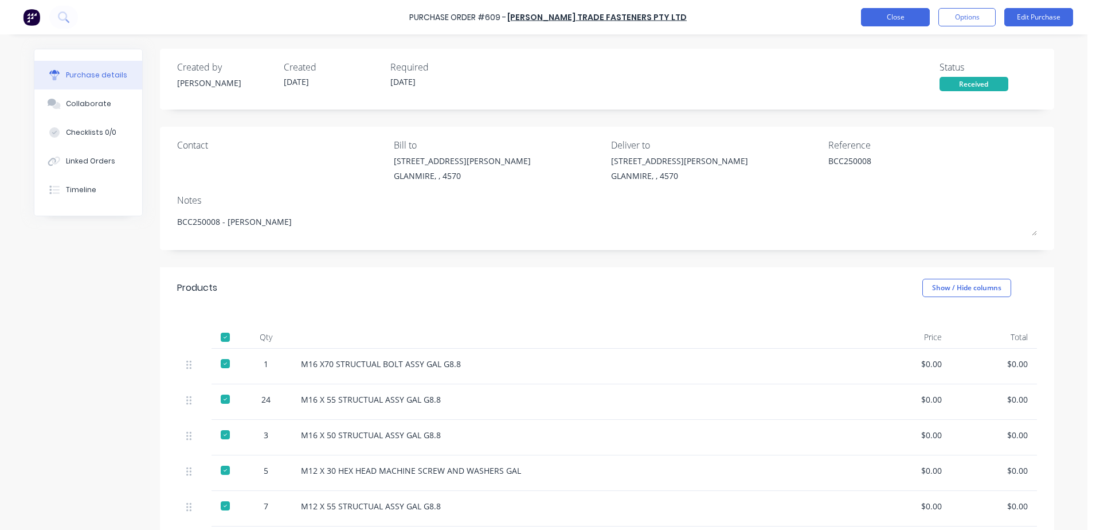
click at [892, 17] on button "Close" at bounding box center [895, 17] width 69 height 18
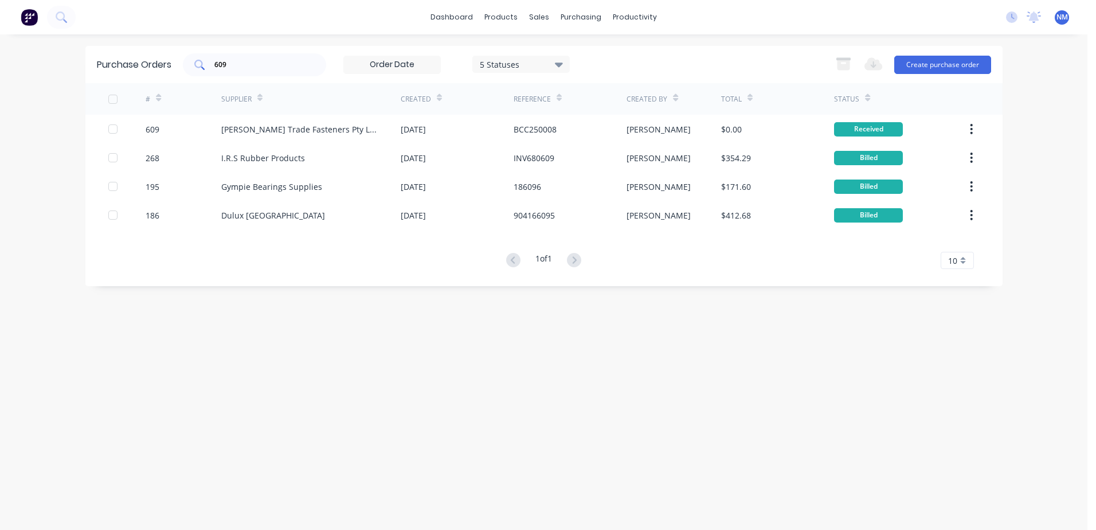
drag, startPoint x: 242, startPoint y: 53, endPoint x: 241, endPoint y: 62, distance: 8.6
click at [241, 60] on div "609" at bounding box center [254, 64] width 143 height 23
type input "692"
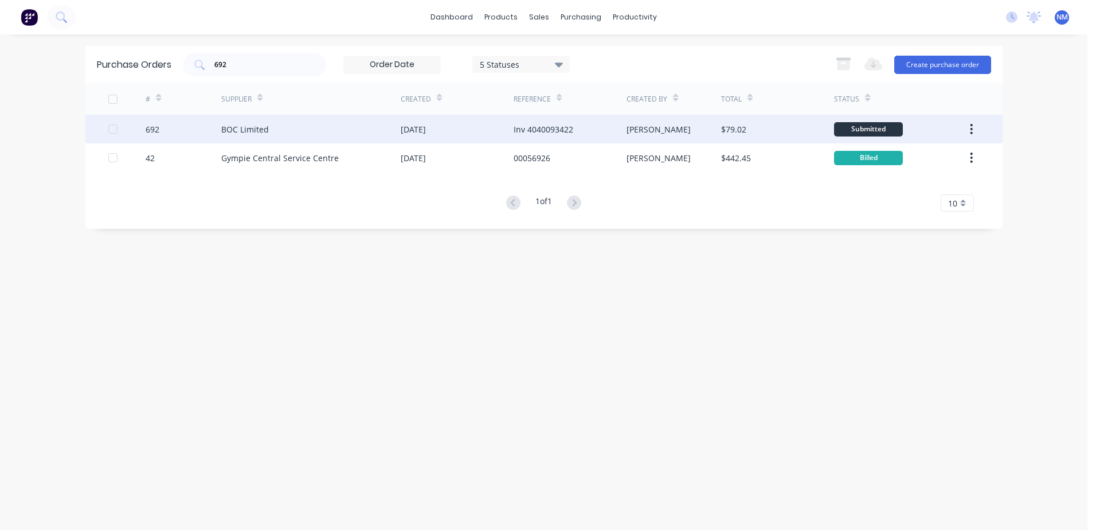
click at [787, 128] on div "$79.02" at bounding box center [777, 129] width 113 height 29
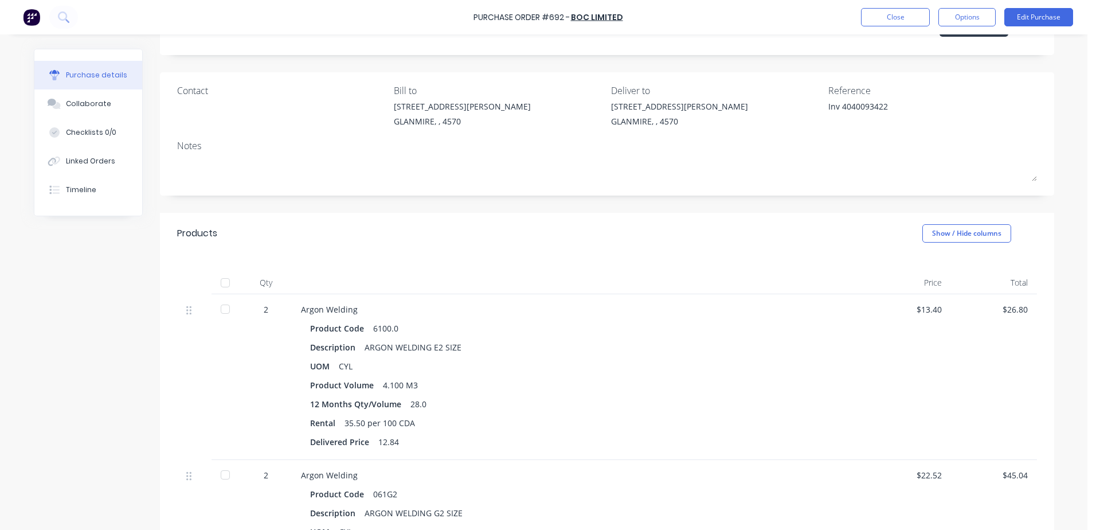
scroll to position [115, 0]
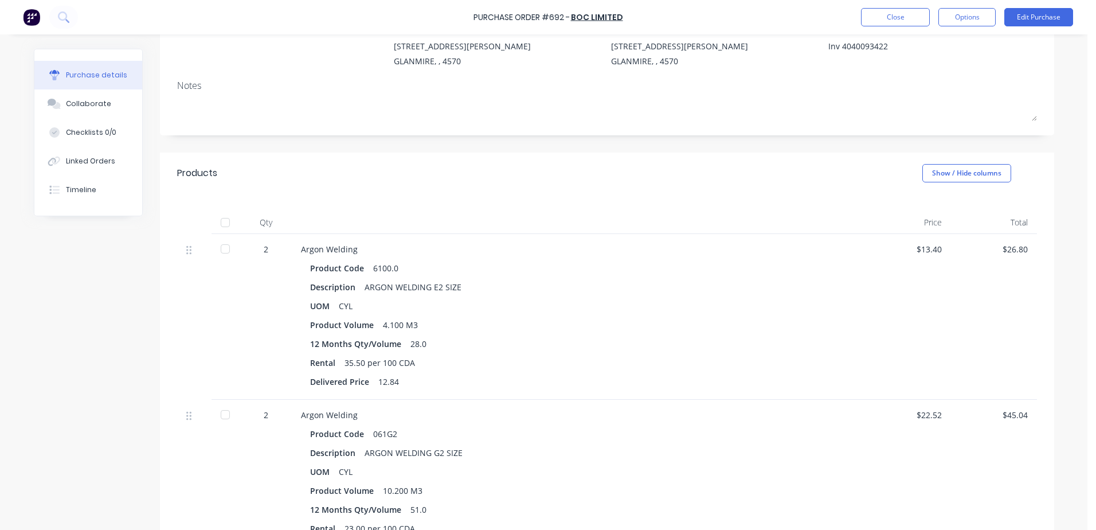
click at [222, 246] on div at bounding box center [225, 248] width 23 height 23
click at [225, 418] on div at bounding box center [225, 414] width 23 height 23
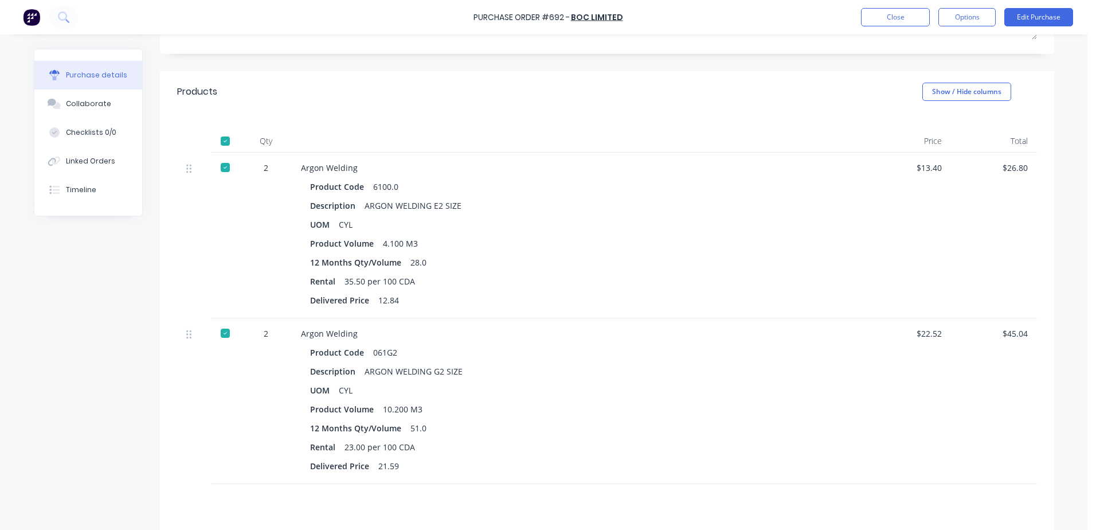
scroll to position [172, 0]
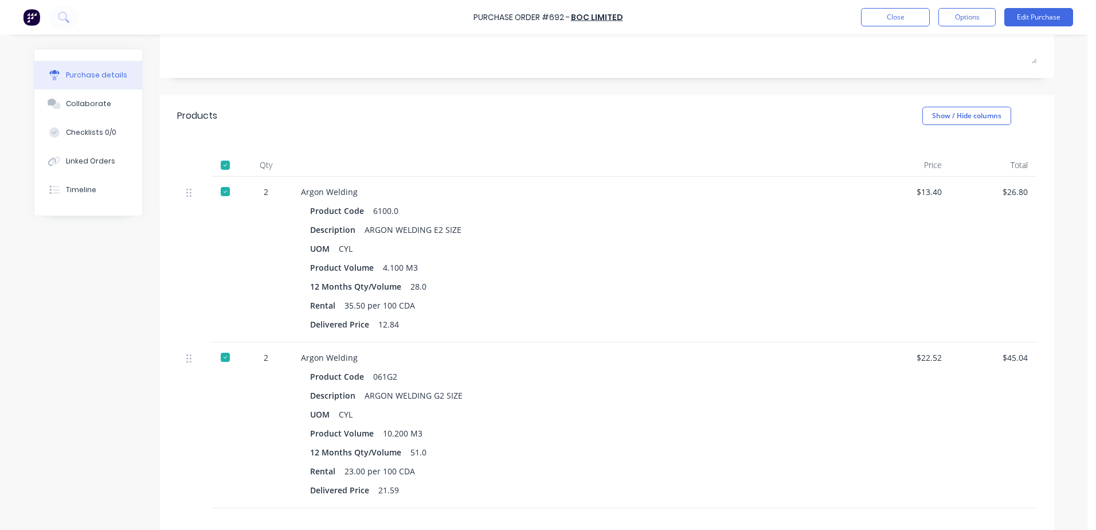
click at [219, 165] on div at bounding box center [225, 165] width 23 height 23
type textarea "x"
click at [893, 18] on button "Close" at bounding box center [895, 17] width 69 height 18
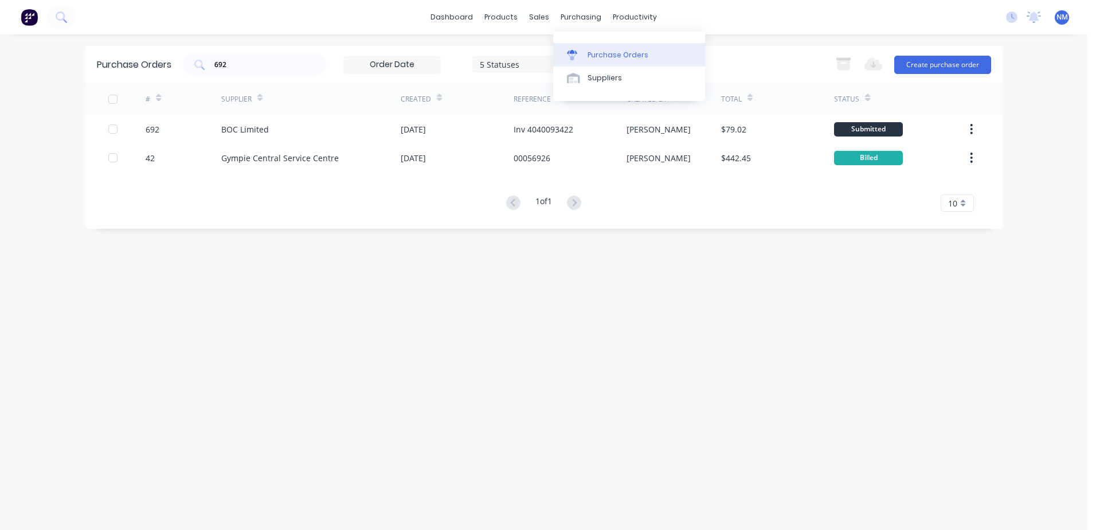
click at [605, 57] on div "Purchase Orders" at bounding box center [617, 55] width 61 height 10
click at [250, 62] on input "692" at bounding box center [260, 64] width 95 height 11
type input "6"
type input "467"
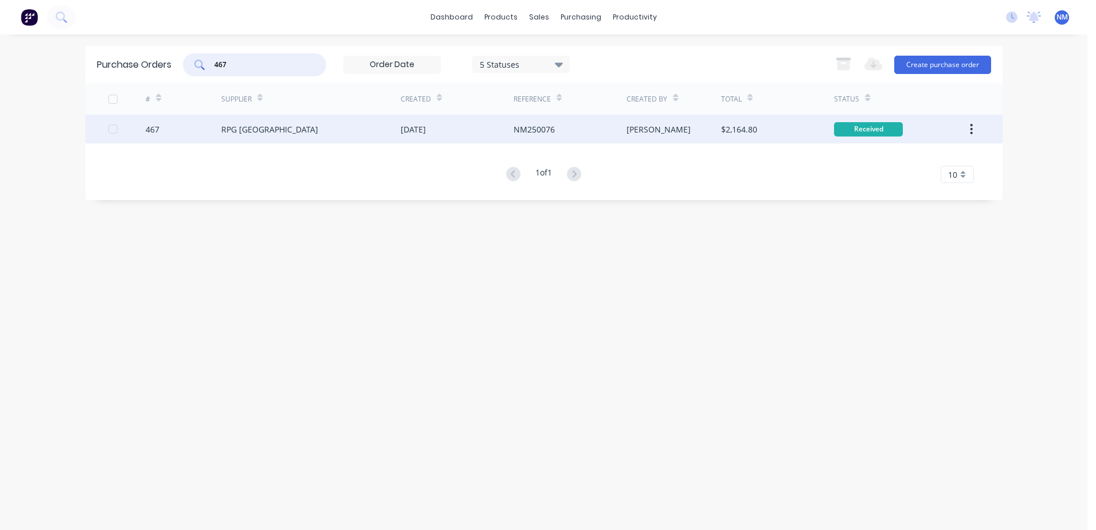
click at [797, 130] on div "$2,164.80" at bounding box center [777, 129] width 113 height 29
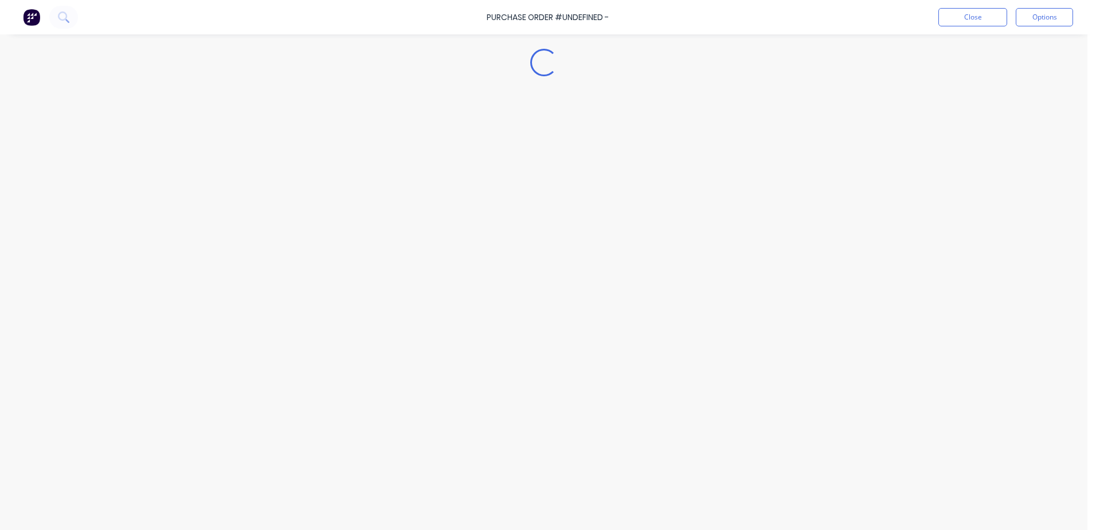
type textarea "x"
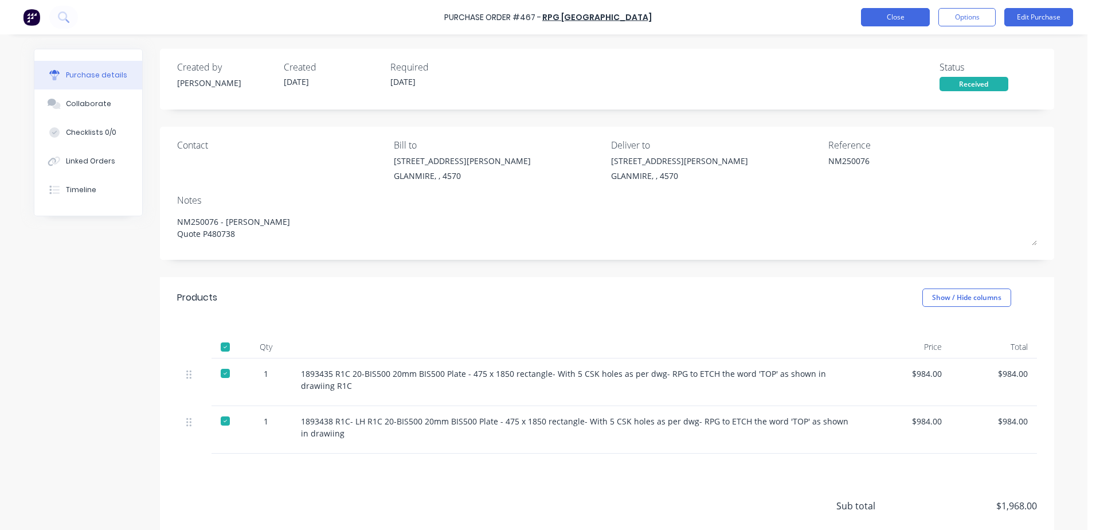
click at [902, 11] on button "Close" at bounding box center [895, 17] width 69 height 18
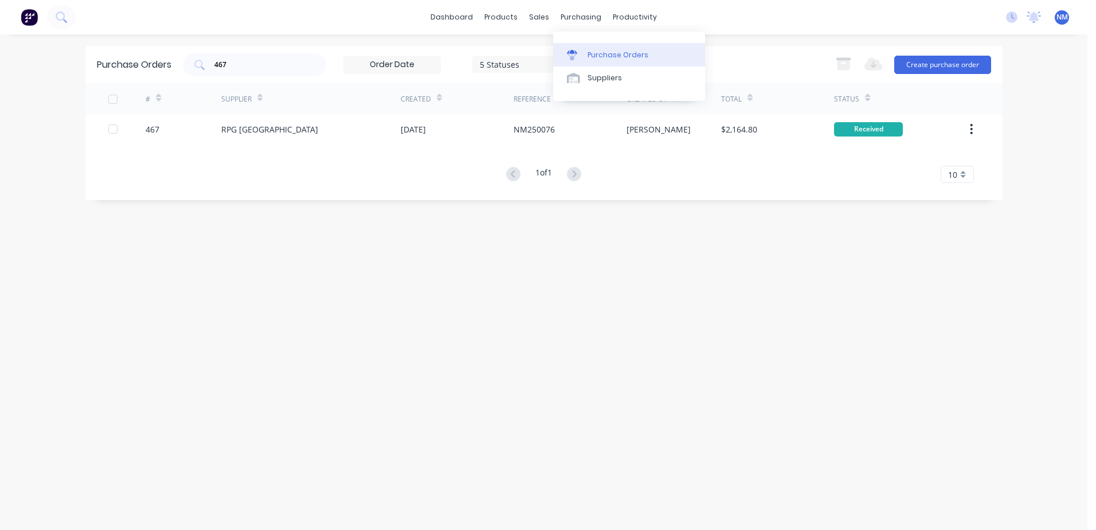
click at [609, 50] on div "Purchase Orders" at bounding box center [617, 55] width 61 height 10
click at [243, 66] on input "467" at bounding box center [260, 64] width 95 height 11
click at [602, 81] on div "Suppliers" at bounding box center [604, 78] width 34 height 10
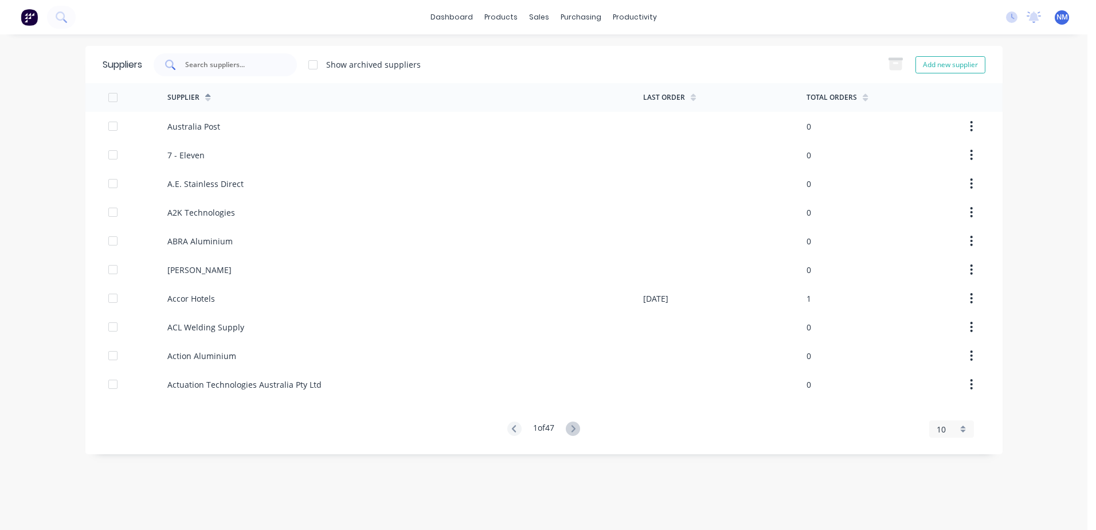
click at [231, 58] on div at bounding box center [225, 64] width 143 height 23
click at [234, 63] on input "text" at bounding box center [231, 64] width 95 height 11
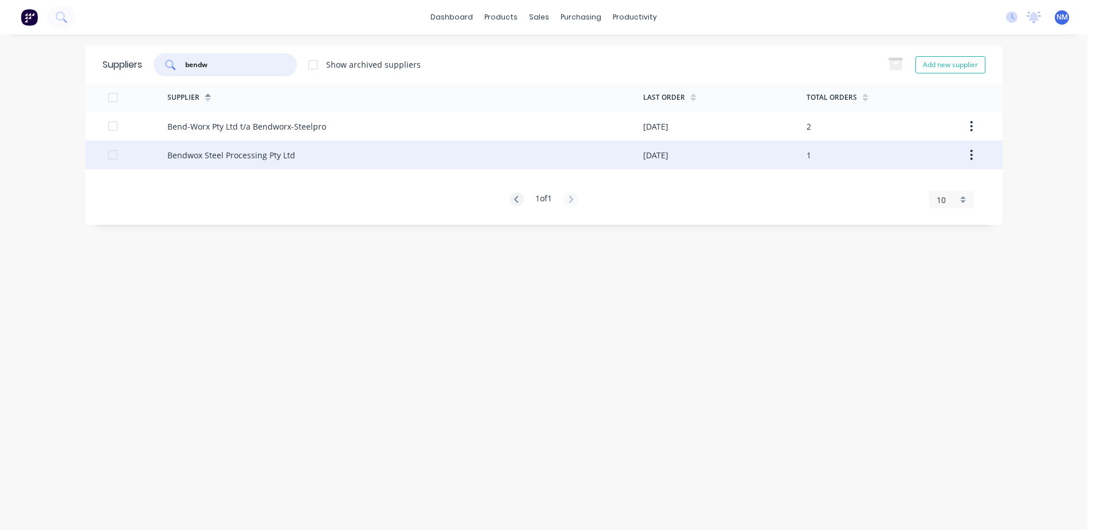
type input "bendw"
click at [565, 160] on div "Bendwox Steel Processing Pty Ltd" at bounding box center [405, 154] width 476 height 29
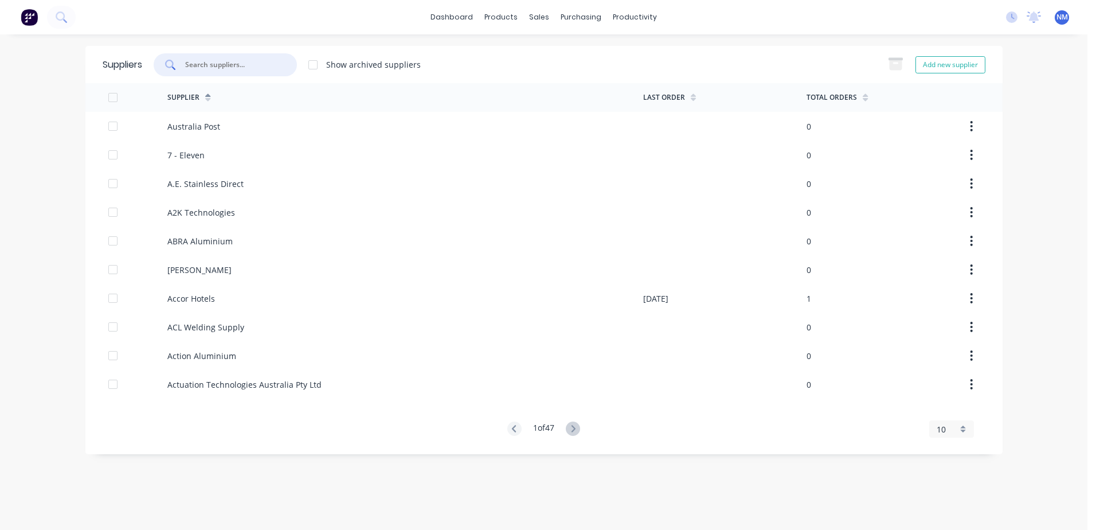
click at [236, 63] on input "text" at bounding box center [231, 64] width 95 height 11
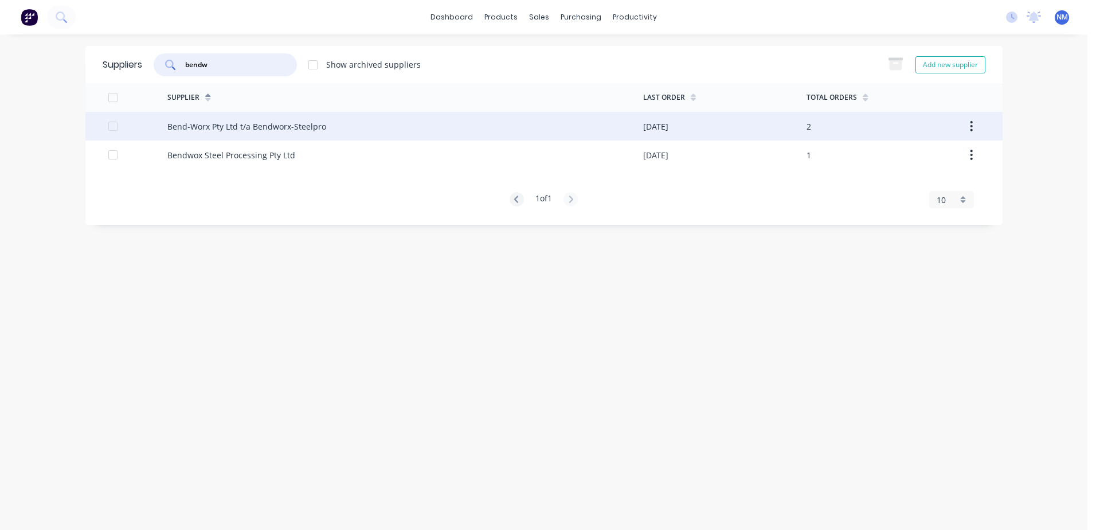
type input "bendw"
click at [600, 124] on div "Bend-Worx Pty Ltd t/a Bendworx-Steelpro" at bounding box center [405, 126] width 476 height 29
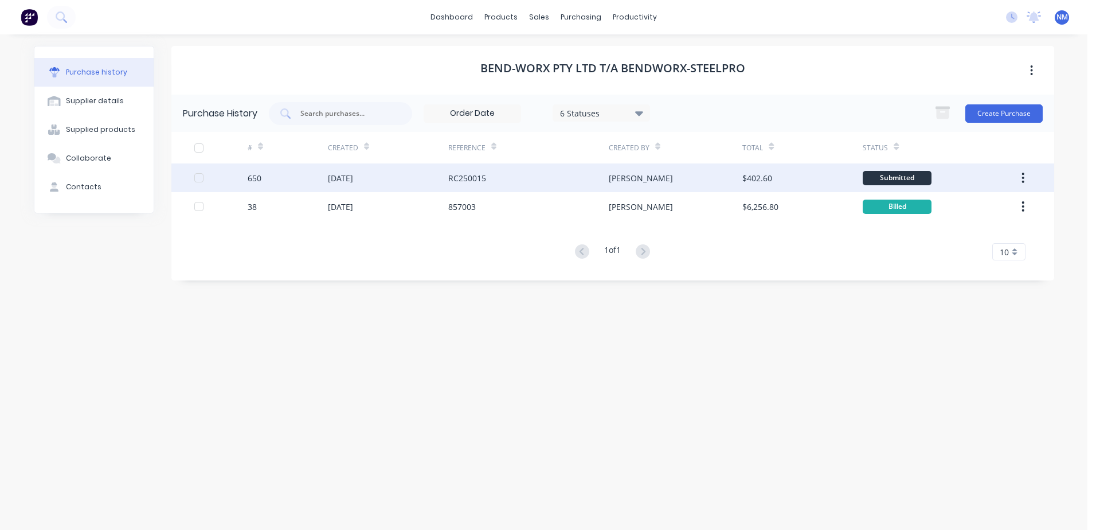
click at [794, 179] on div "$402.60" at bounding box center [802, 177] width 120 height 29
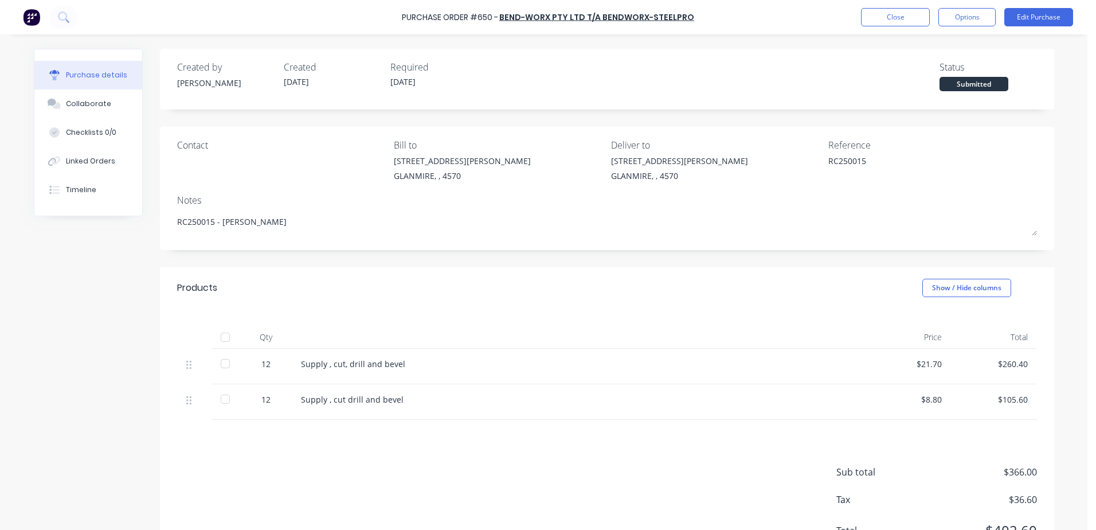
click at [219, 335] on div at bounding box center [225, 337] width 23 height 23
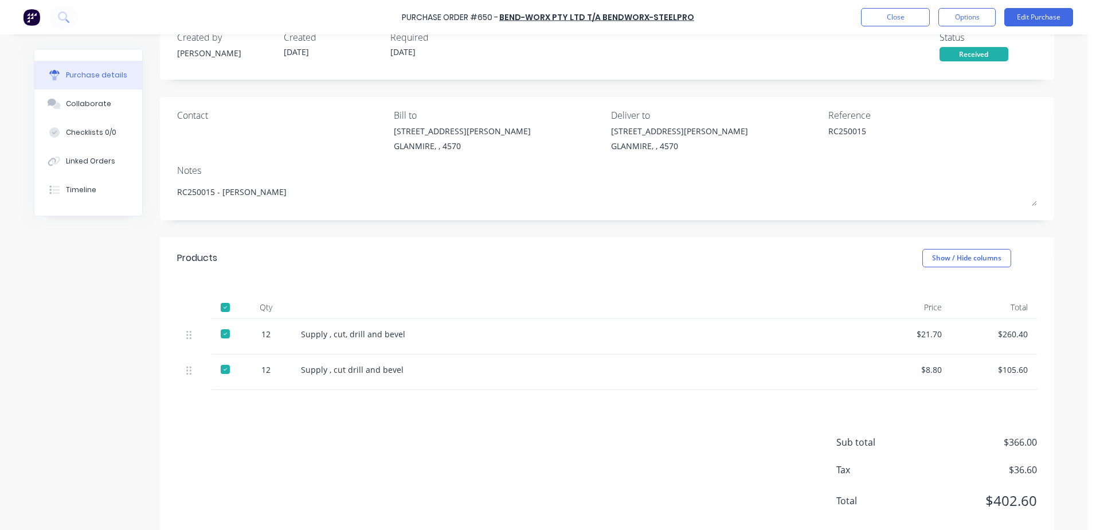
scroll to position [53, 0]
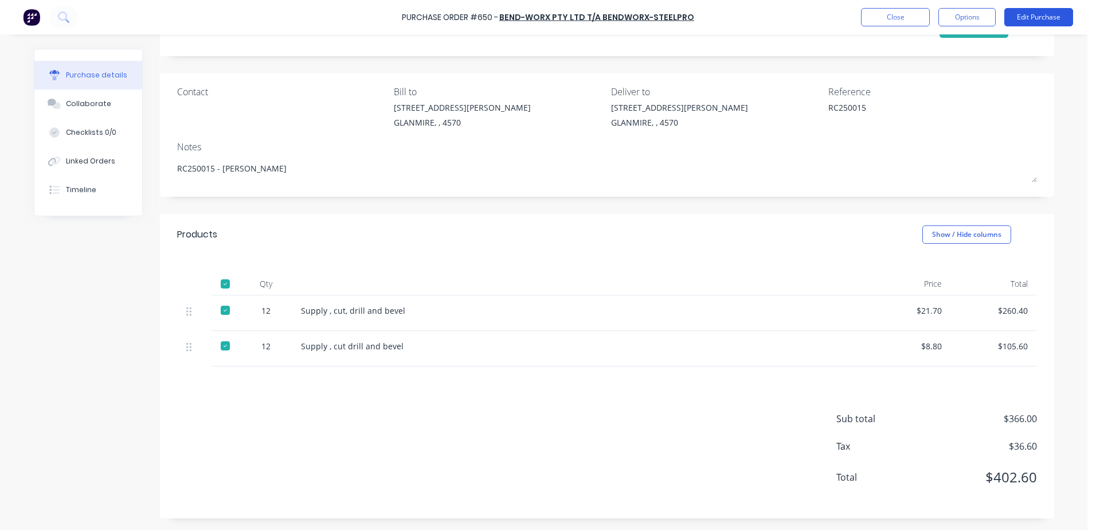
click at [1035, 15] on button "Edit Purchase" at bounding box center [1038, 17] width 69 height 18
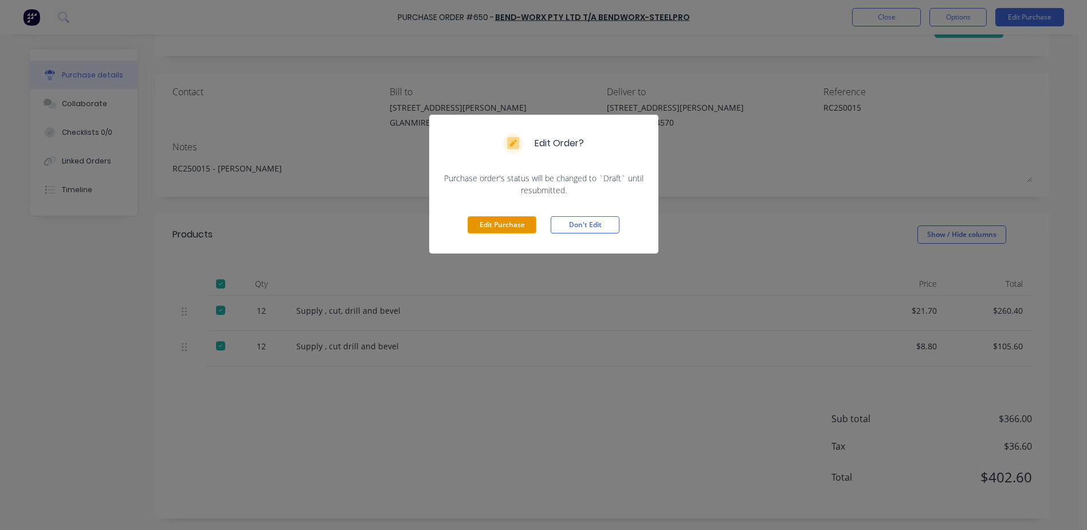
click at [494, 226] on button "Edit Purchase" at bounding box center [502, 224] width 69 height 17
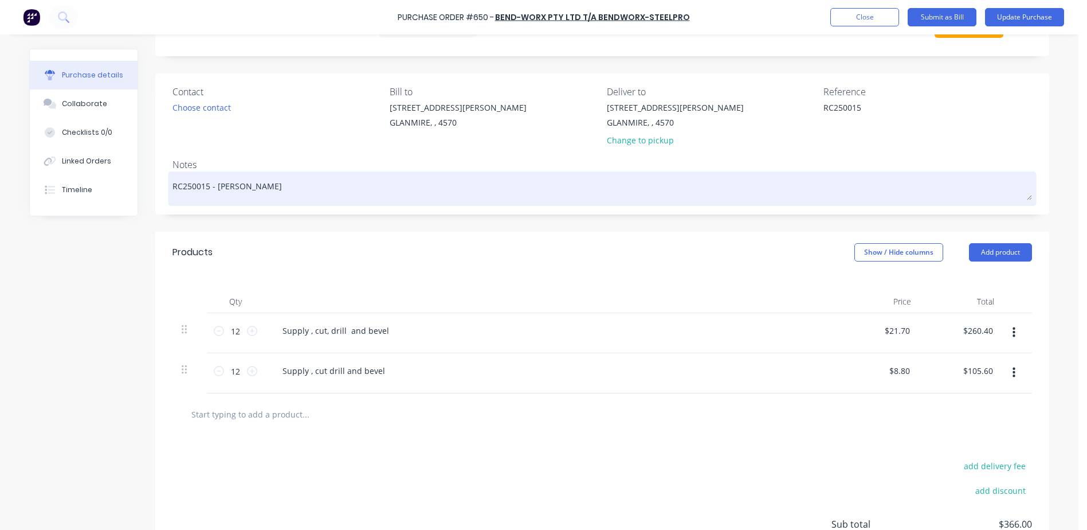
type textarea "x"
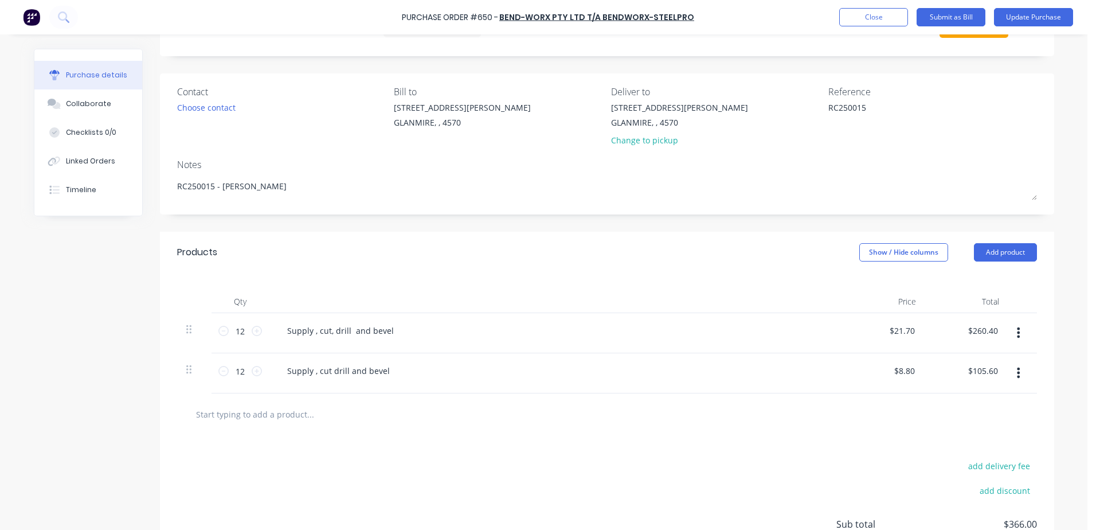
drag, startPoint x: 873, startPoint y: 103, endPoint x: 794, endPoint y: 112, distance: 79.0
click at [794, 112] on div "Contact Choose contact [PERSON_NAME] to [STREET_ADDRESS][PERSON_NAME] Deliver t…" at bounding box center [607, 118] width 860 height 67
type textarea "Inv 858356"
type textarea "x"
type textarea "Inv 858356"
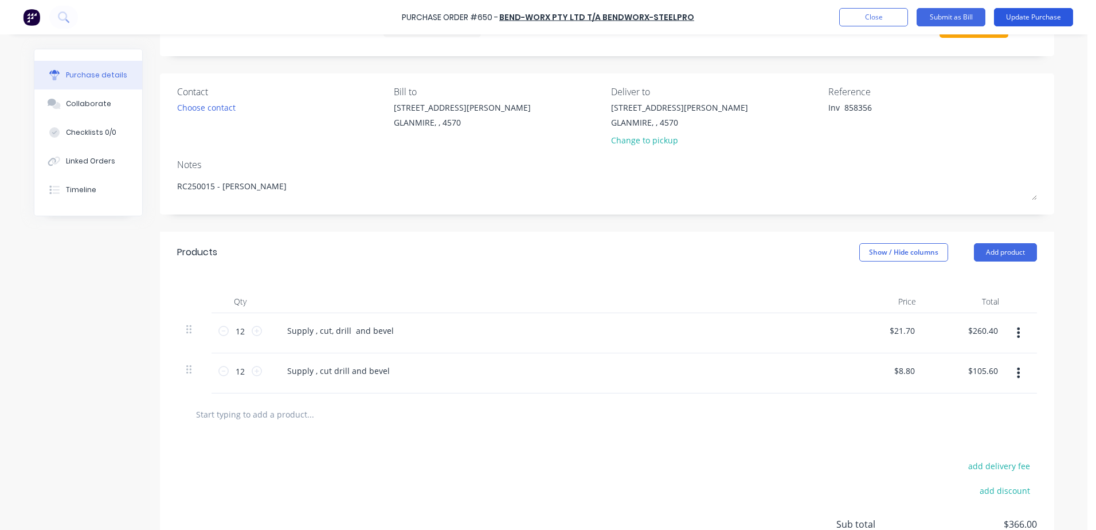
click at [1045, 10] on button "Update Purchase" at bounding box center [1033, 17] width 79 height 18
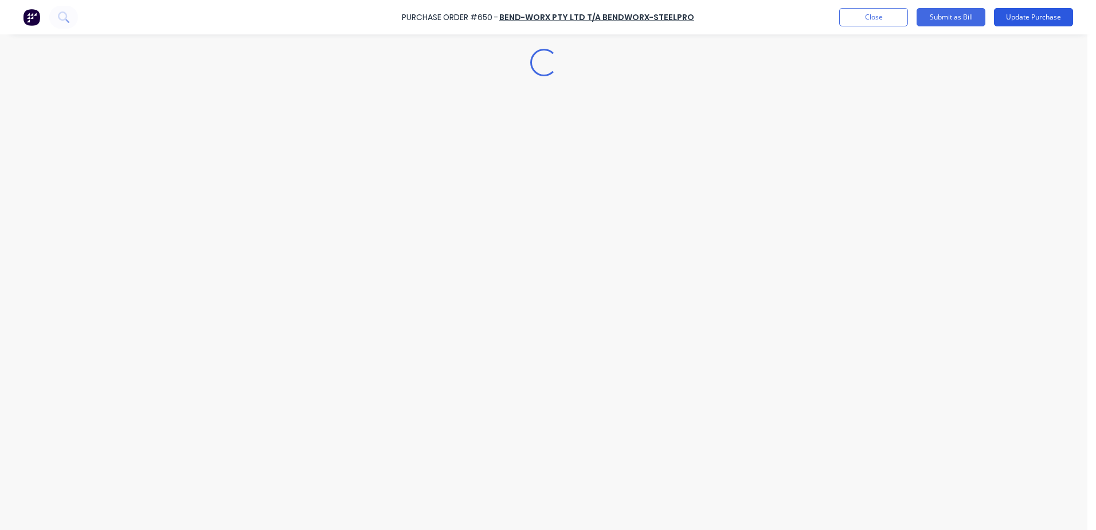
scroll to position [0, 0]
type textarea "x"
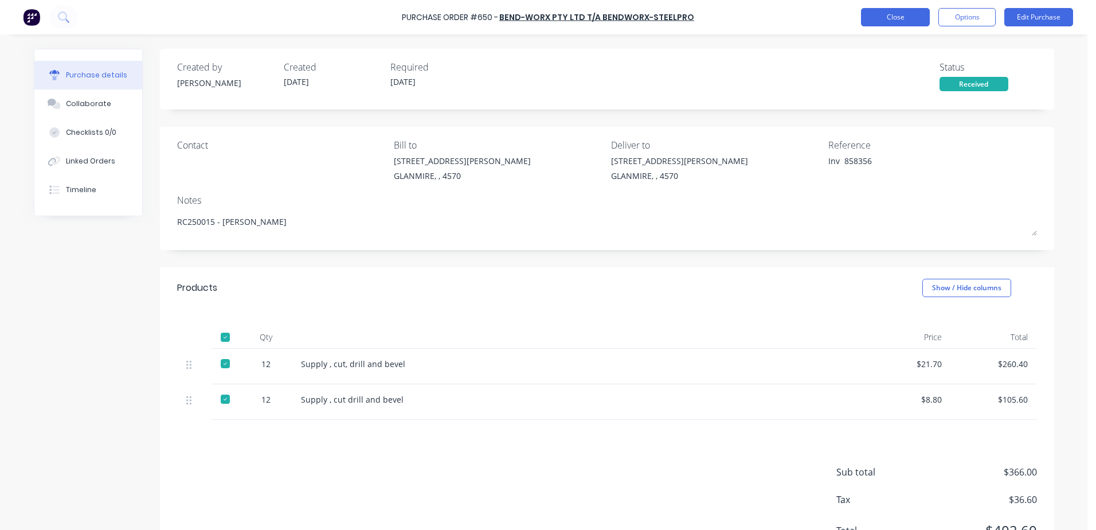
click at [908, 18] on button "Close" at bounding box center [895, 17] width 69 height 18
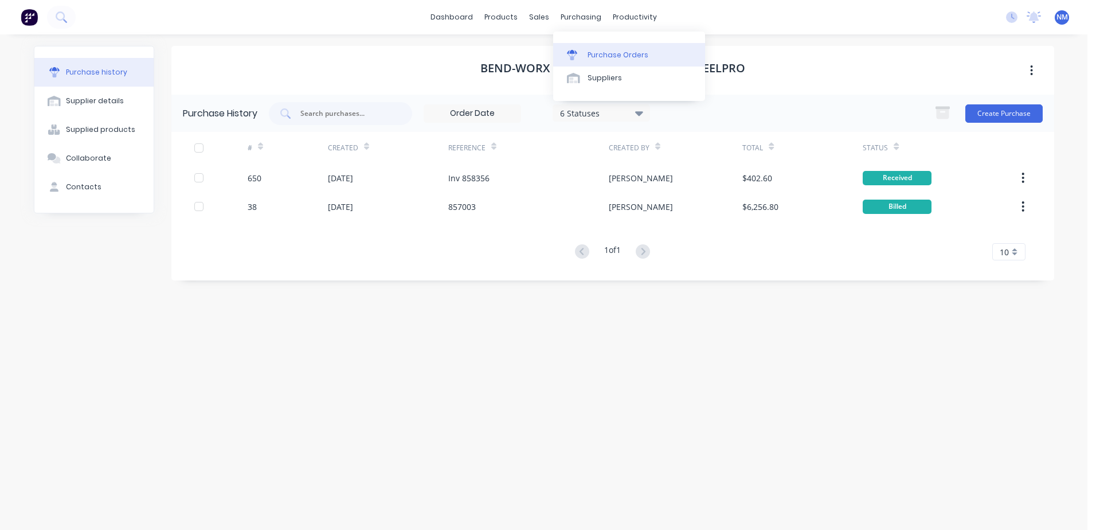
click at [611, 54] on div "Purchase Orders" at bounding box center [617, 55] width 61 height 10
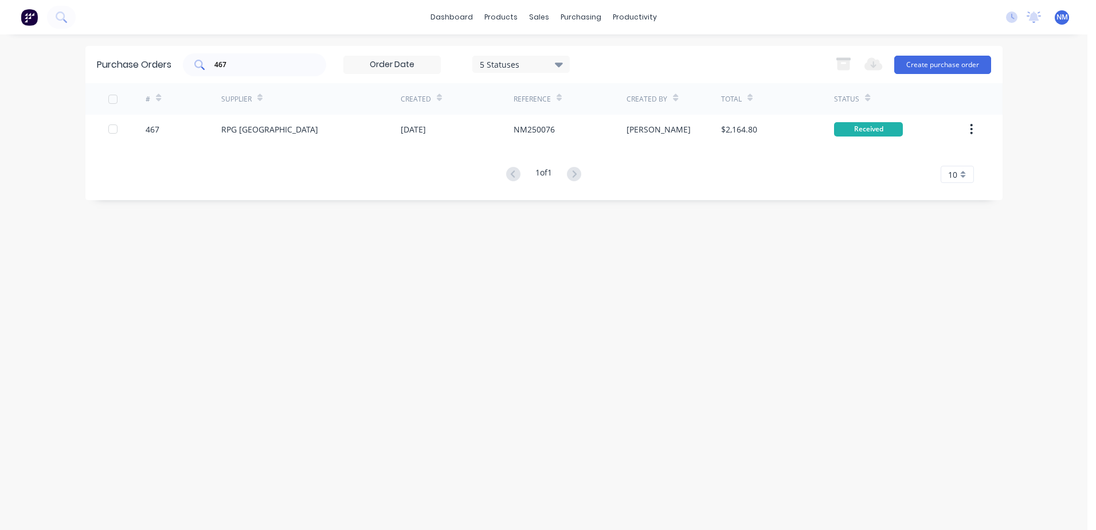
click at [250, 67] on input "467" at bounding box center [260, 64] width 95 height 11
type input "4"
type input "507"
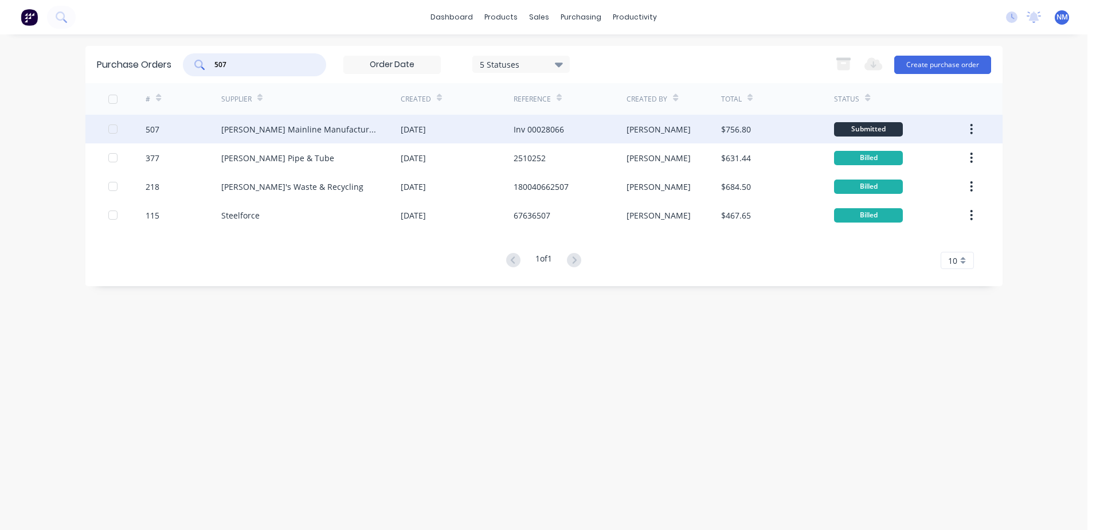
click at [802, 131] on div "$756.80" at bounding box center [777, 129] width 113 height 29
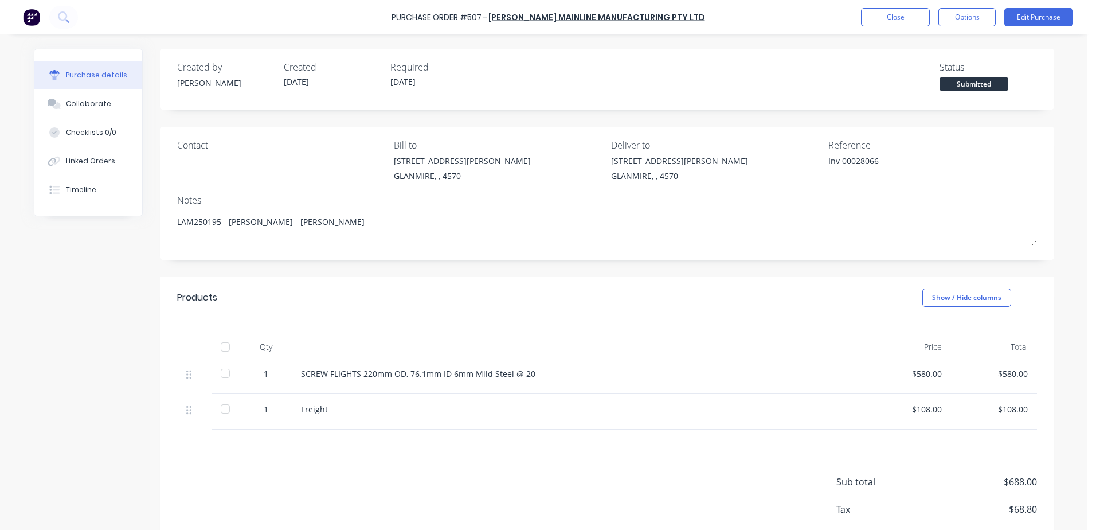
click at [218, 345] on div at bounding box center [225, 346] width 23 height 23
type textarea "x"
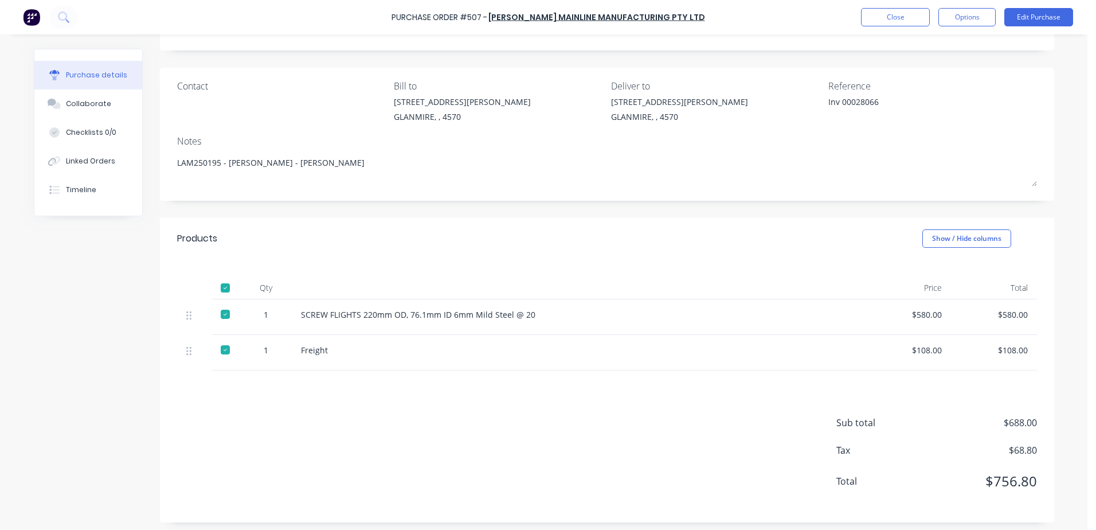
scroll to position [63, 0]
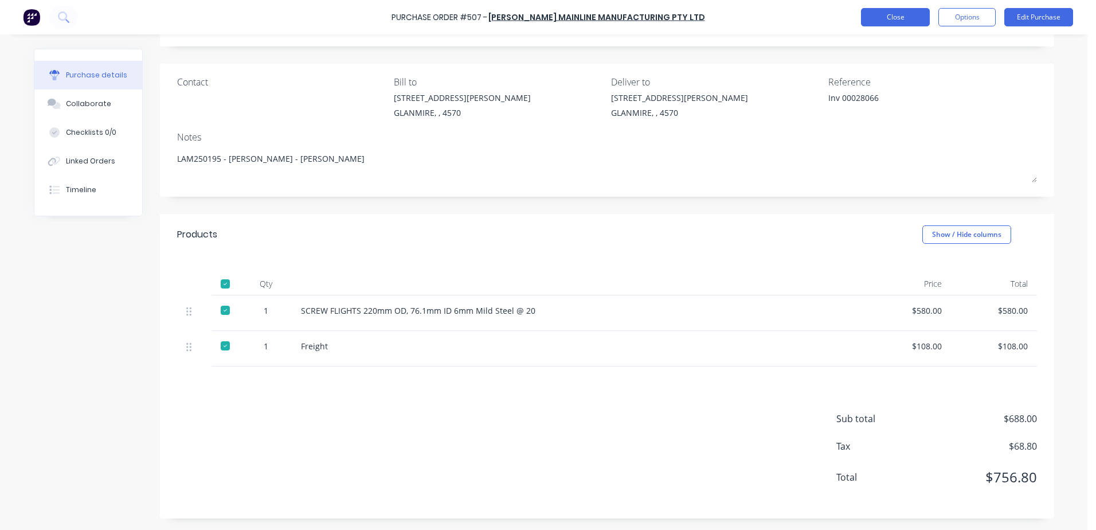
click at [909, 18] on button "Close" at bounding box center [895, 17] width 69 height 18
